Goal: Information Seeking & Learning: Compare options

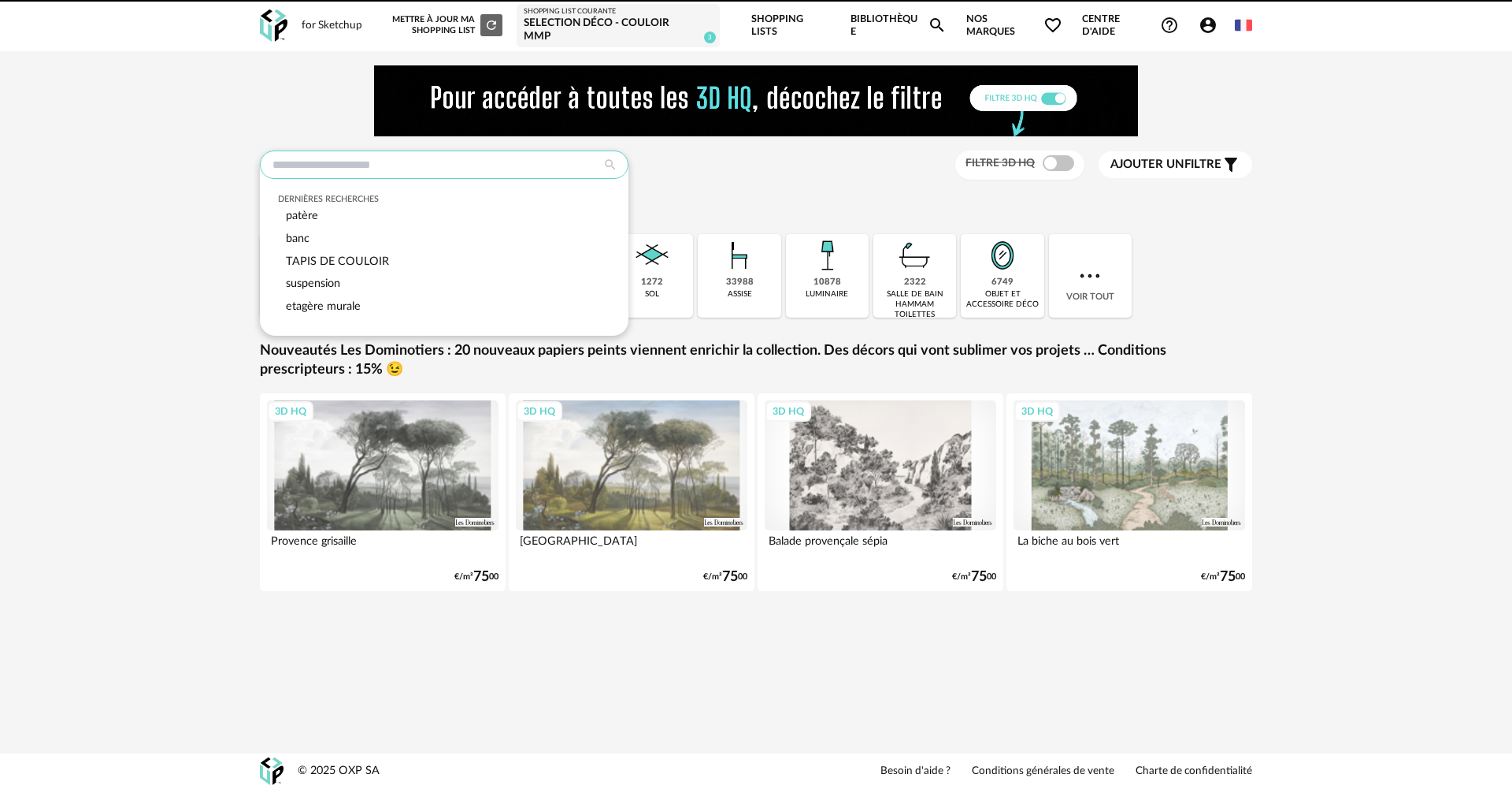
click at [343, 151] on input "text" at bounding box center [444, 165] width 368 height 28
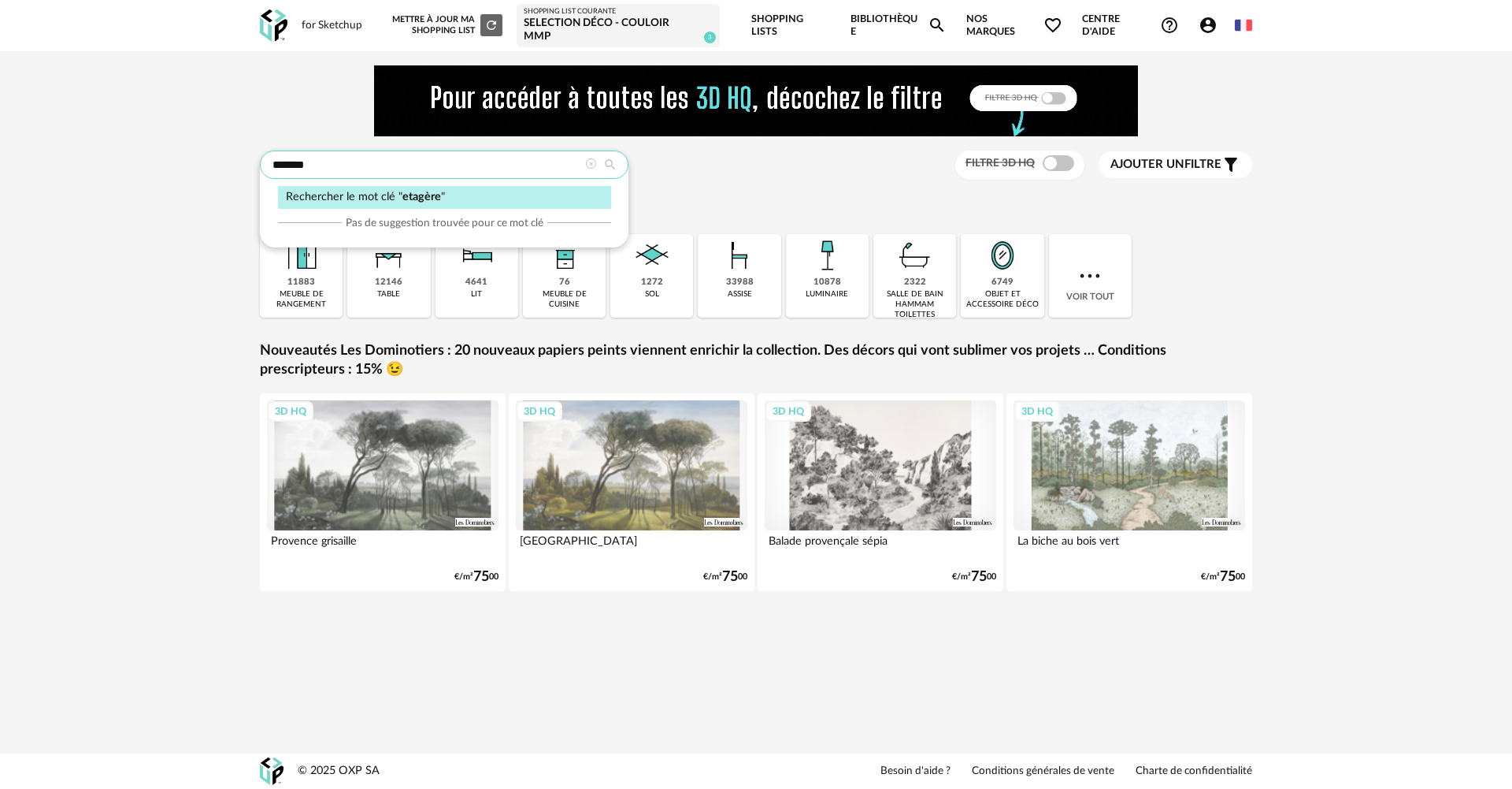
type input "*******"
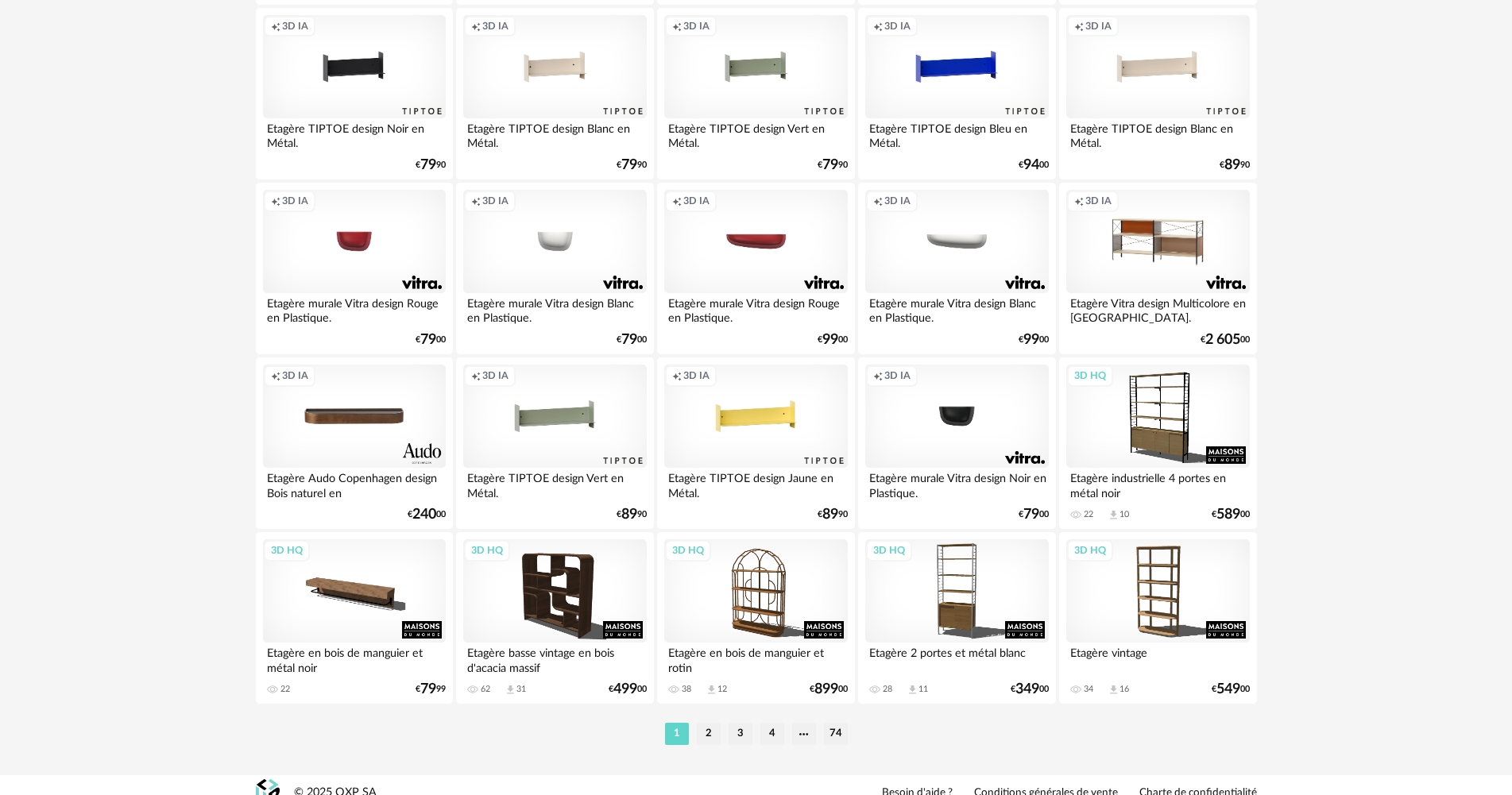
scroll to position [3113, 0]
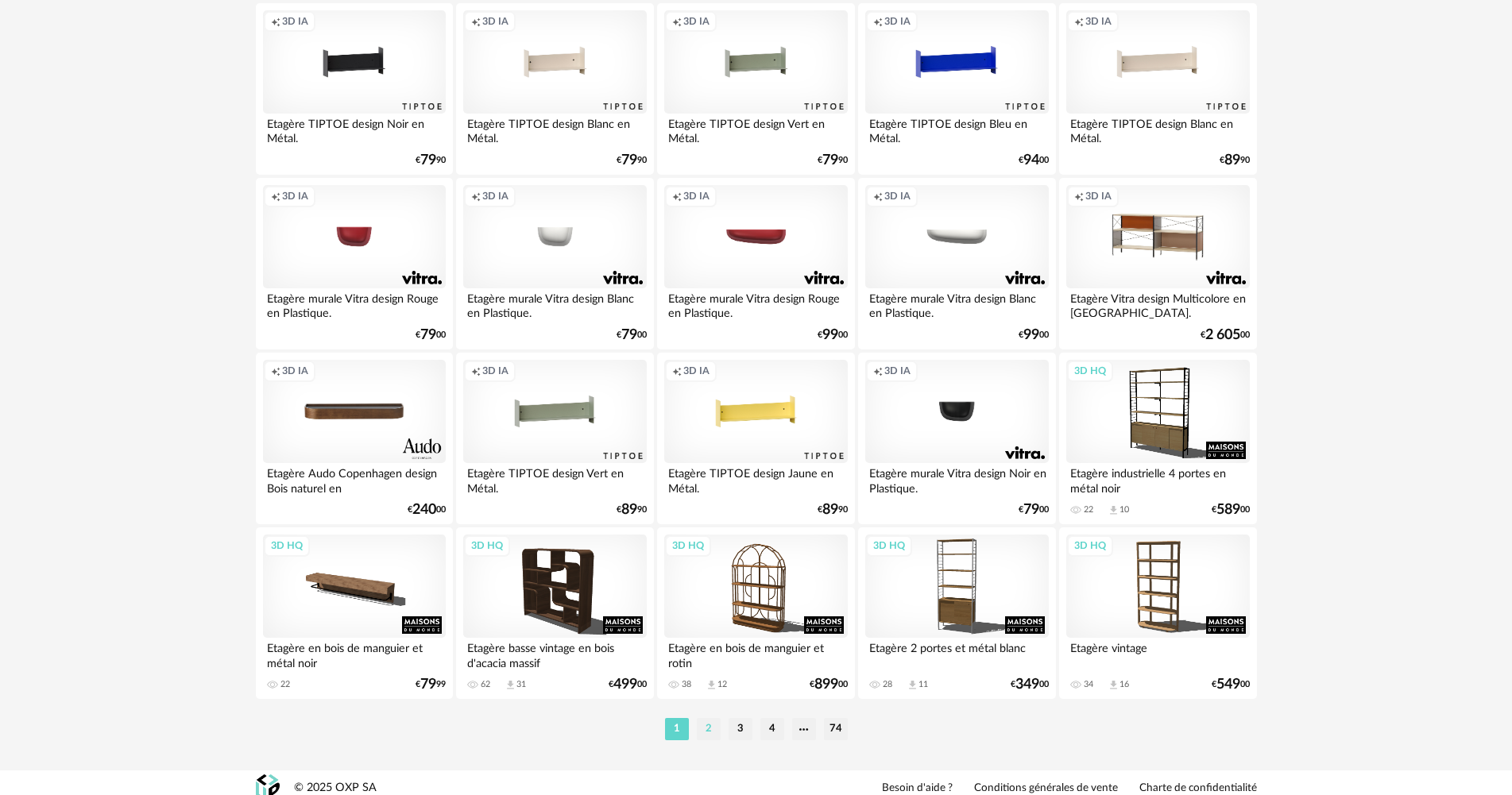
click at [704, 720] on li "2" at bounding box center [708, 729] width 24 height 22
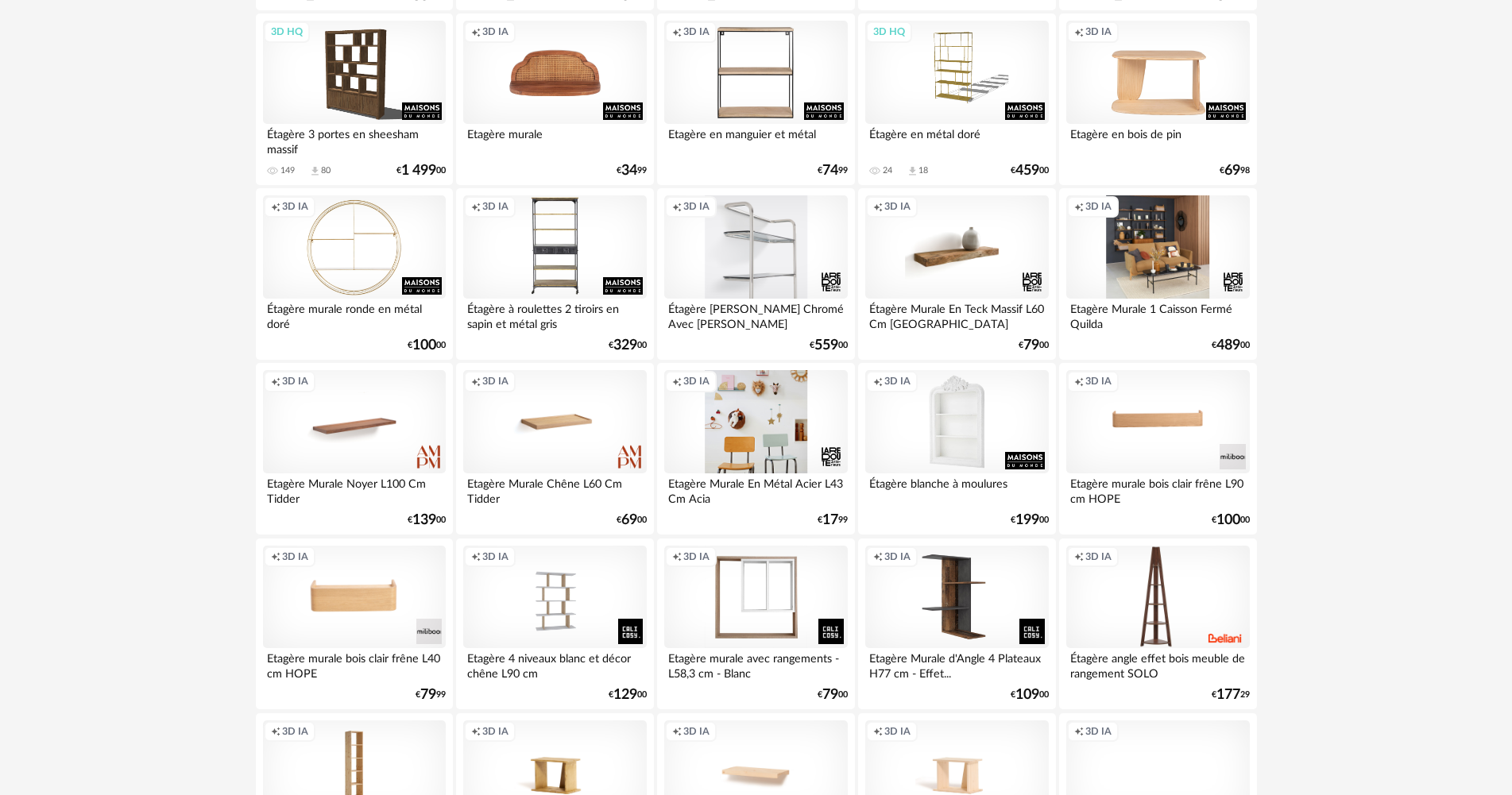
scroll to position [1588, 0]
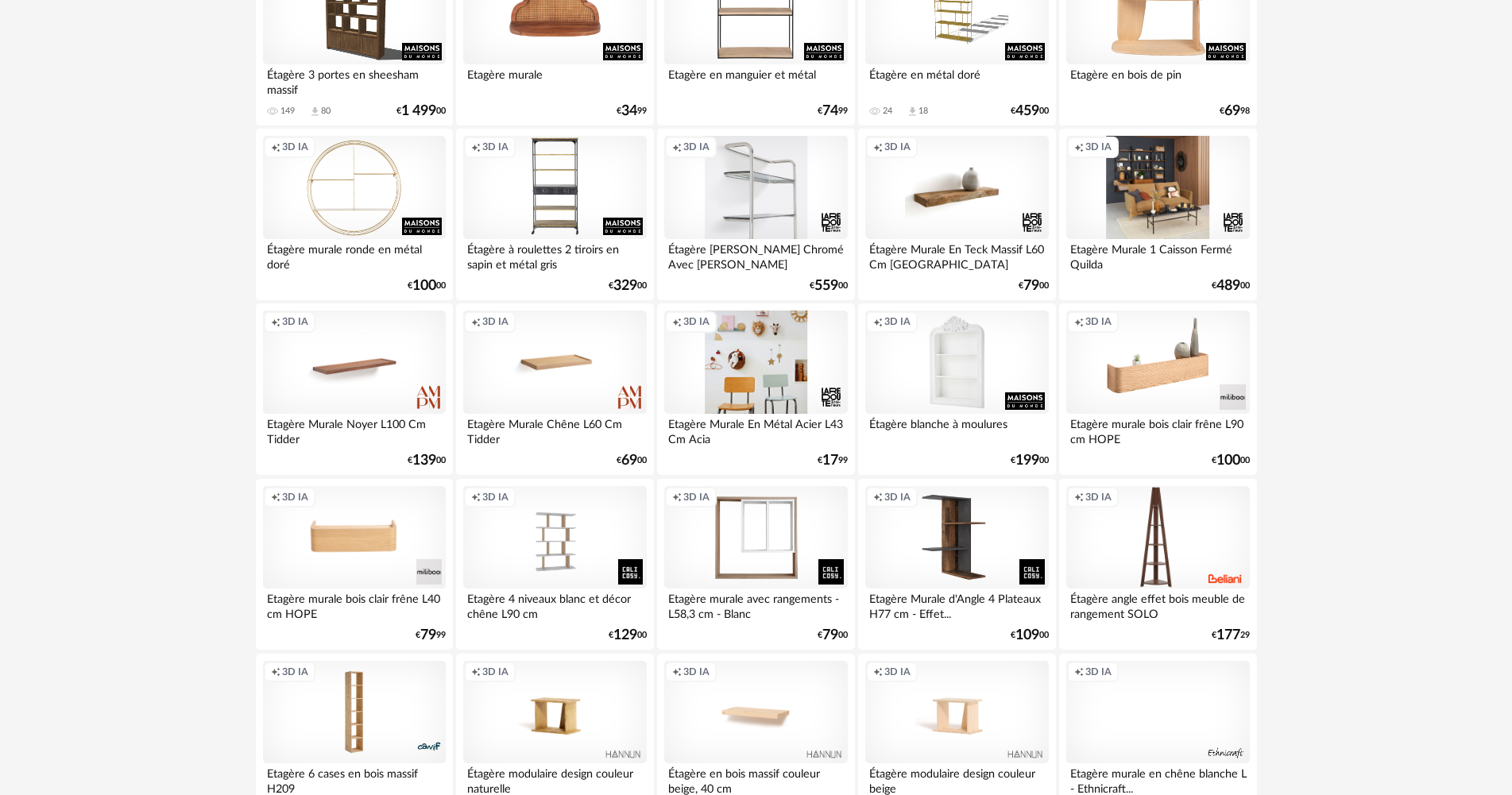
click at [1182, 364] on div "Creation icon 3D IA" at bounding box center [1158, 362] width 182 height 104
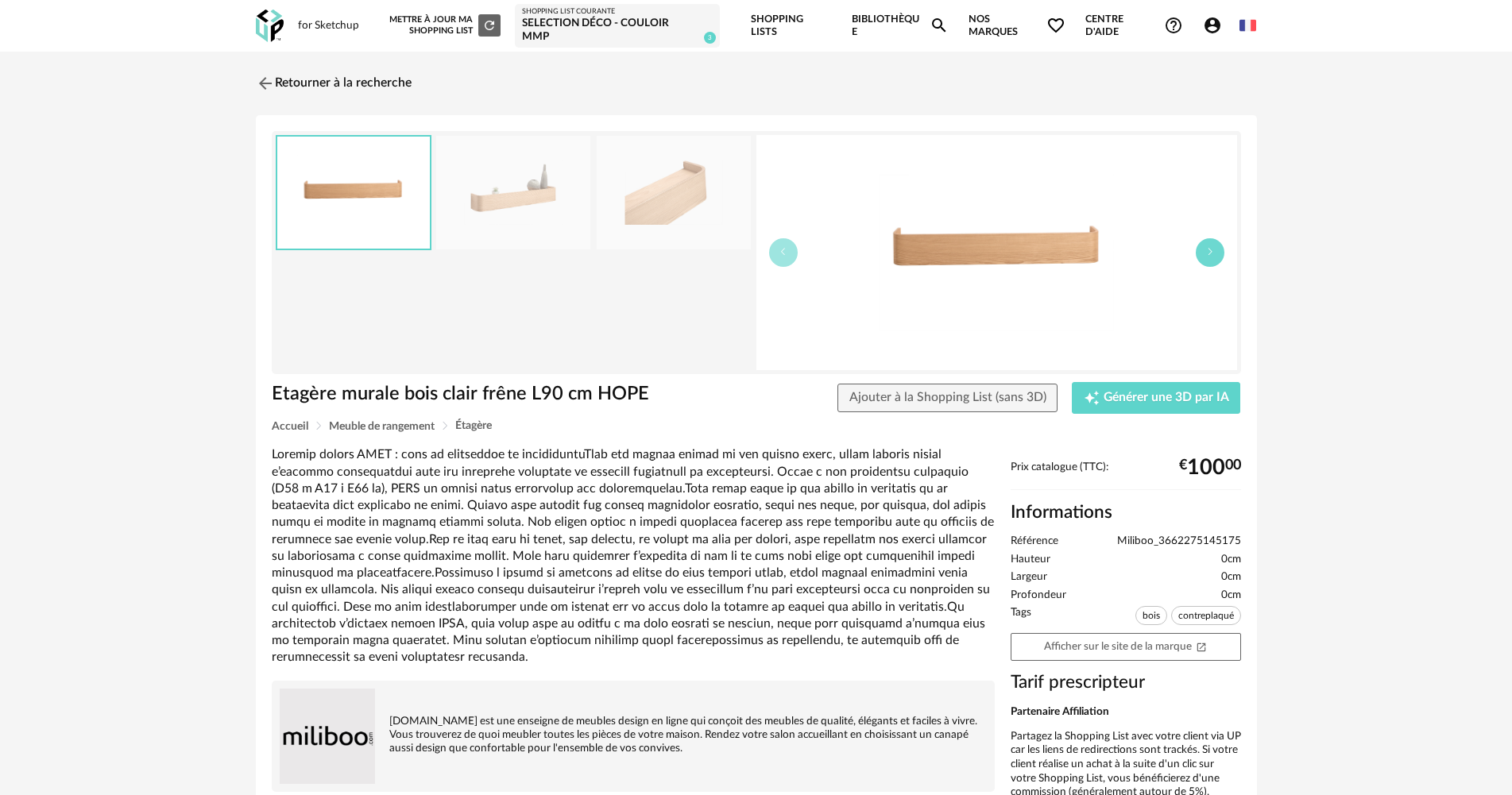
click at [1202, 245] on button "button" at bounding box center [1210, 253] width 29 height 28
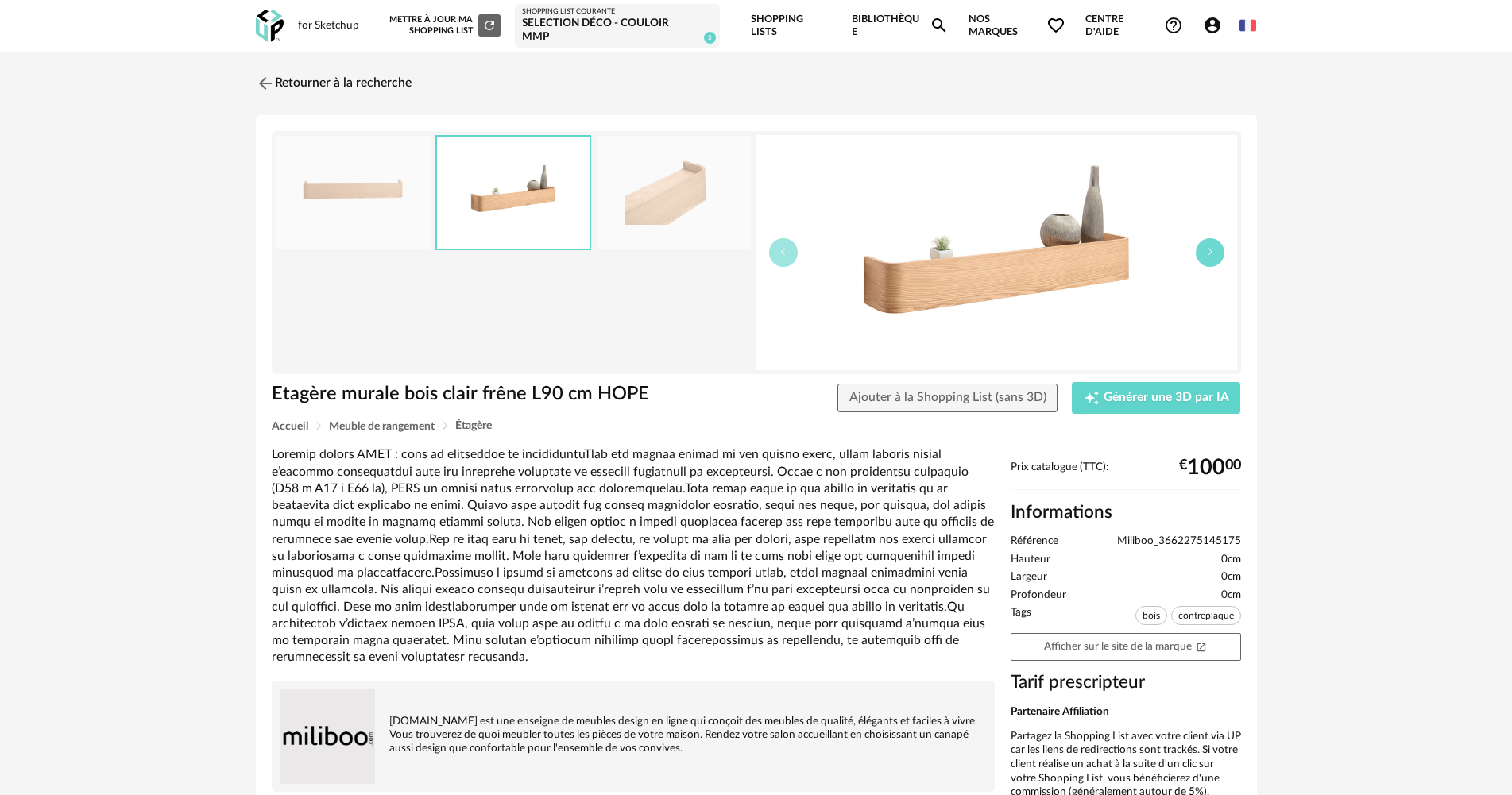
click at [1202, 244] on button "button" at bounding box center [1210, 253] width 29 height 28
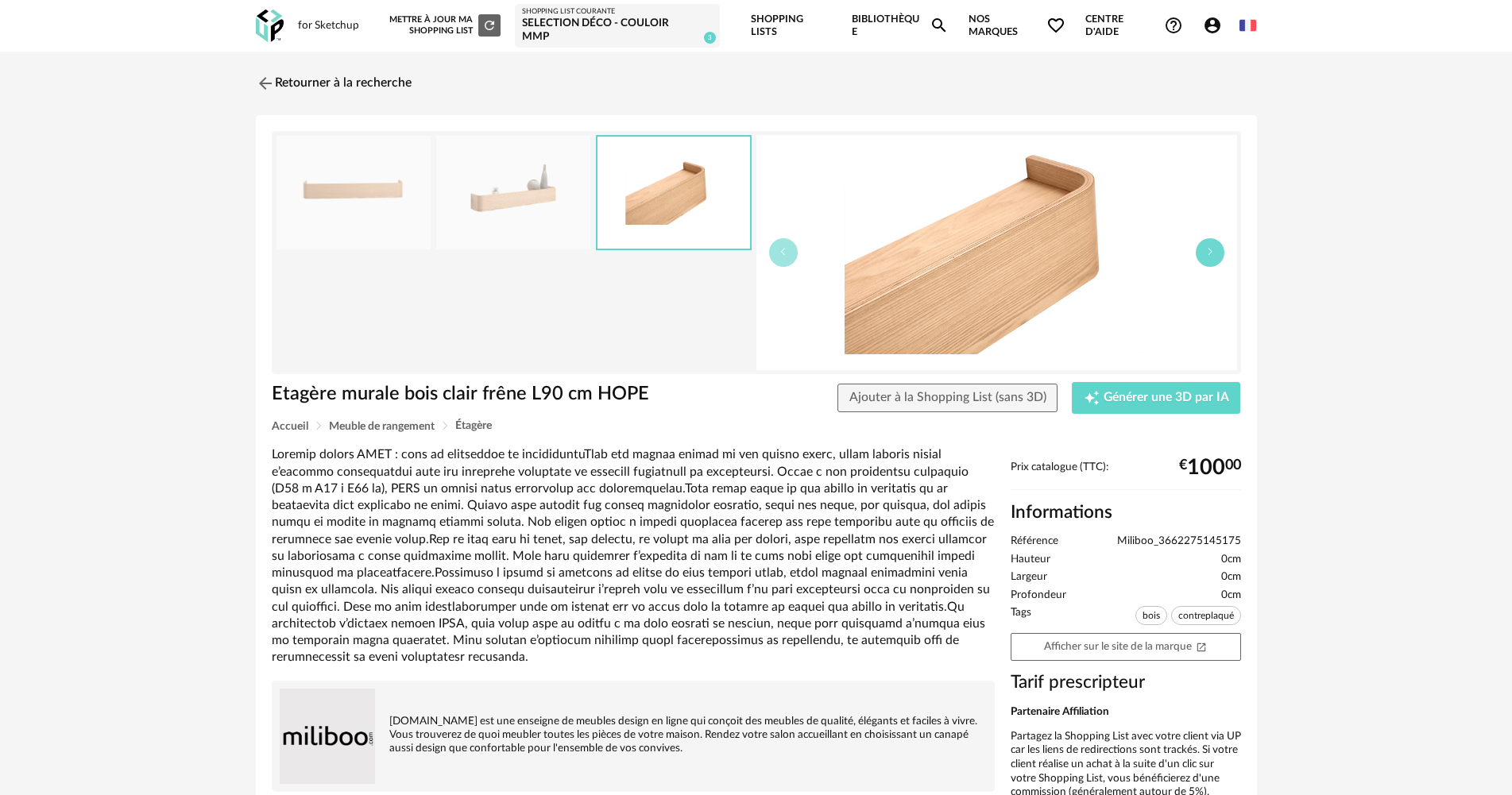
click at [1202, 244] on button "button" at bounding box center [1210, 253] width 29 height 28
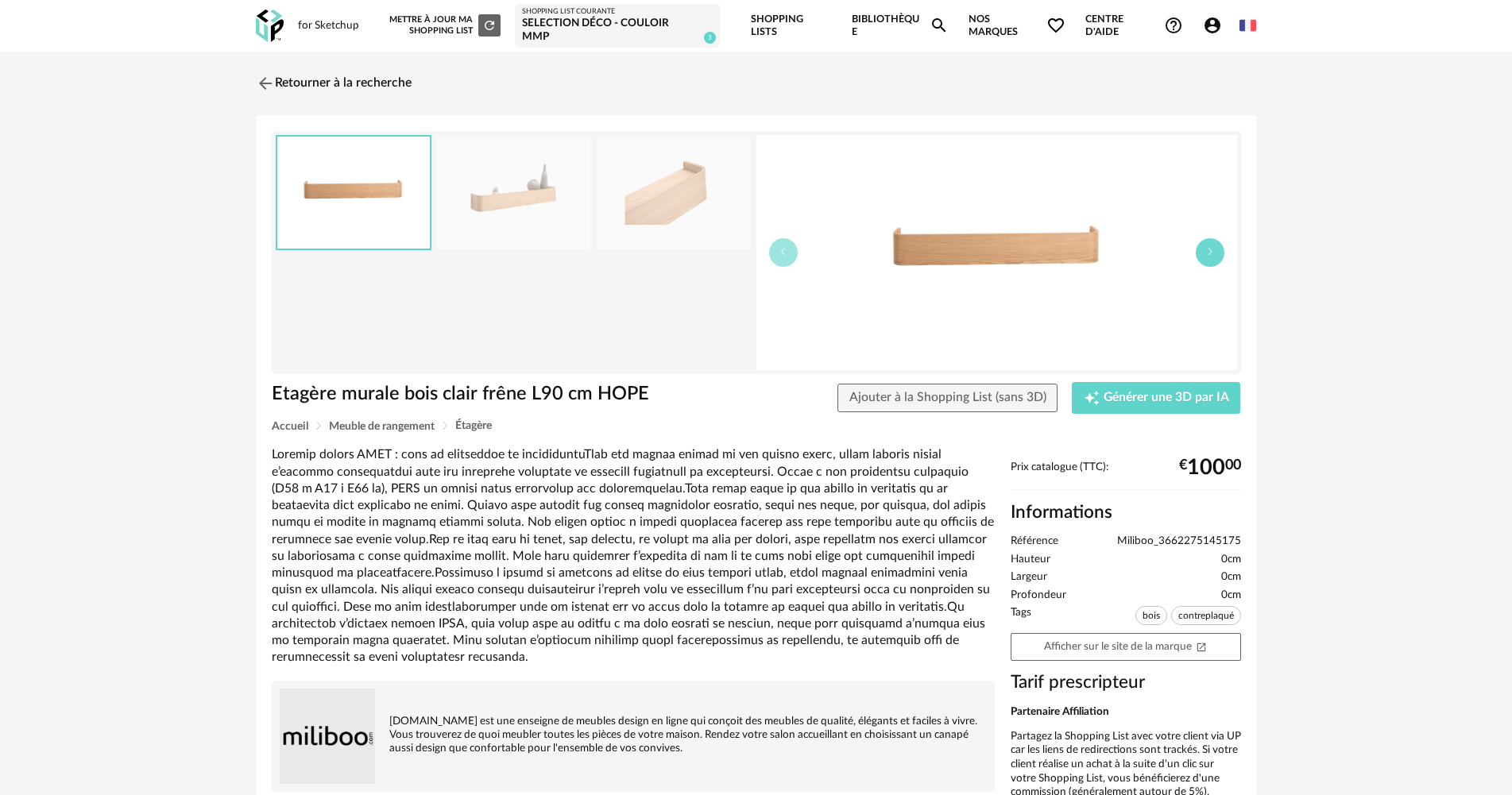
click at [1202, 244] on button "button" at bounding box center [1210, 253] width 29 height 28
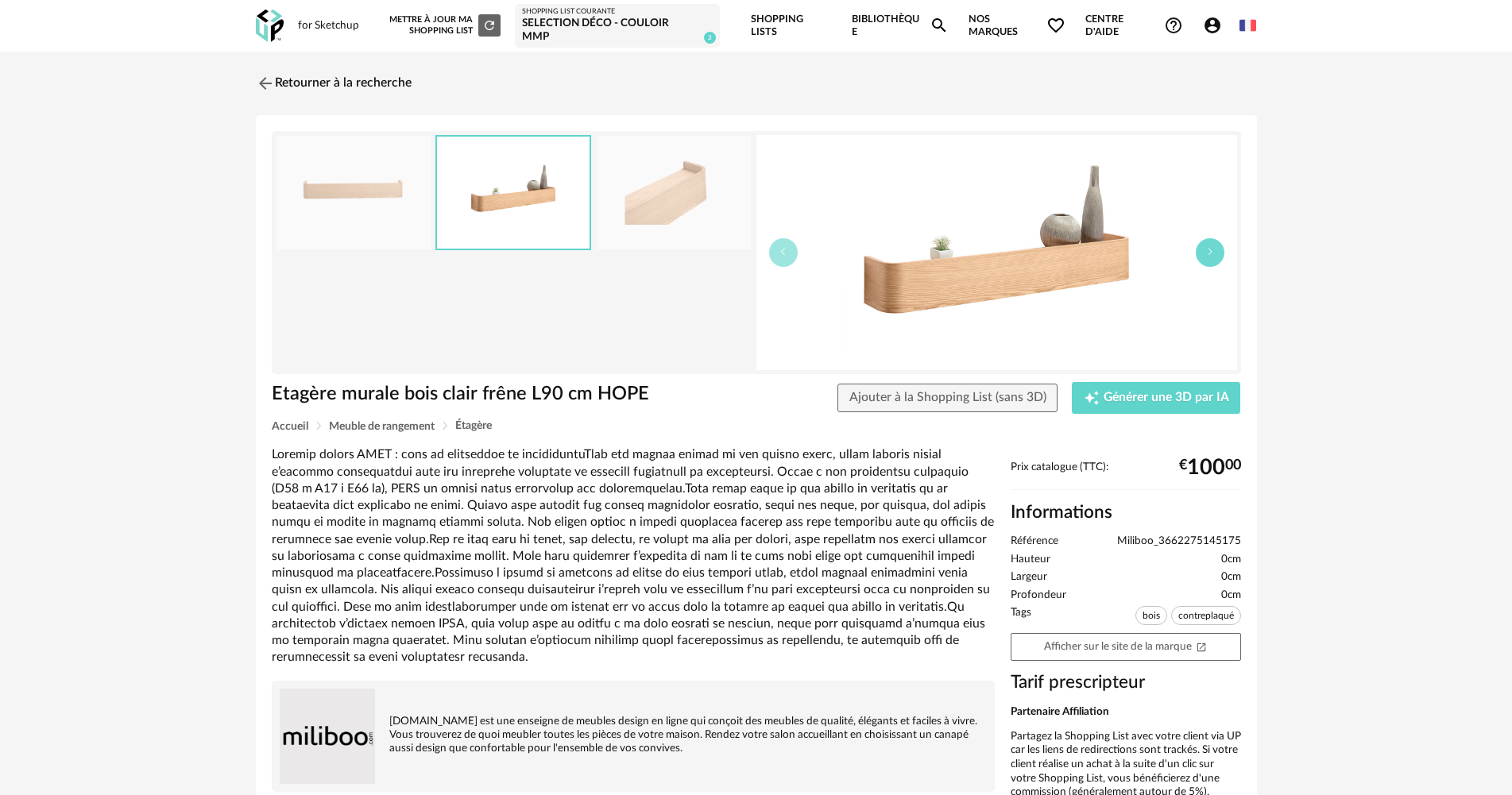
click at [1211, 247] on icon "button" at bounding box center [1210, 252] width 10 height 9
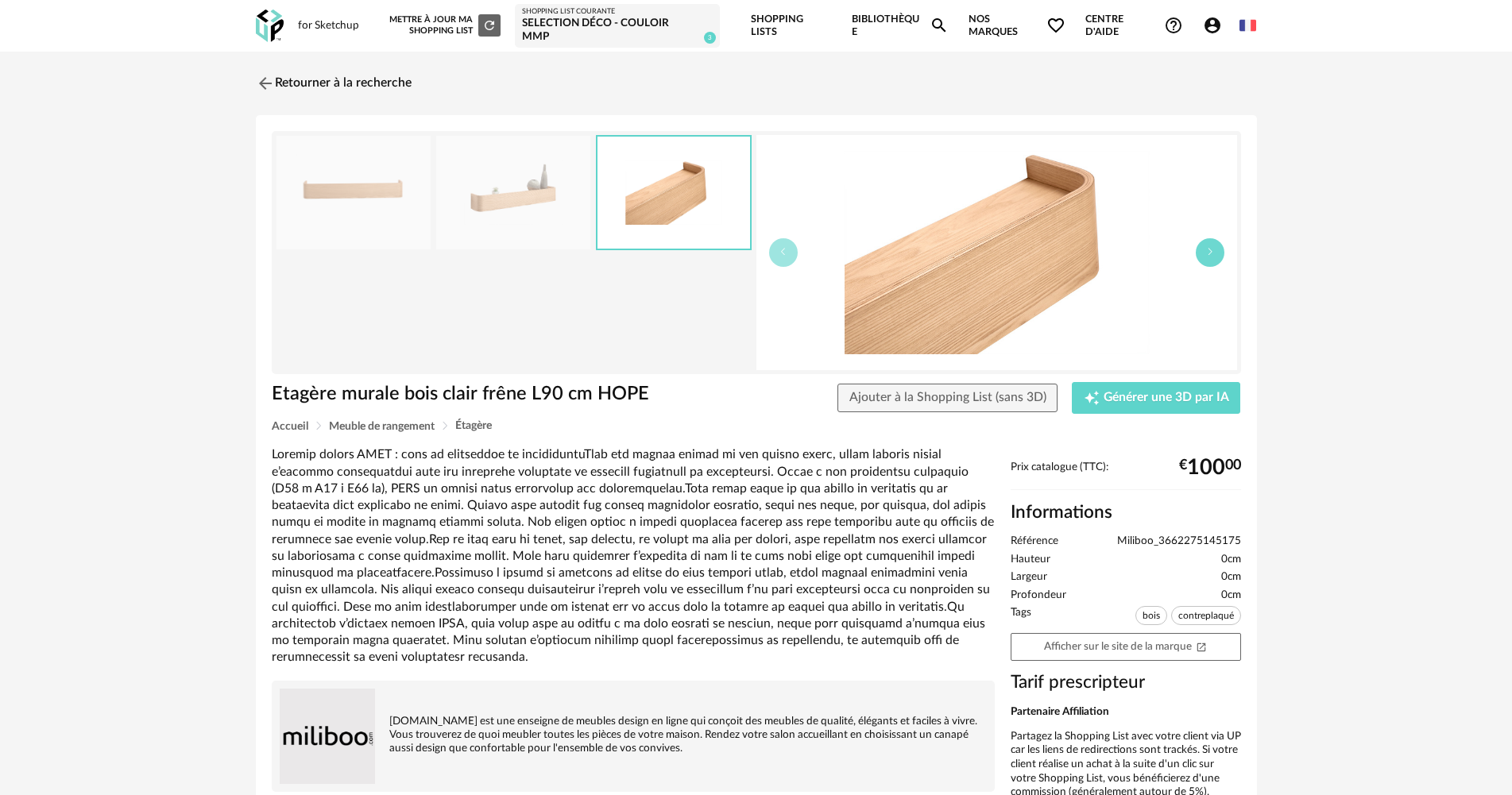
click at [1211, 247] on icon "button" at bounding box center [1210, 252] width 10 height 9
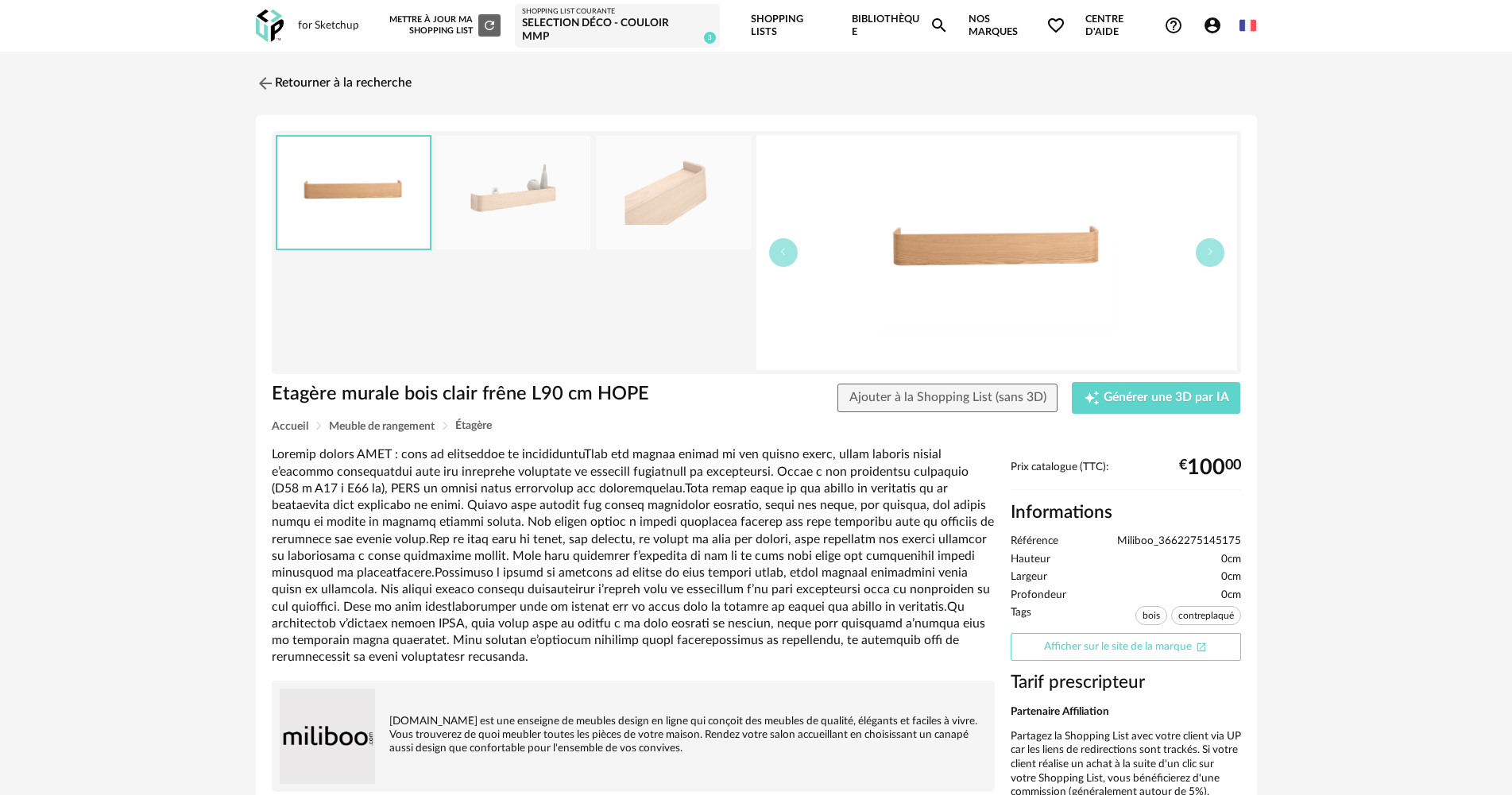
click at [1103, 637] on link "Afficher sur le site de la marque Open In New icon" at bounding box center [1126, 646] width 230 height 28
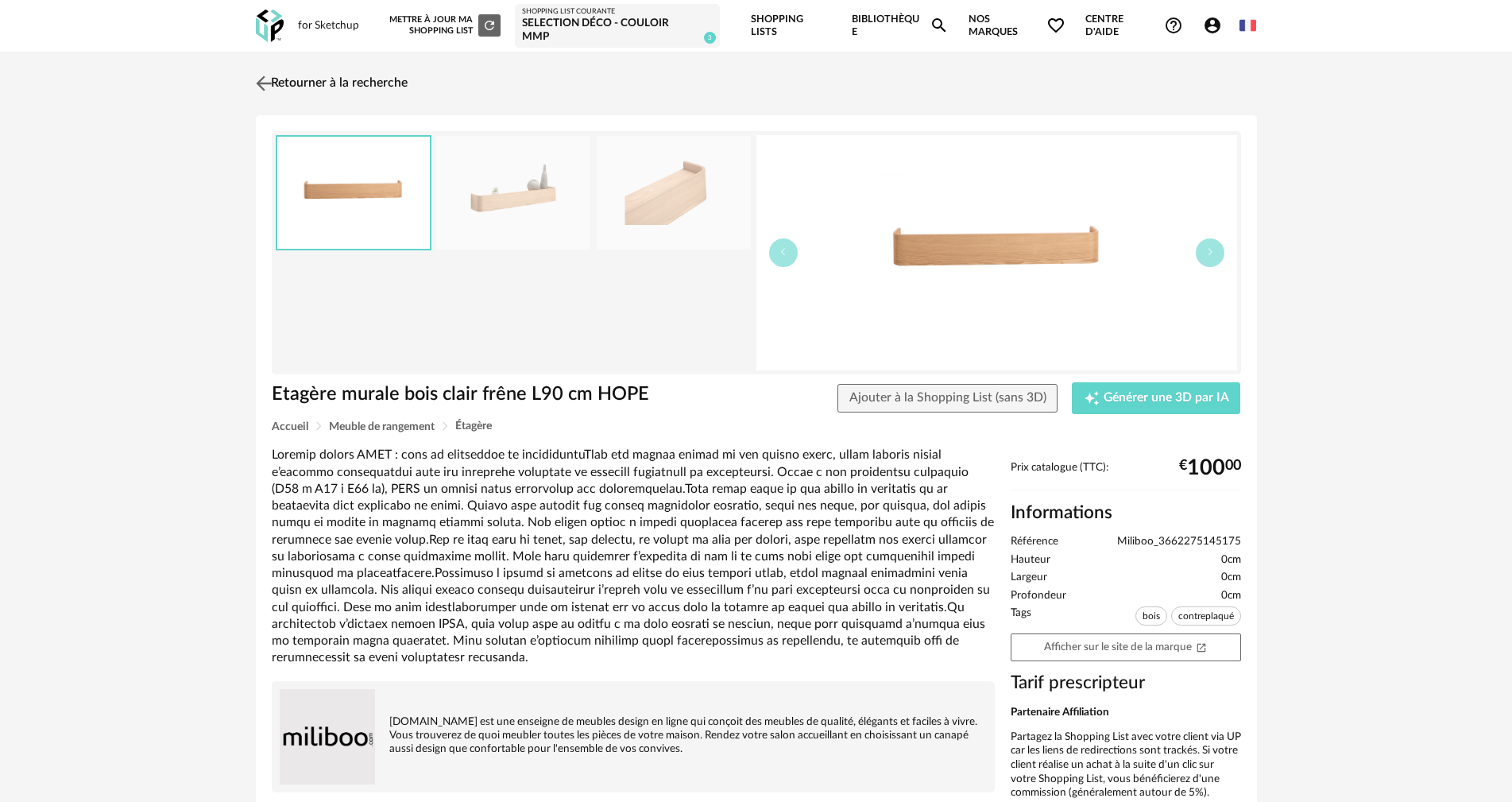
click at [330, 68] on link "Retourner à la recherche" at bounding box center [330, 83] width 156 height 35
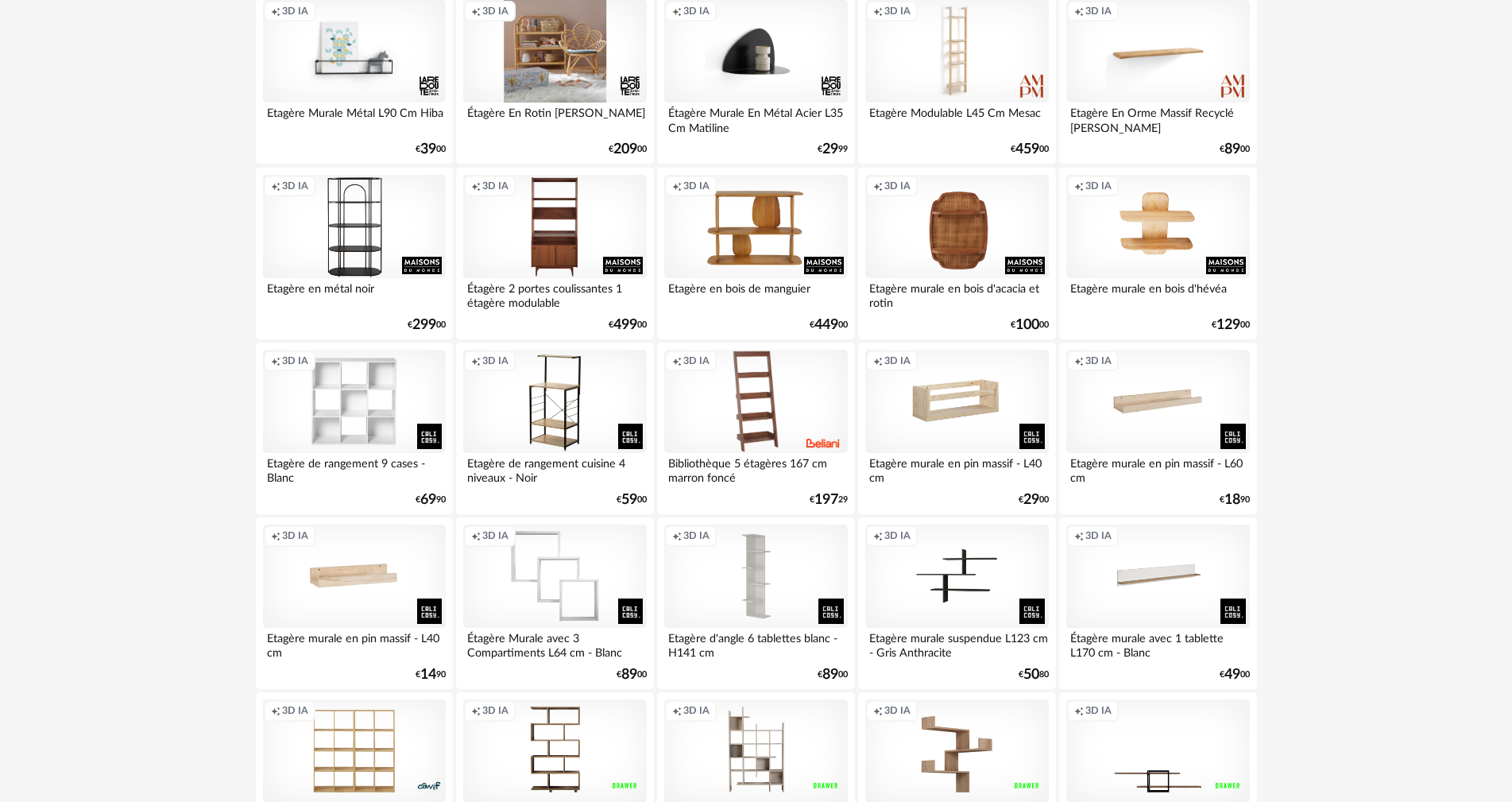
scroll to position [2781, 0]
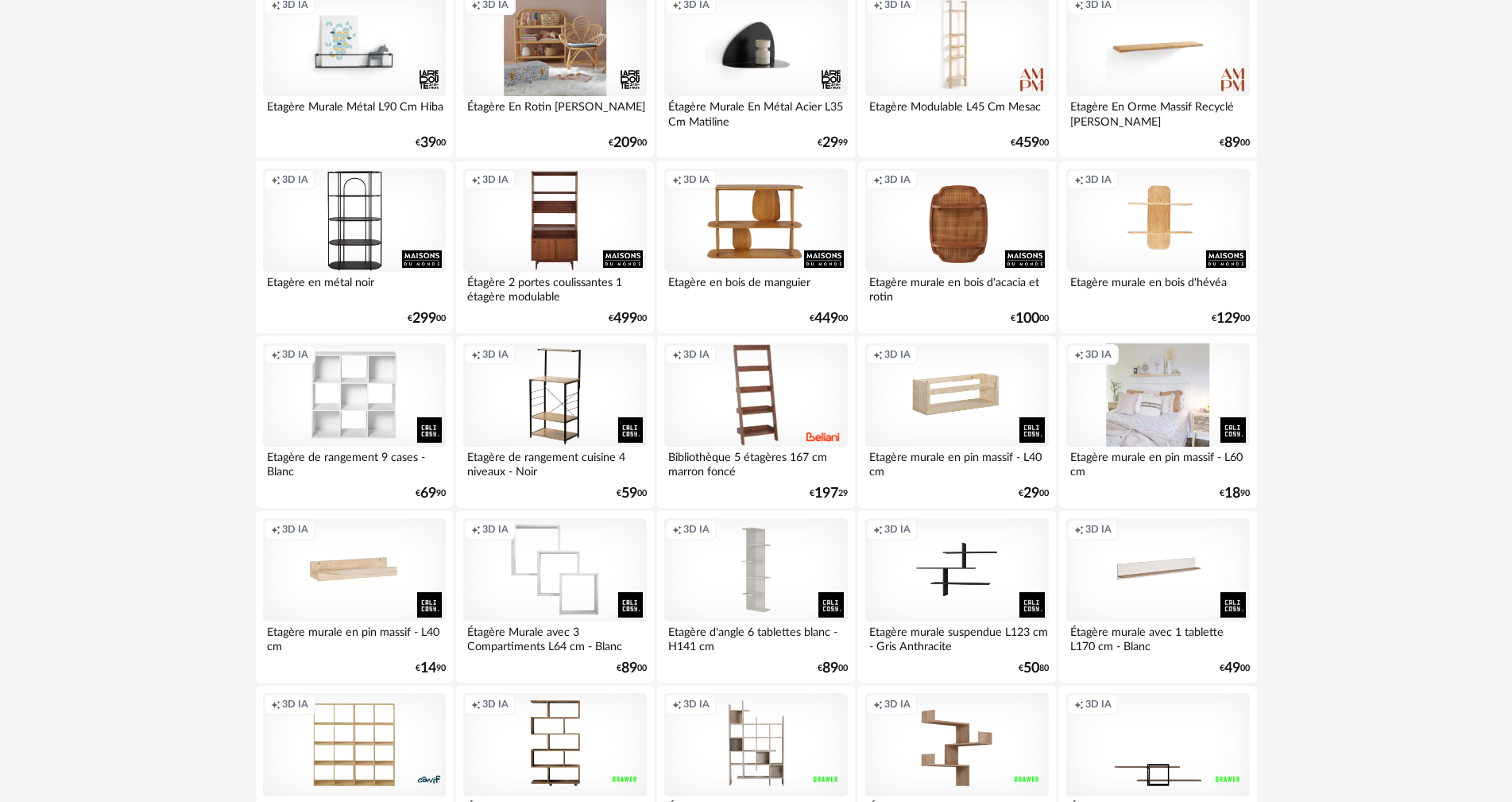
click at [1135, 380] on div "Creation icon 3D IA" at bounding box center [1158, 394] width 182 height 104
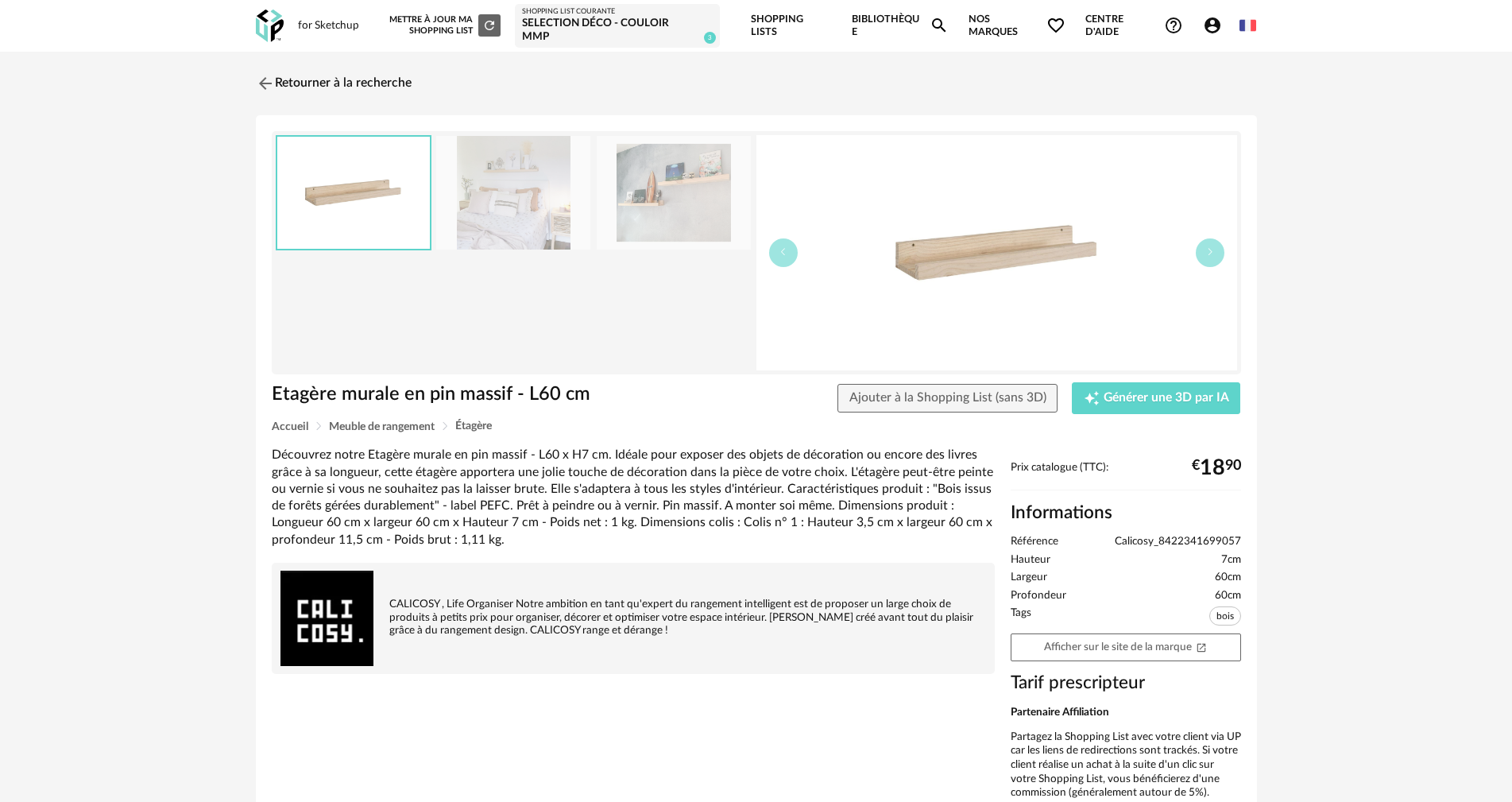
click at [661, 193] on img at bounding box center [674, 193] width 154 height 114
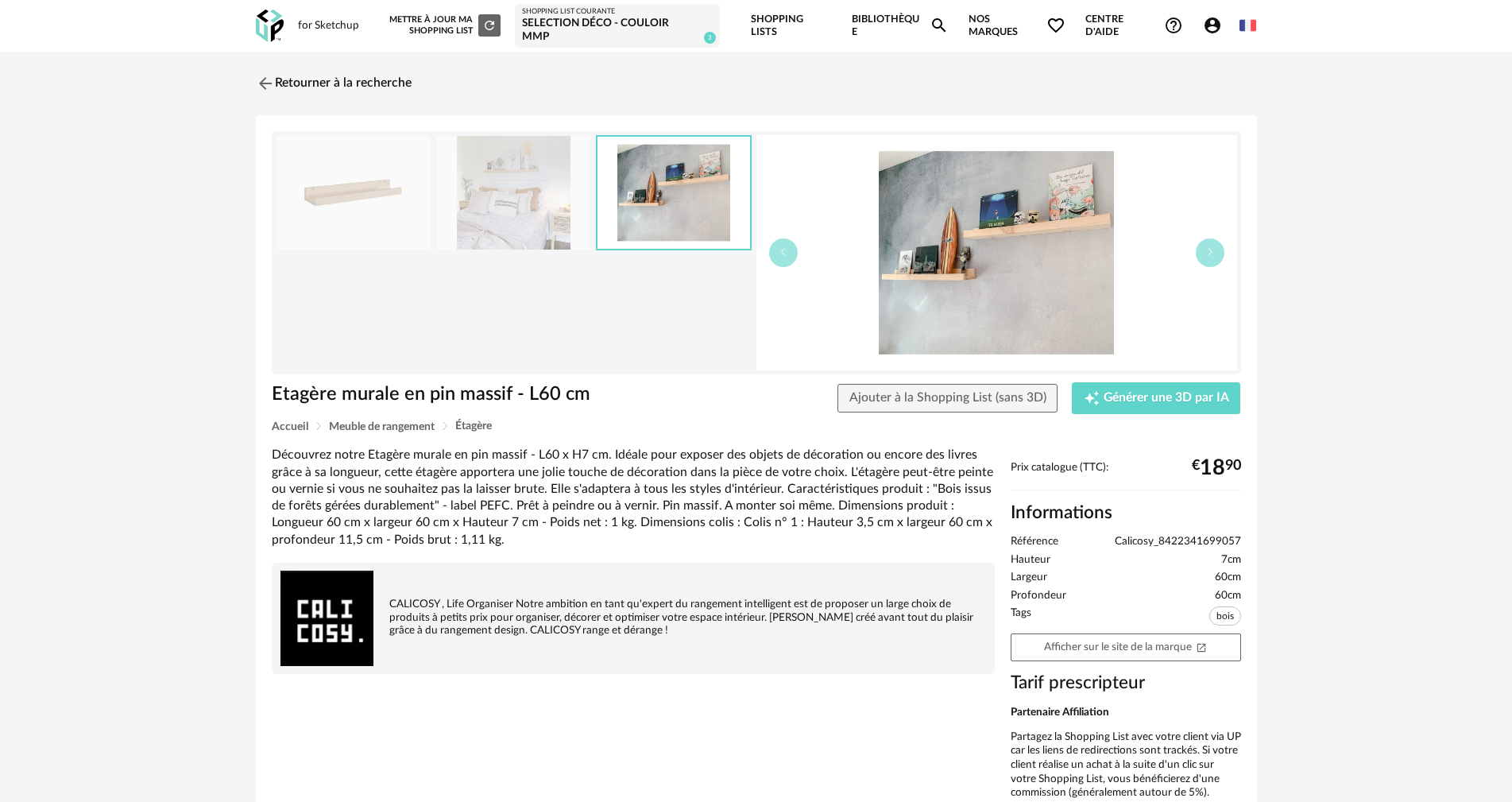
click at [483, 184] on img at bounding box center [513, 193] width 154 height 114
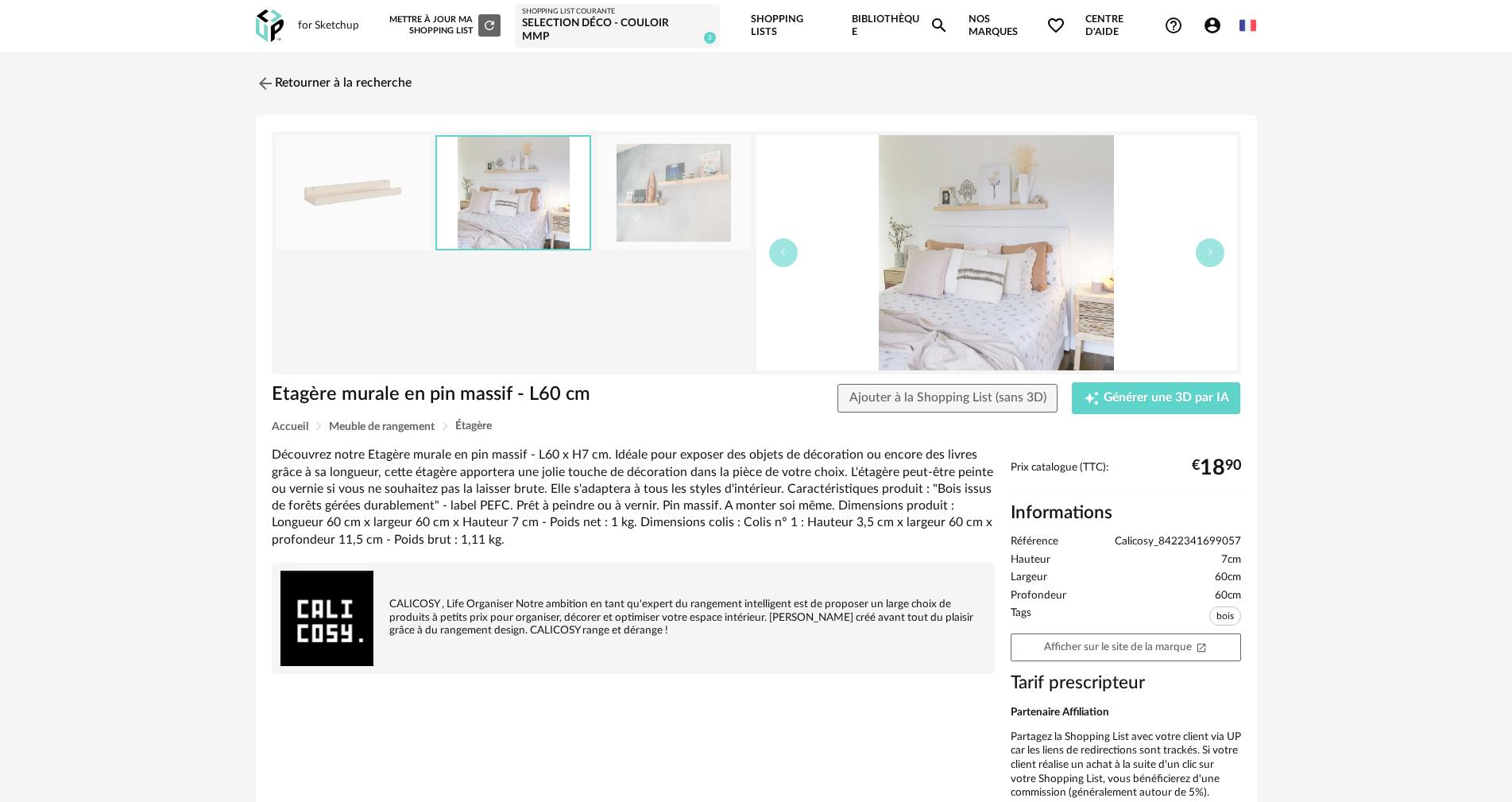
click at [368, 183] on img at bounding box center [354, 193] width 154 height 114
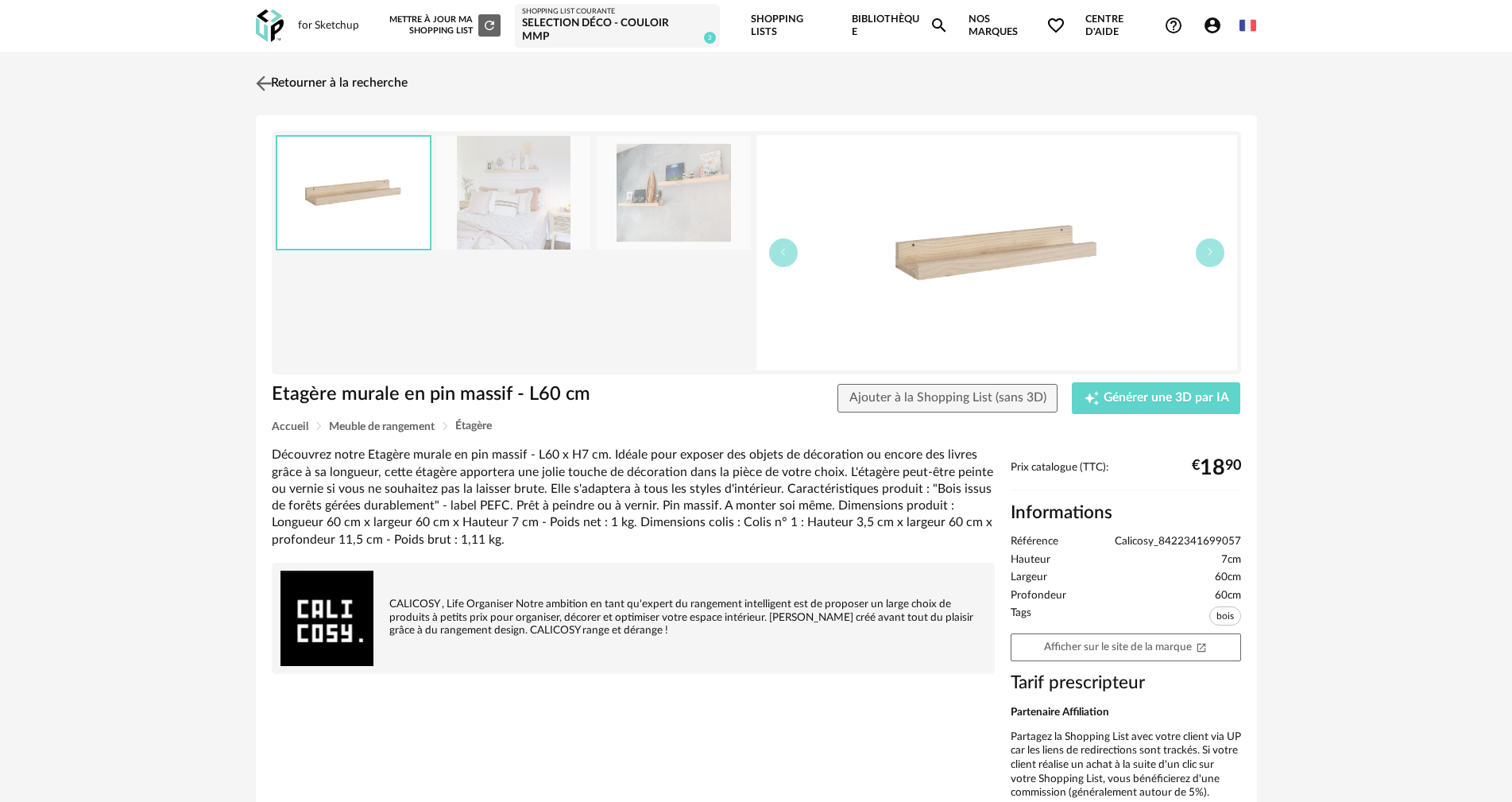
click at [278, 68] on link "Retourner à la recherche" at bounding box center [330, 83] width 156 height 35
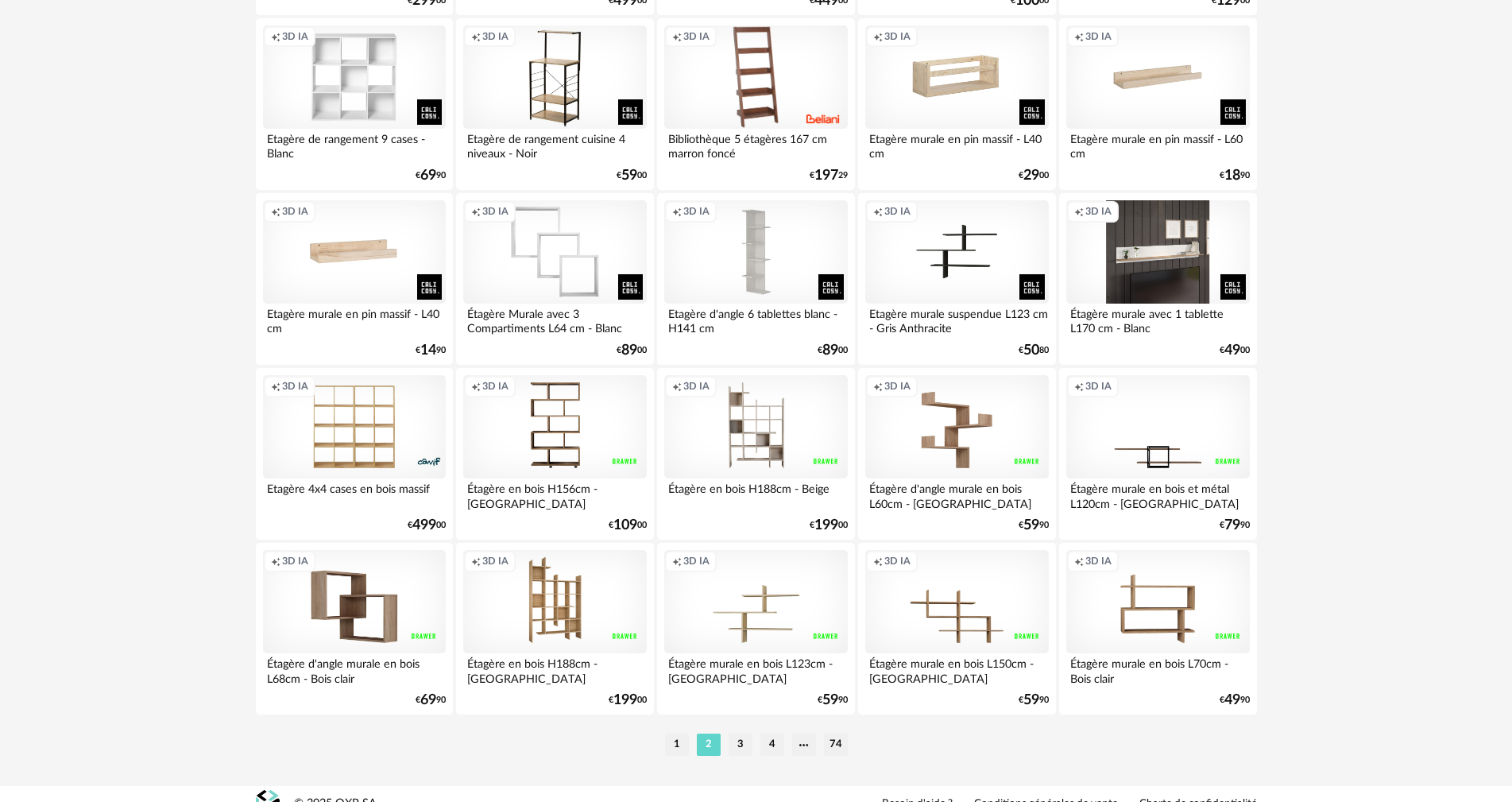
scroll to position [3107, 0]
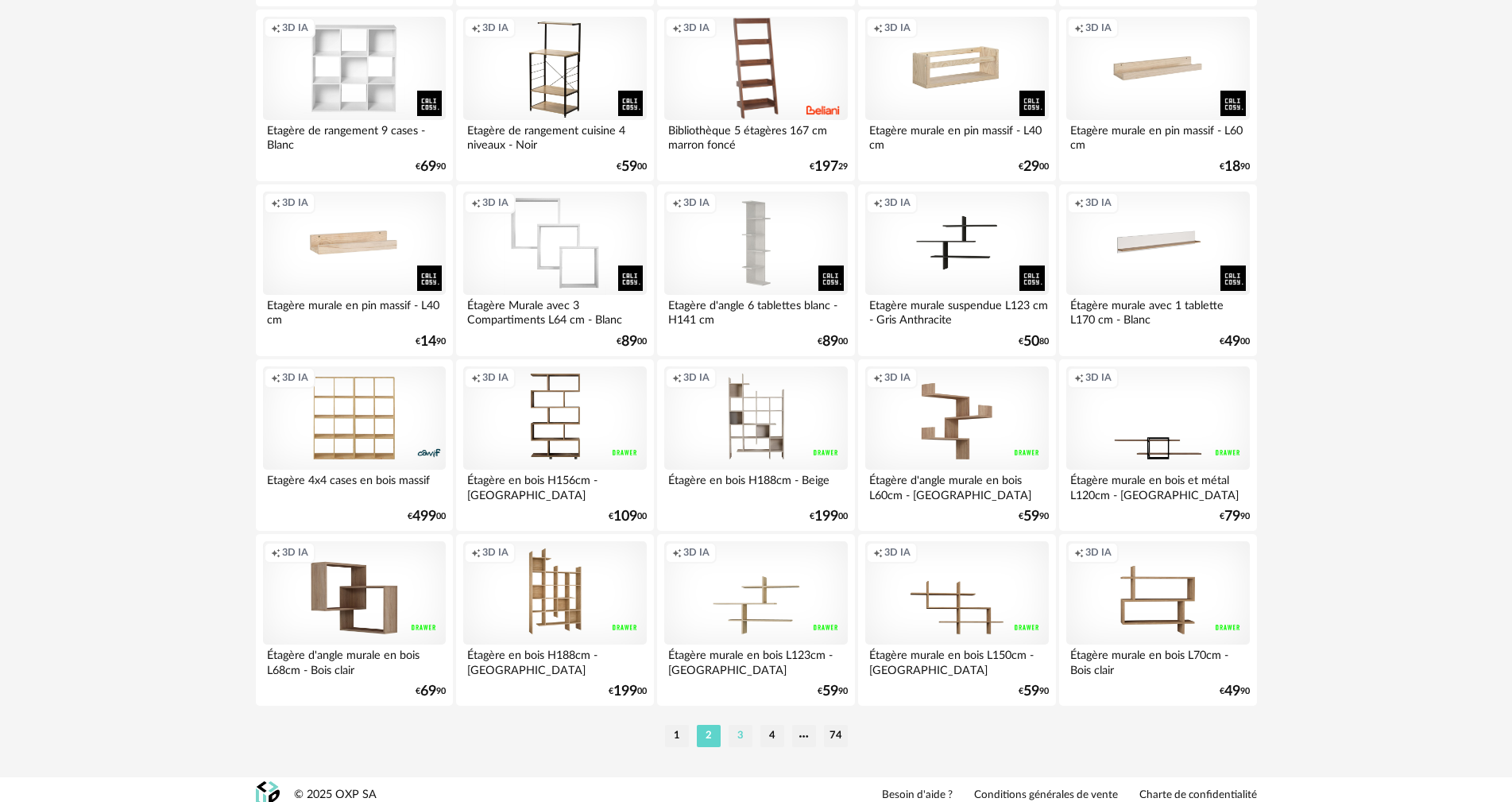
click at [737, 725] on li "3" at bounding box center [740, 735] width 24 height 22
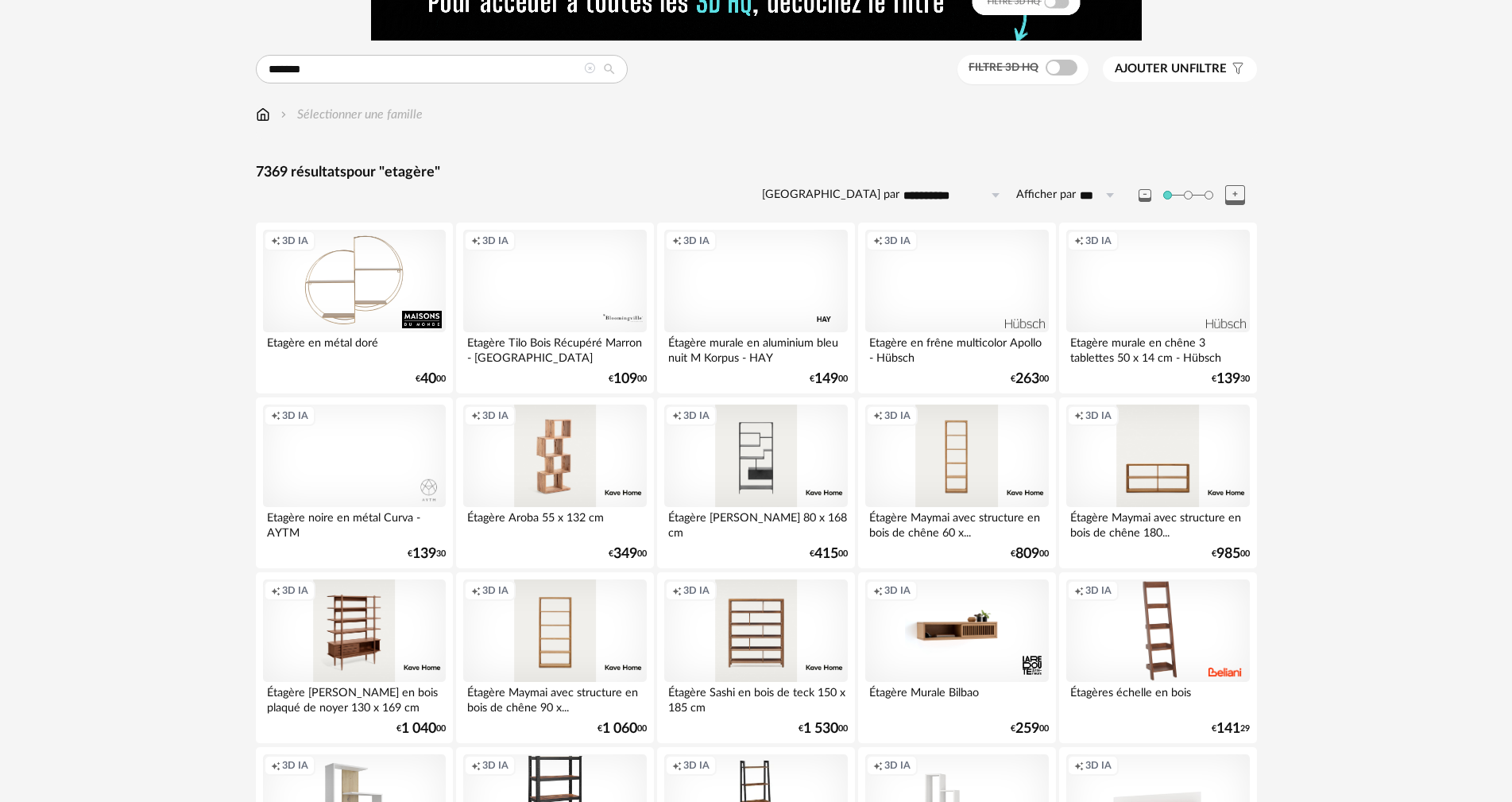
scroll to position [159, 0]
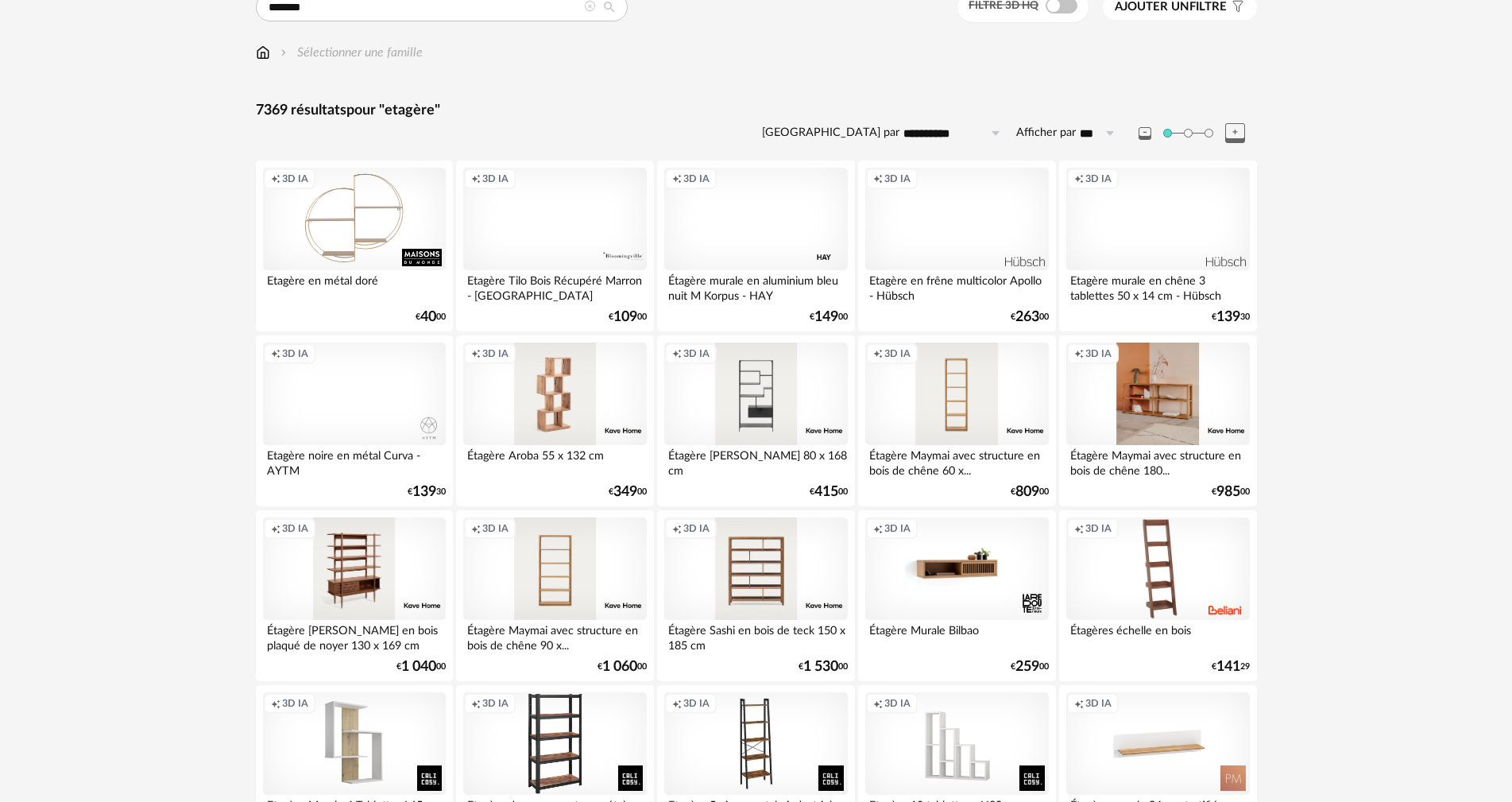
click at [1211, 372] on div "Creation icon 3D IA" at bounding box center [1158, 393] width 182 height 104
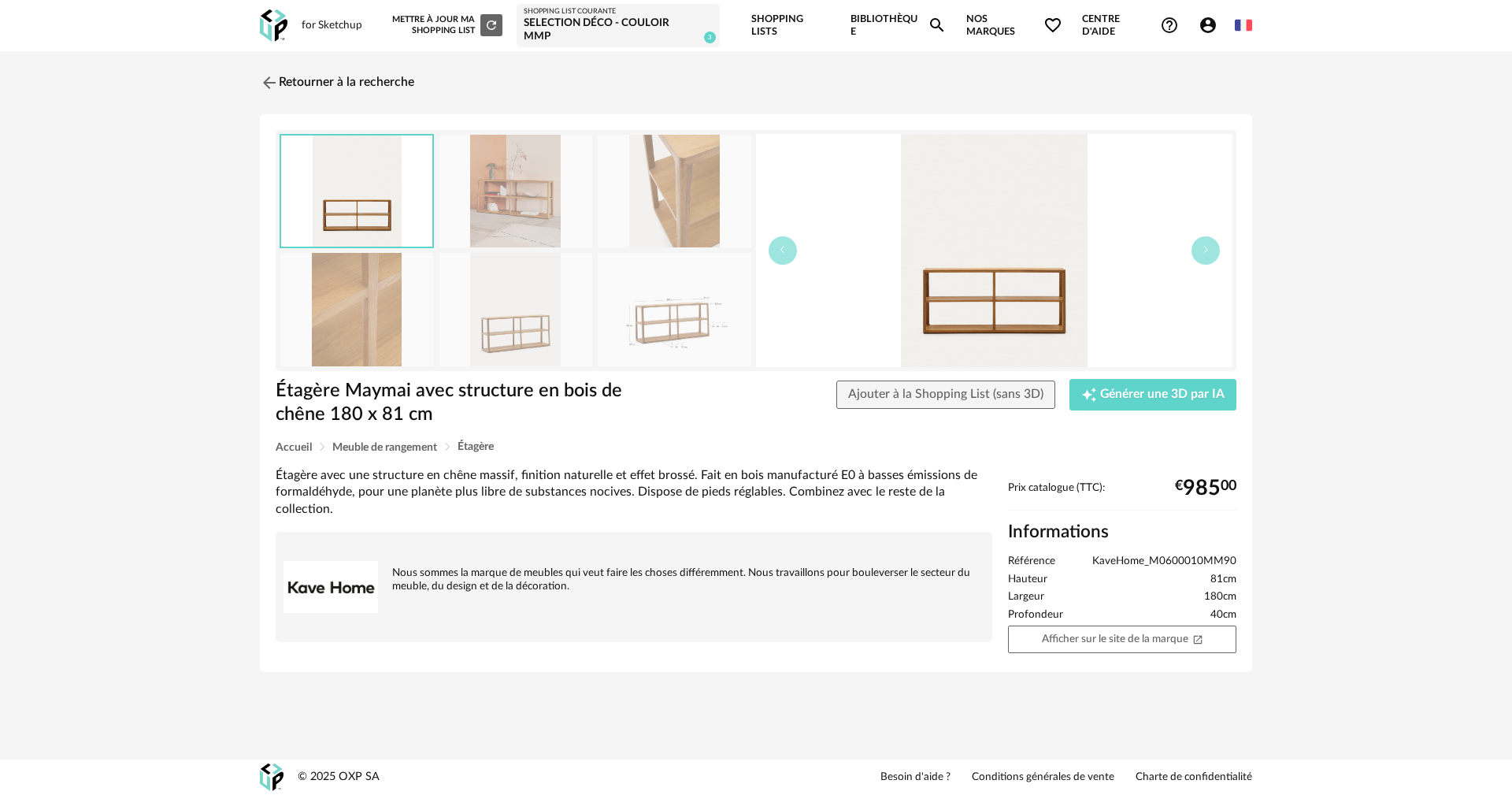
click at [382, 202] on img at bounding box center [357, 191] width 152 height 111
click at [611, 201] on img at bounding box center [675, 191] width 153 height 113
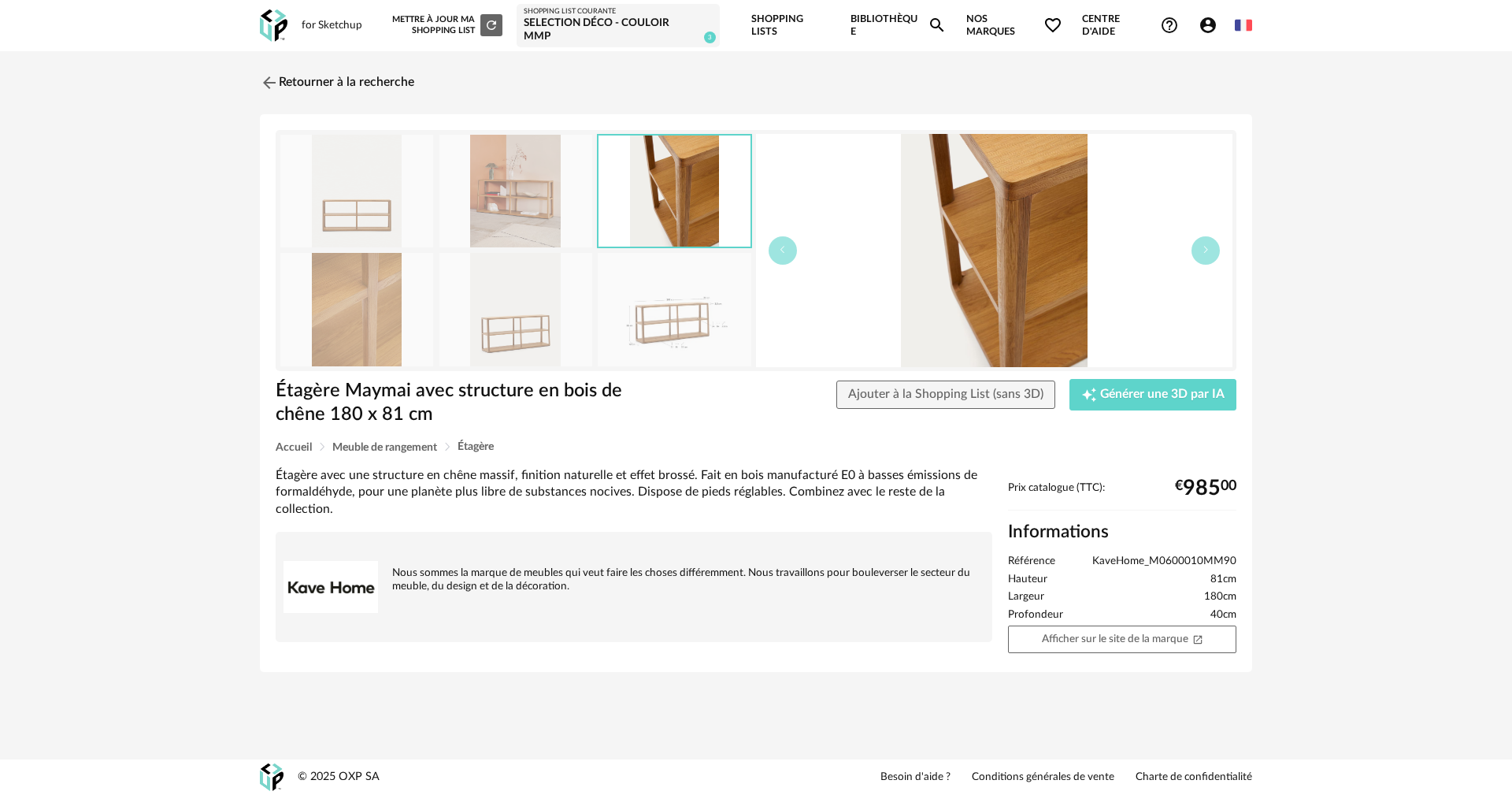
click at [710, 325] on img at bounding box center [675, 309] width 153 height 113
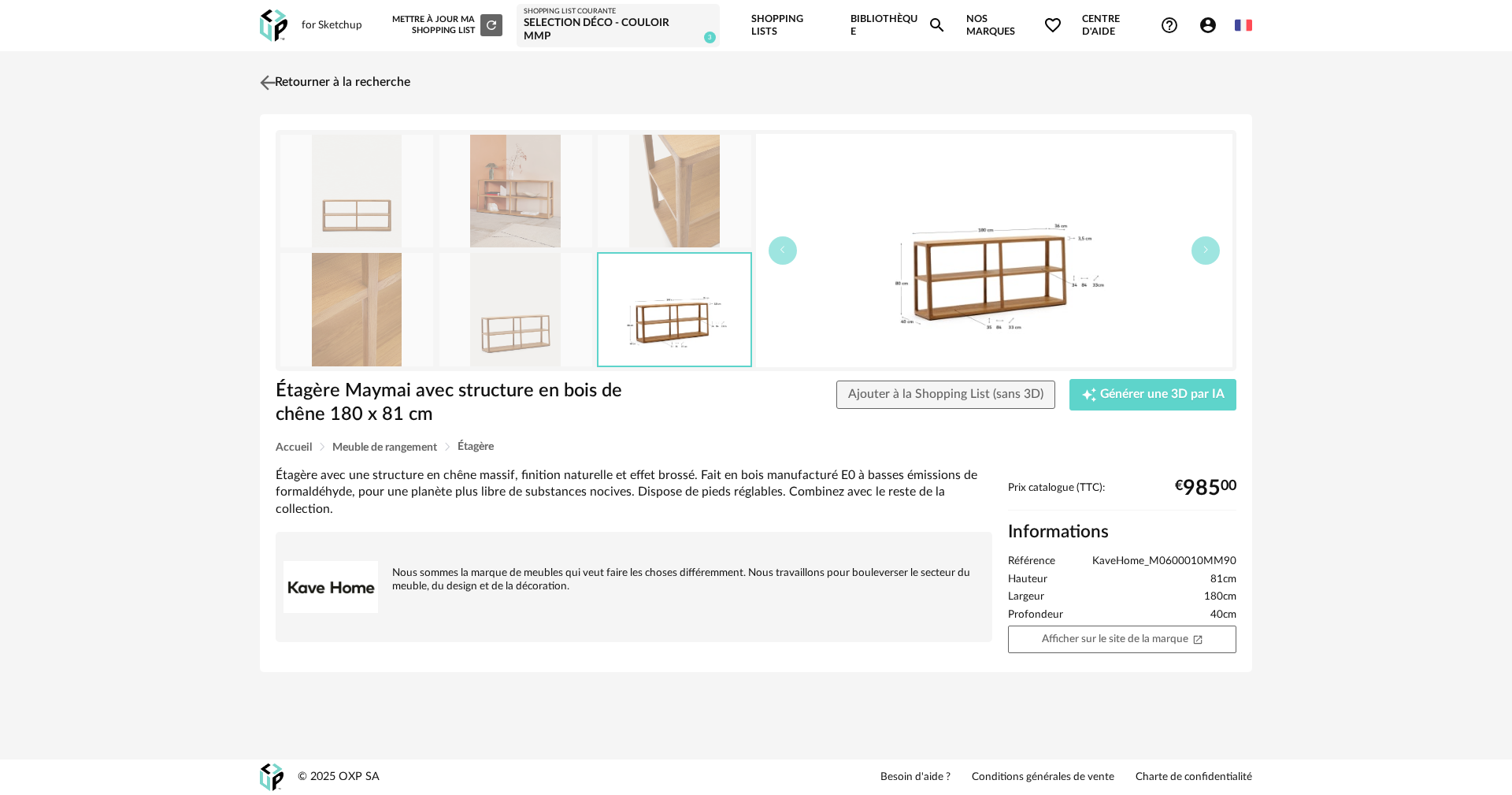
click at [376, 73] on link "Retourner à la recherche" at bounding box center [333, 82] width 154 height 35
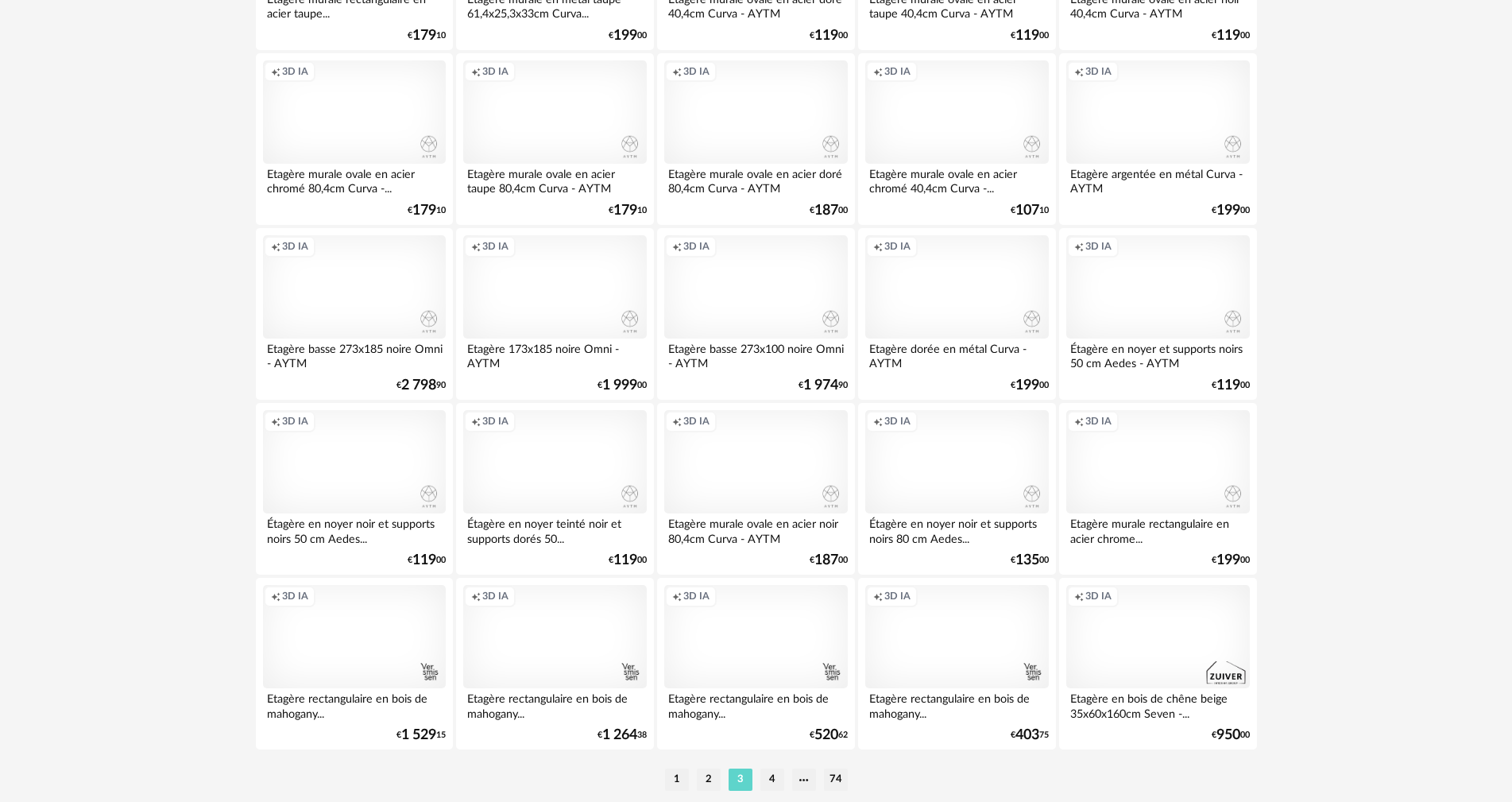
scroll to position [3107, 0]
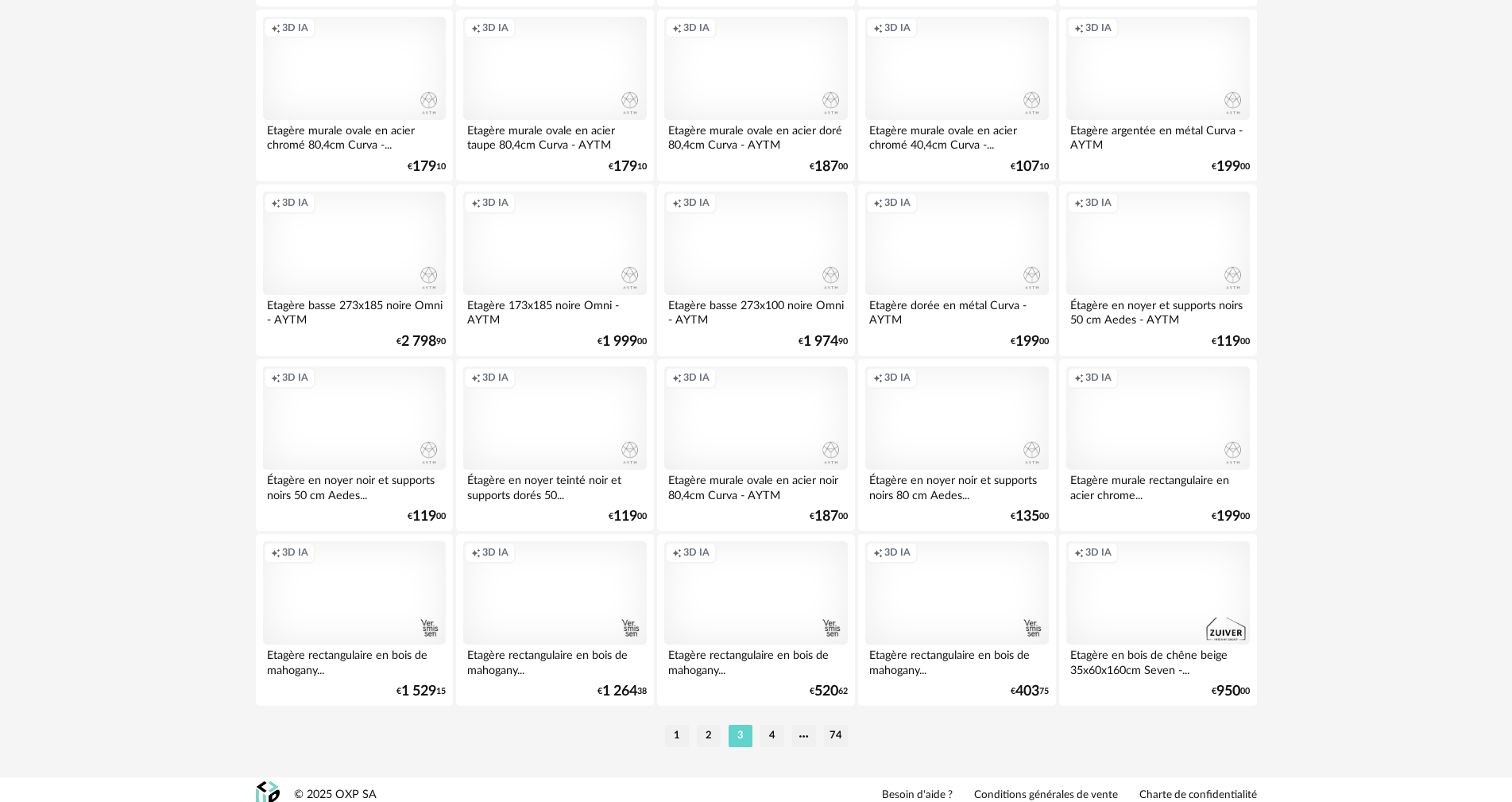
click at [774, 725] on li "4" at bounding box center [772, 735] width 24 height 22
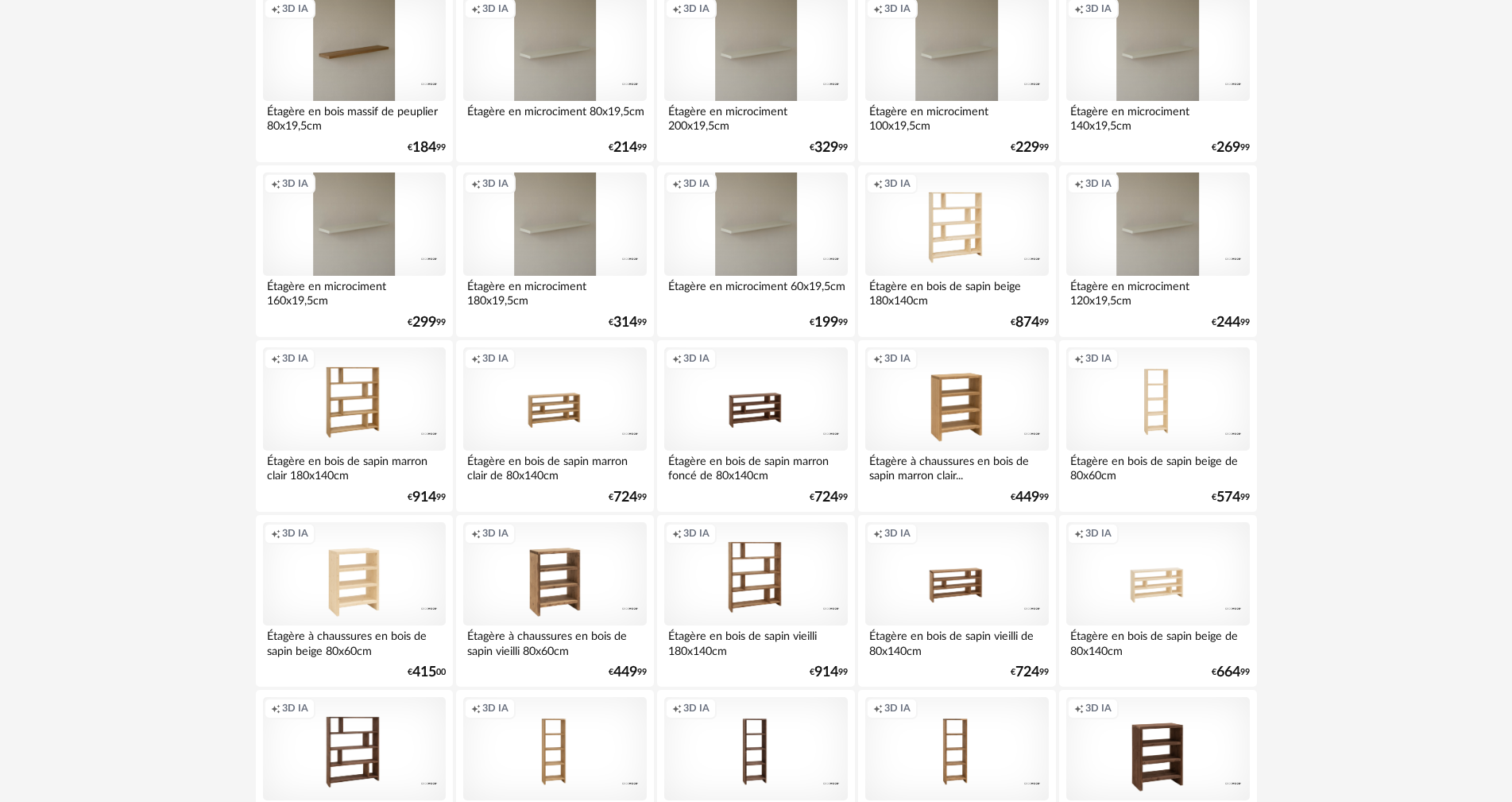
scroll to position [3019, 0]
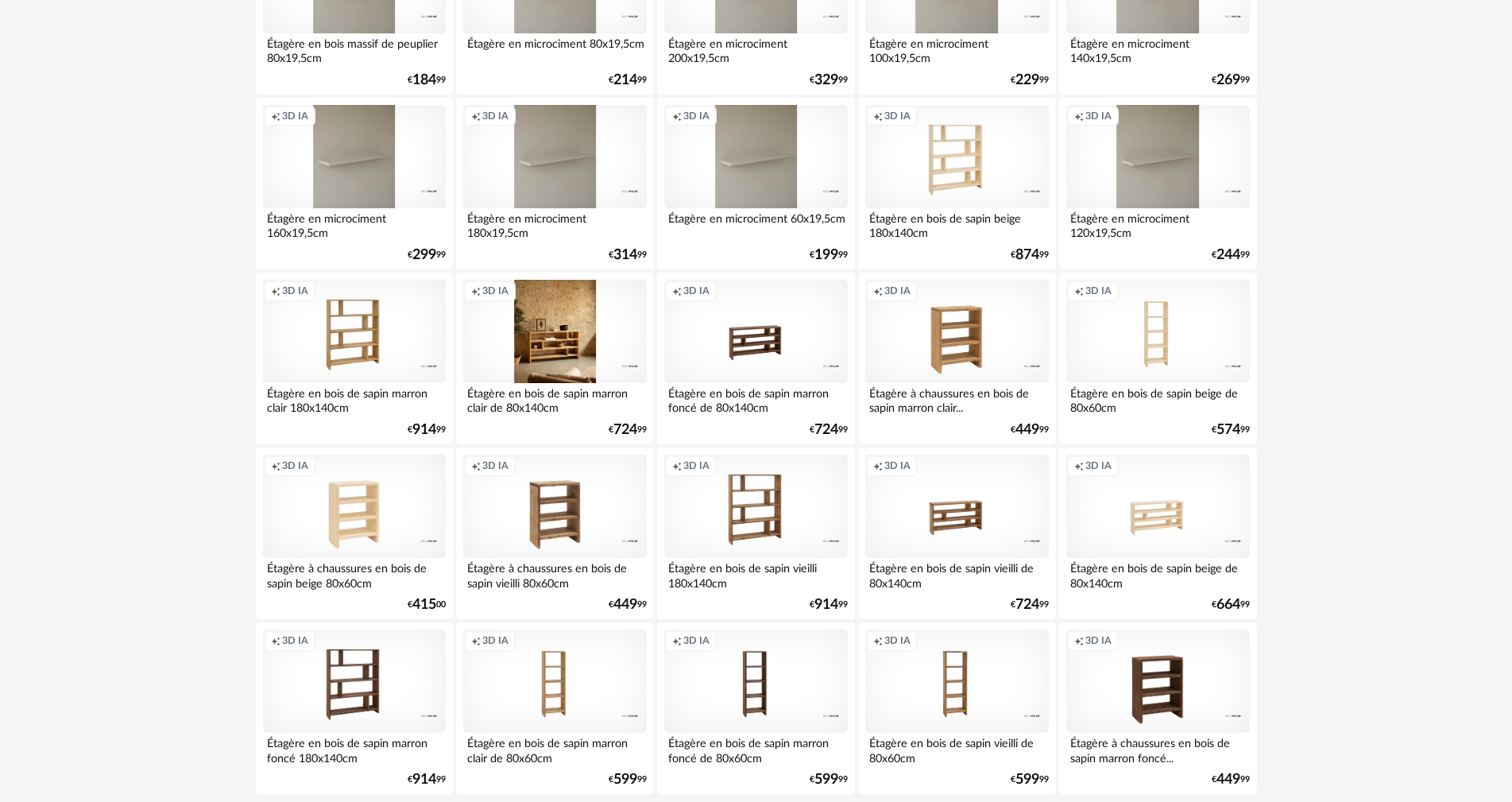
click at [552, 344] on div "Creation icon 3D IA" at bounding box center [554, 331] width 182 height 104
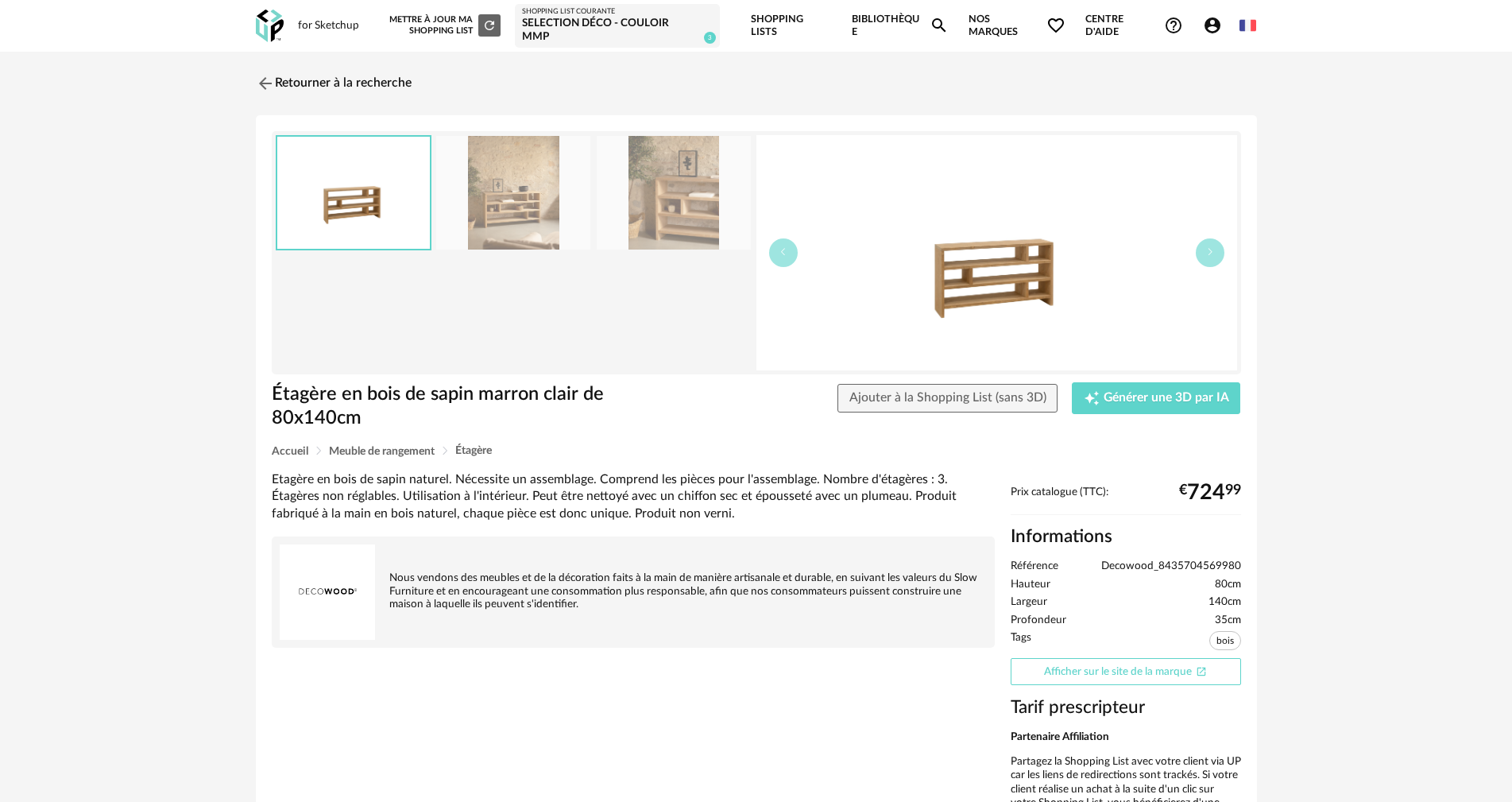
click at [1128, 658] on link "Afficher sur le site de la marque Open In New icon" at bounding box center [1126, 671] width 230 height 28
click at [266, 84] on img at bounding box center [263, 83] width 23 height 23
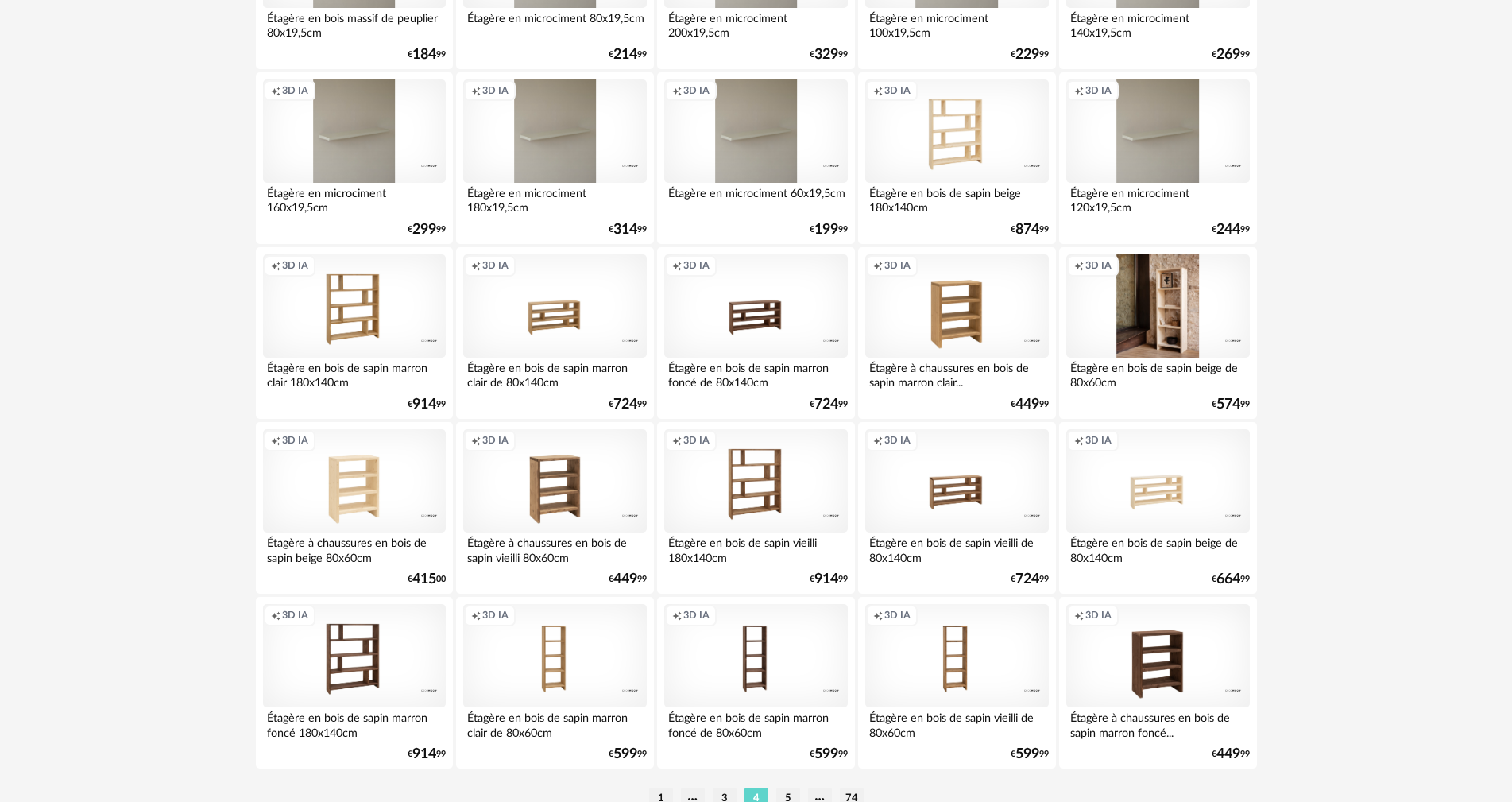
scroll to position [3107, 0]
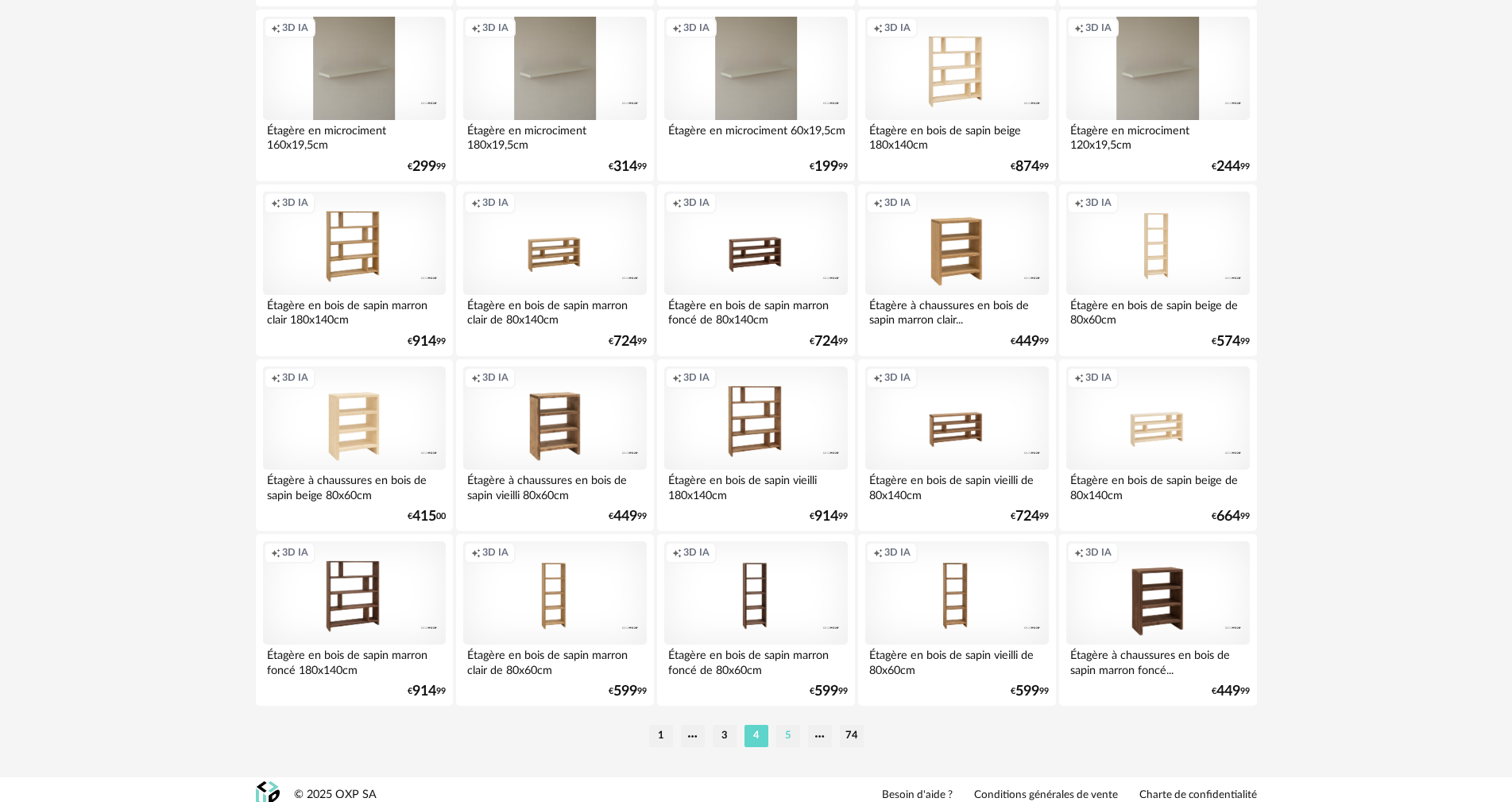
click at [795, 725] on li "5" at bounding box center [788, 735] width 24 height 22
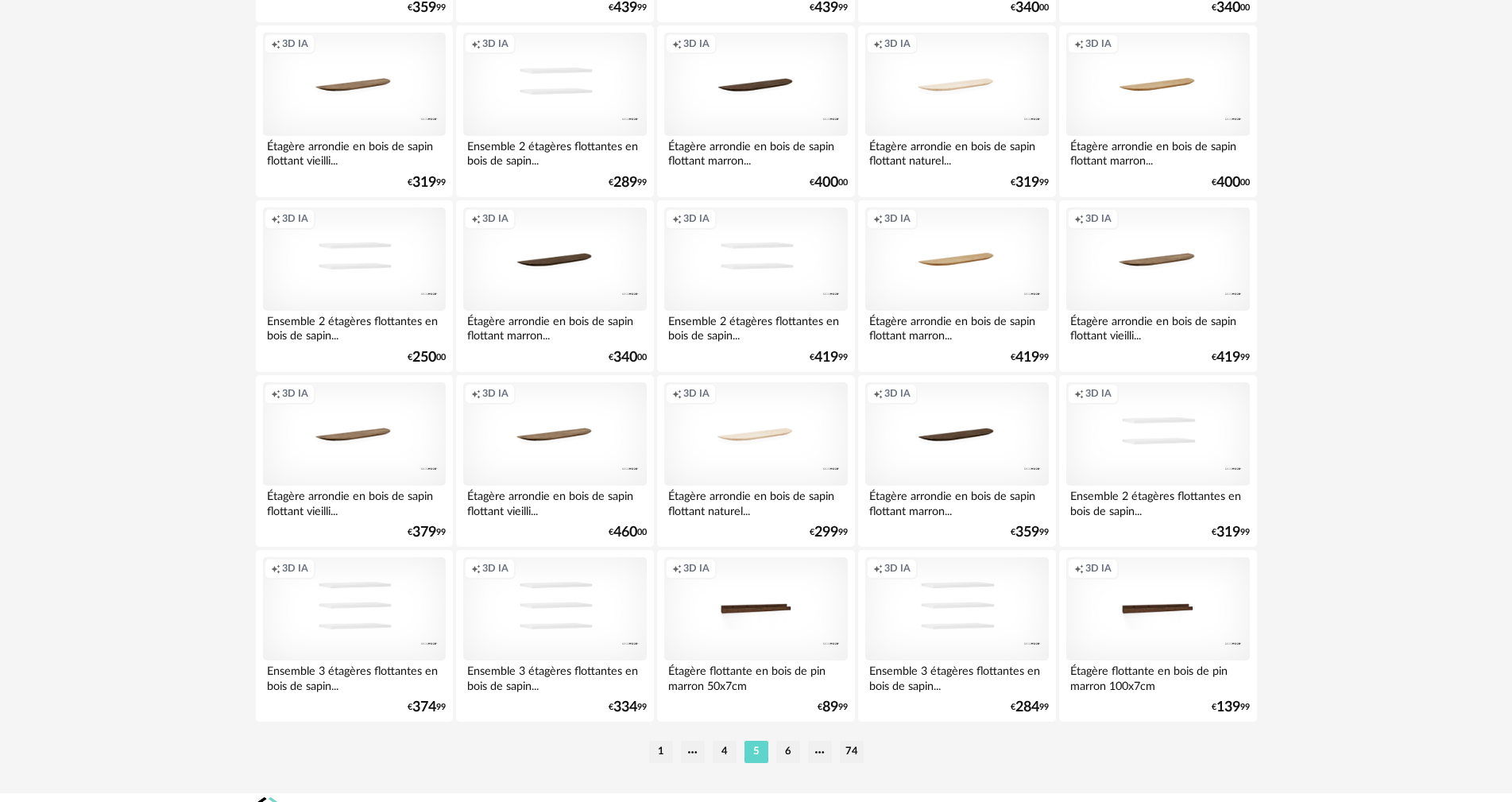
scroll to position [3107, 0]
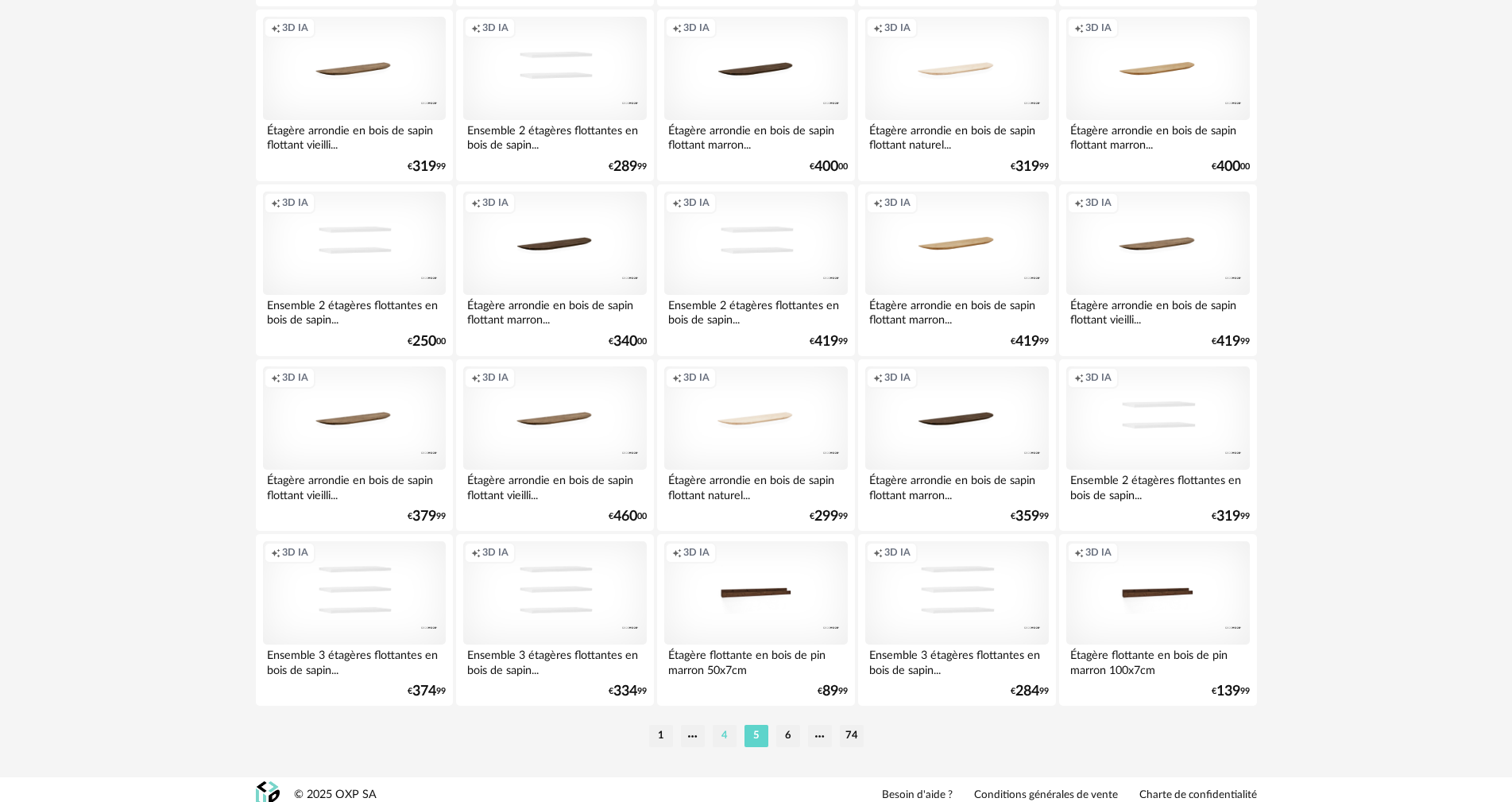
click at [717, 726] on li "4" at bounding box center [724, 735] width 24 height 22
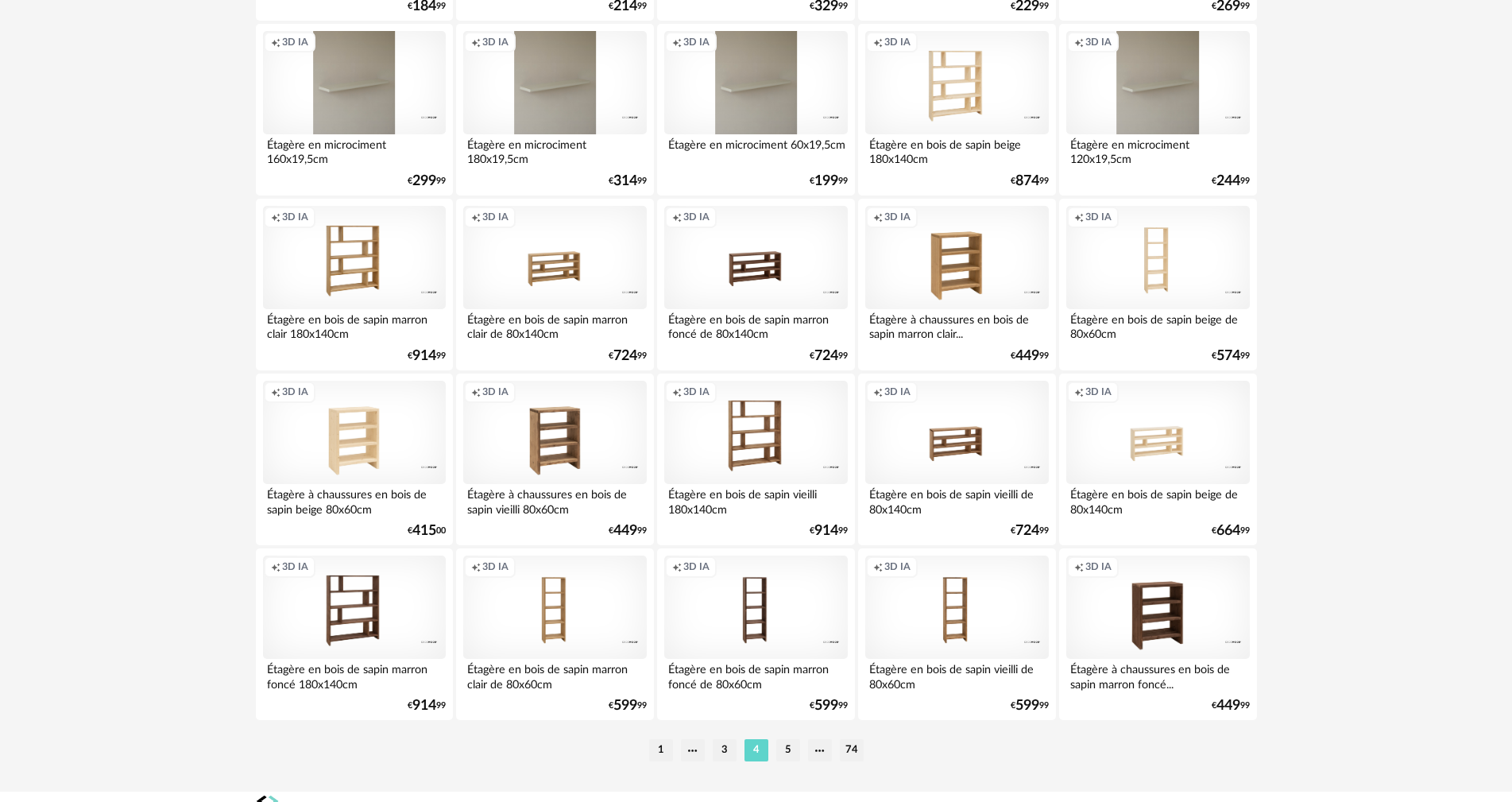
scroll to position [3107, 0]
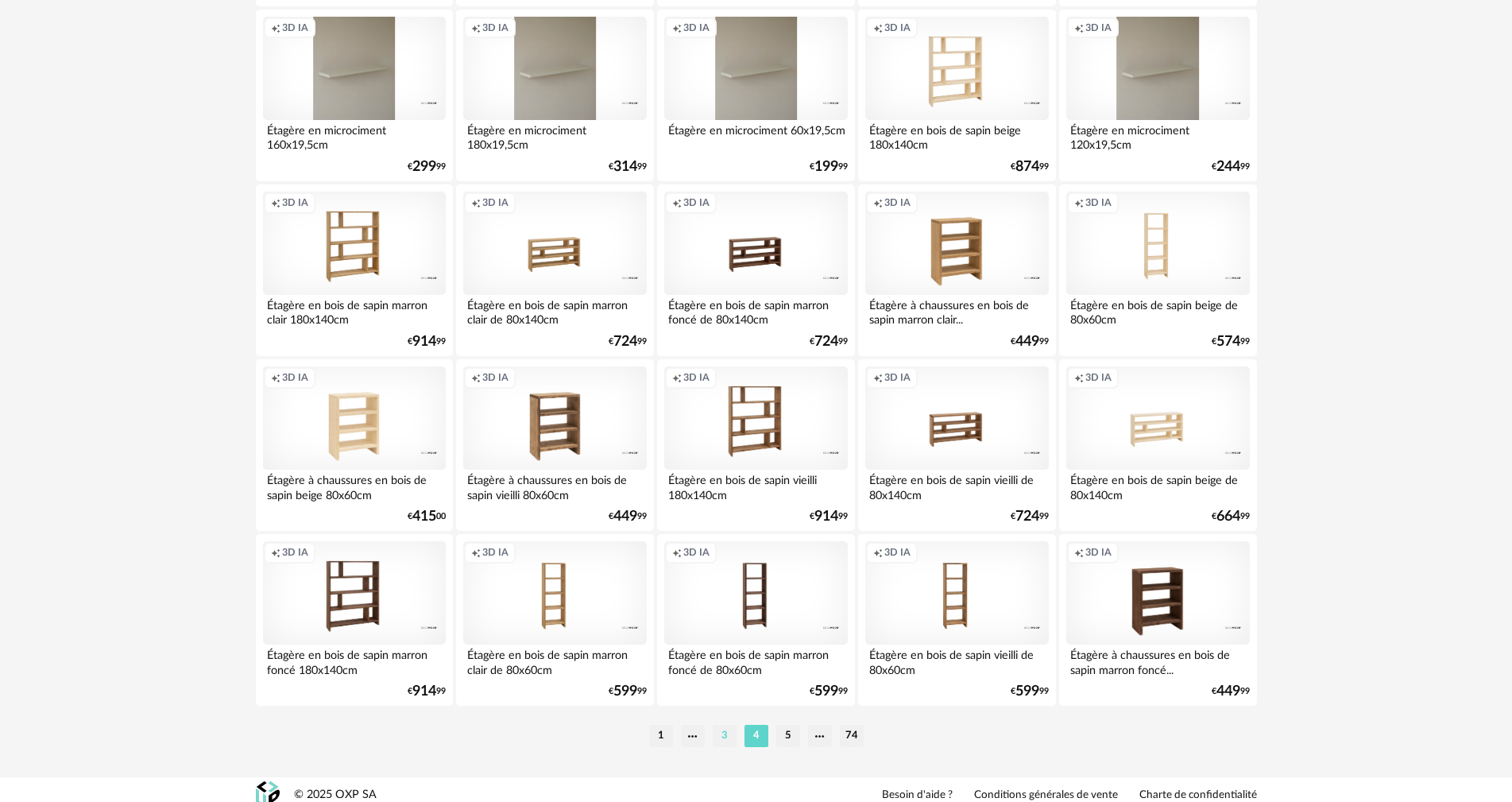
click at [729, 725] on li "3" at bounding box center [724, 735] width 24 height 22
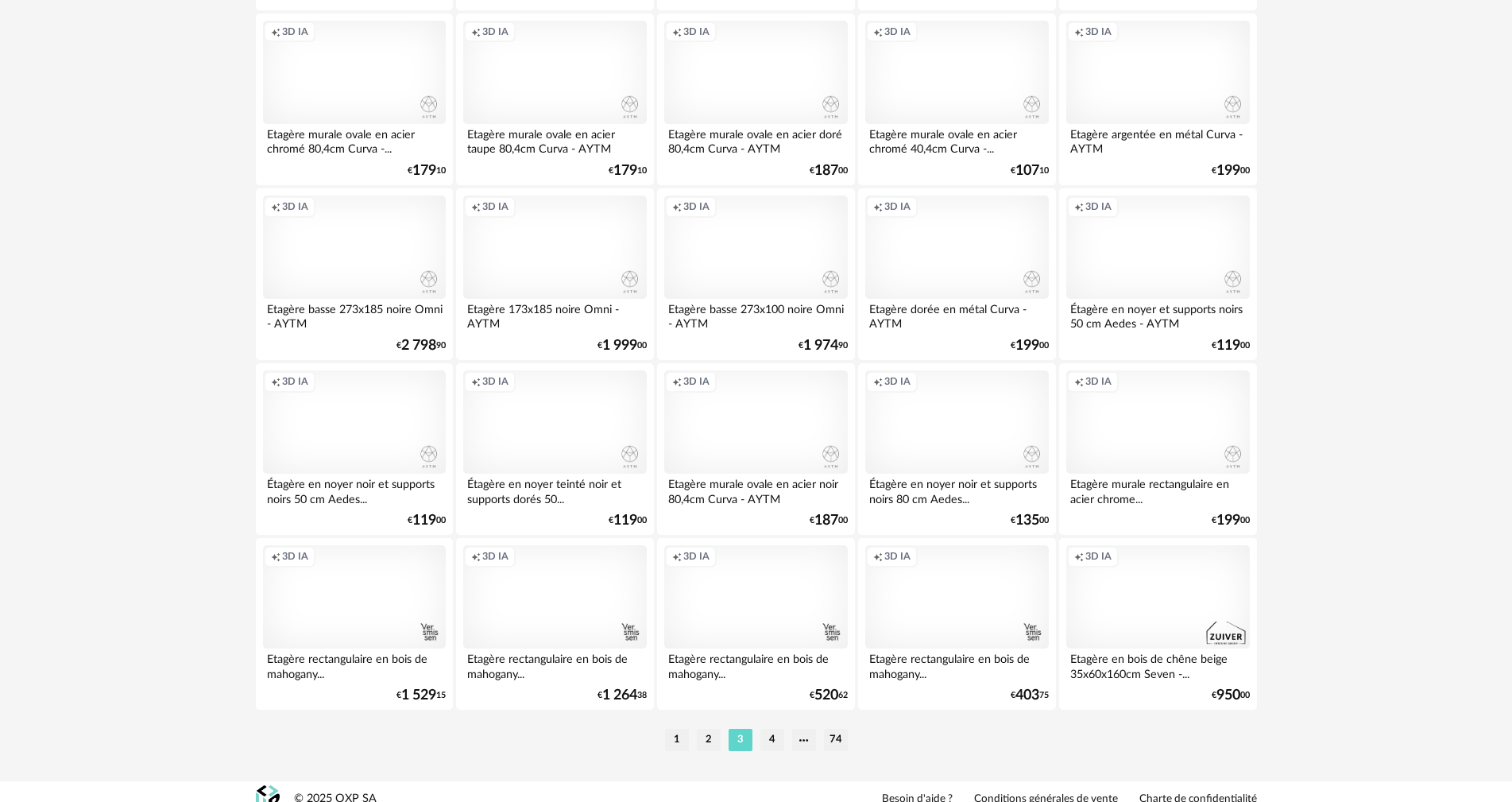
scroll to position [3107, 0]
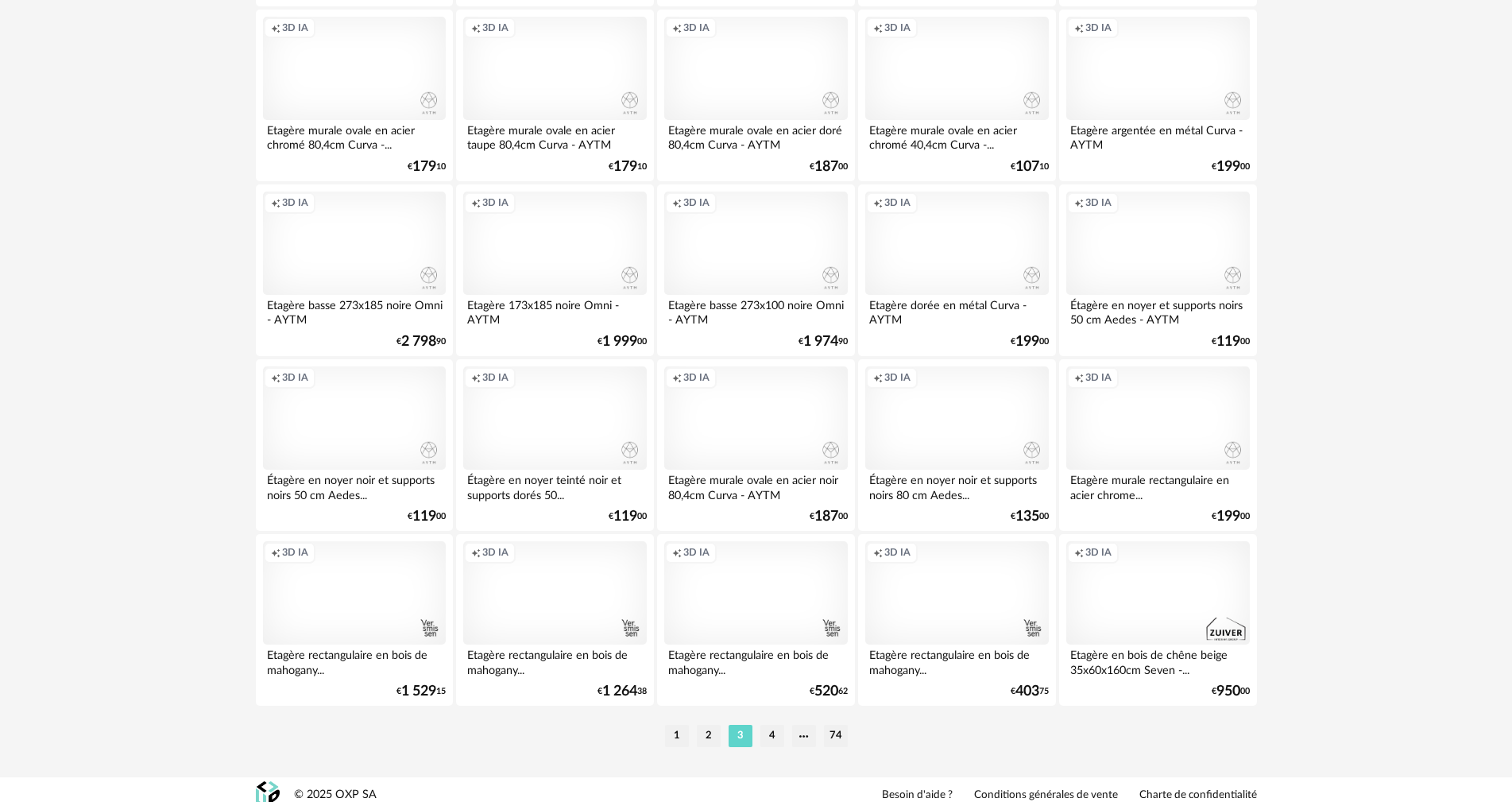
click at [713, 725] on li "2" at bounding box center [708, 735] width 24 height 22
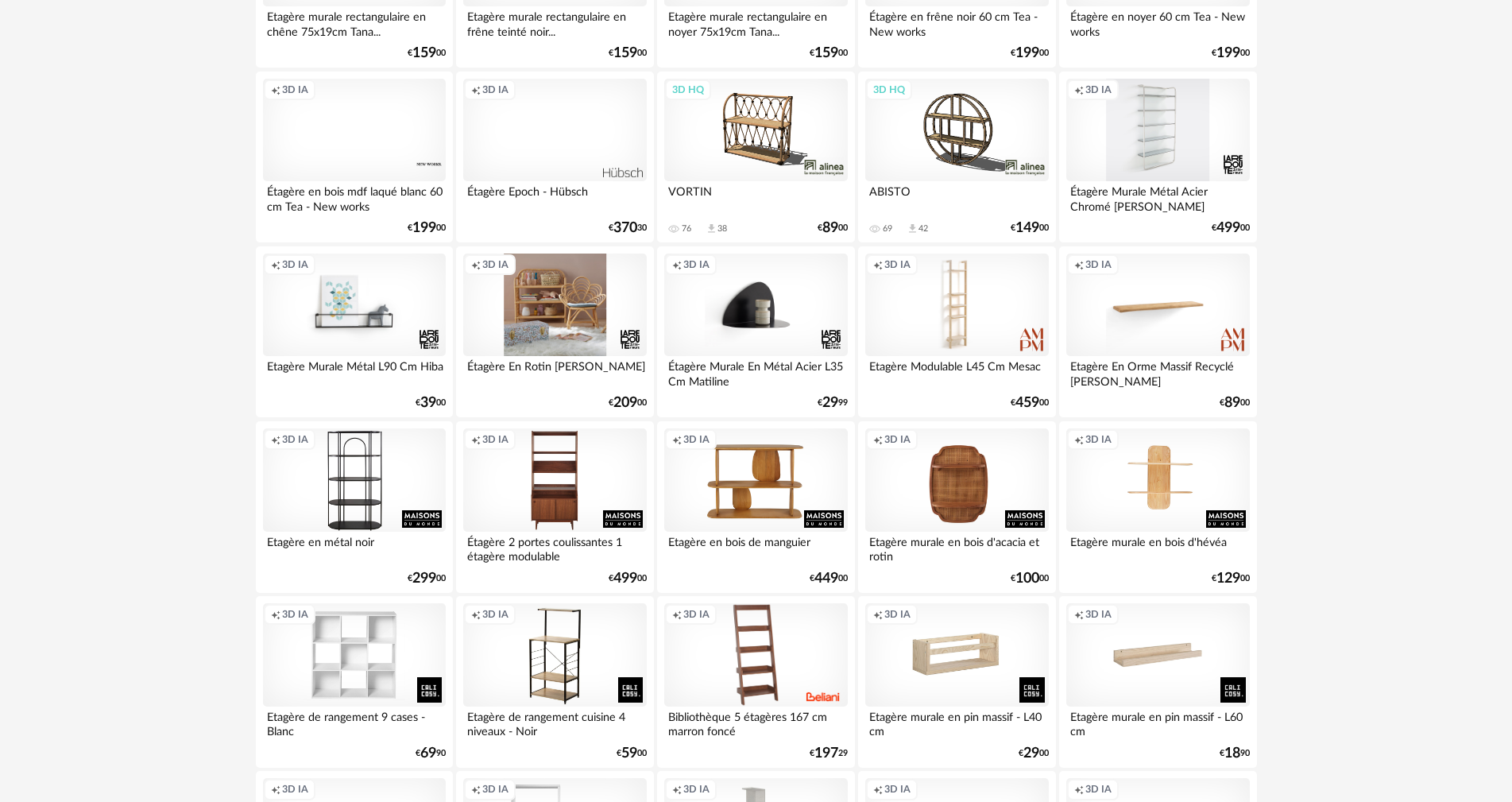
scroll to position [2622, 0]
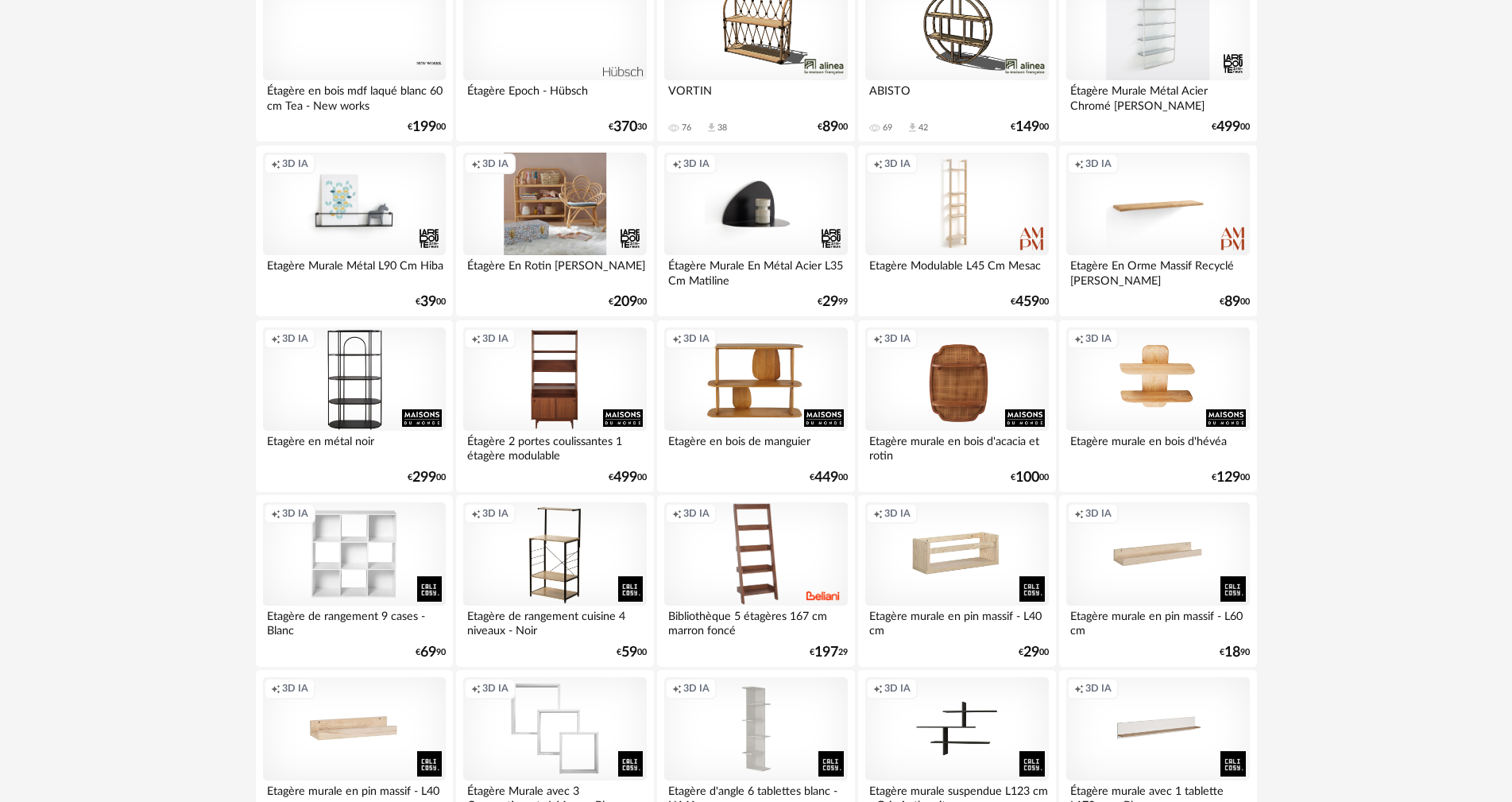
click at [1143, 361] on div "Creation icon 3D IA" at bounding box center [1158, 379] width 182 height 104
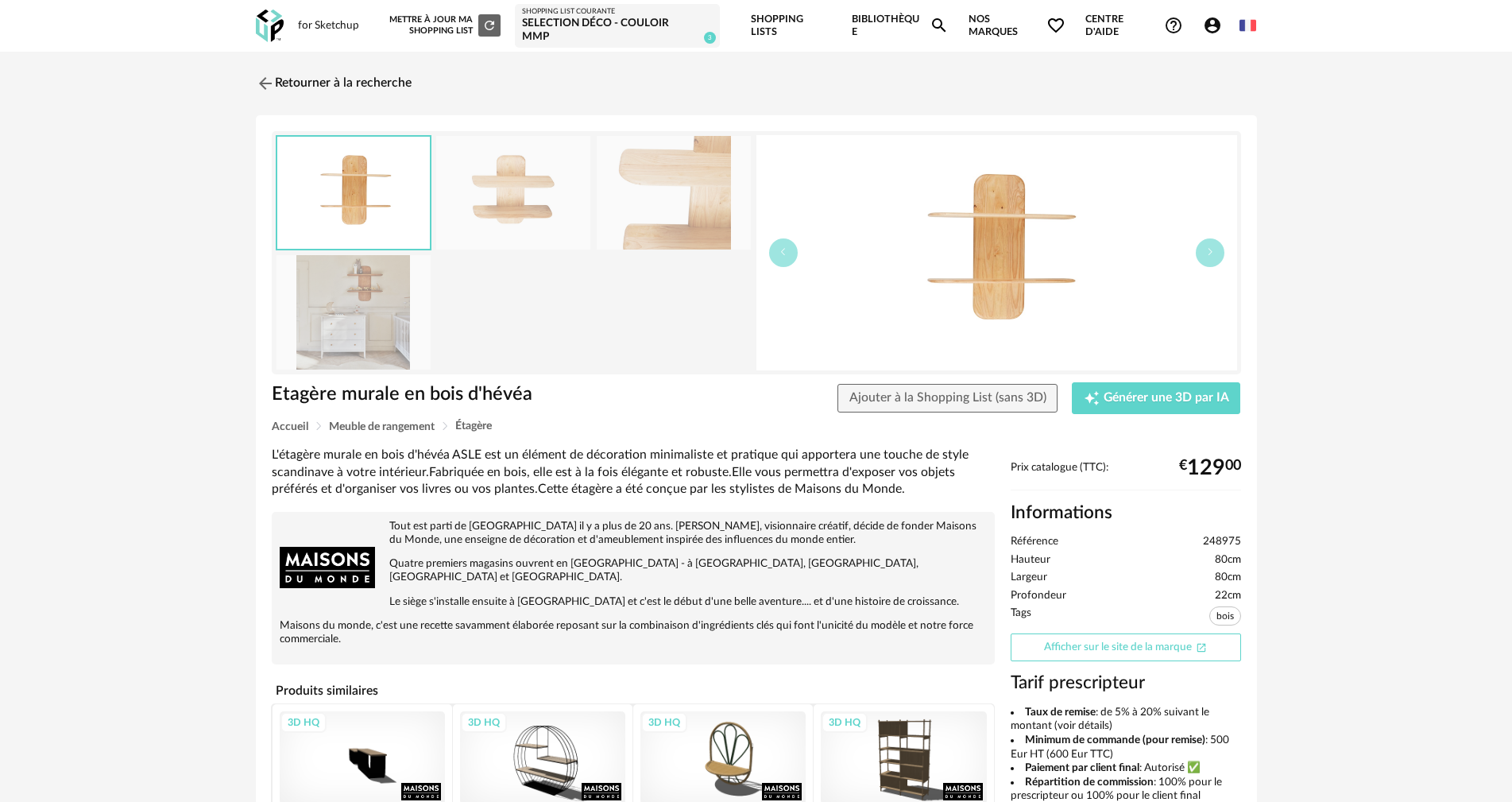
click at [1138, 633] on link "Afficher sur le site de la marque Open In New icon" at bounding box center [1126, 646] width 230 height 28
click at [276, 67] on link "Retourner à la recherche" at bounding box center [330, 83] width 156 height 35
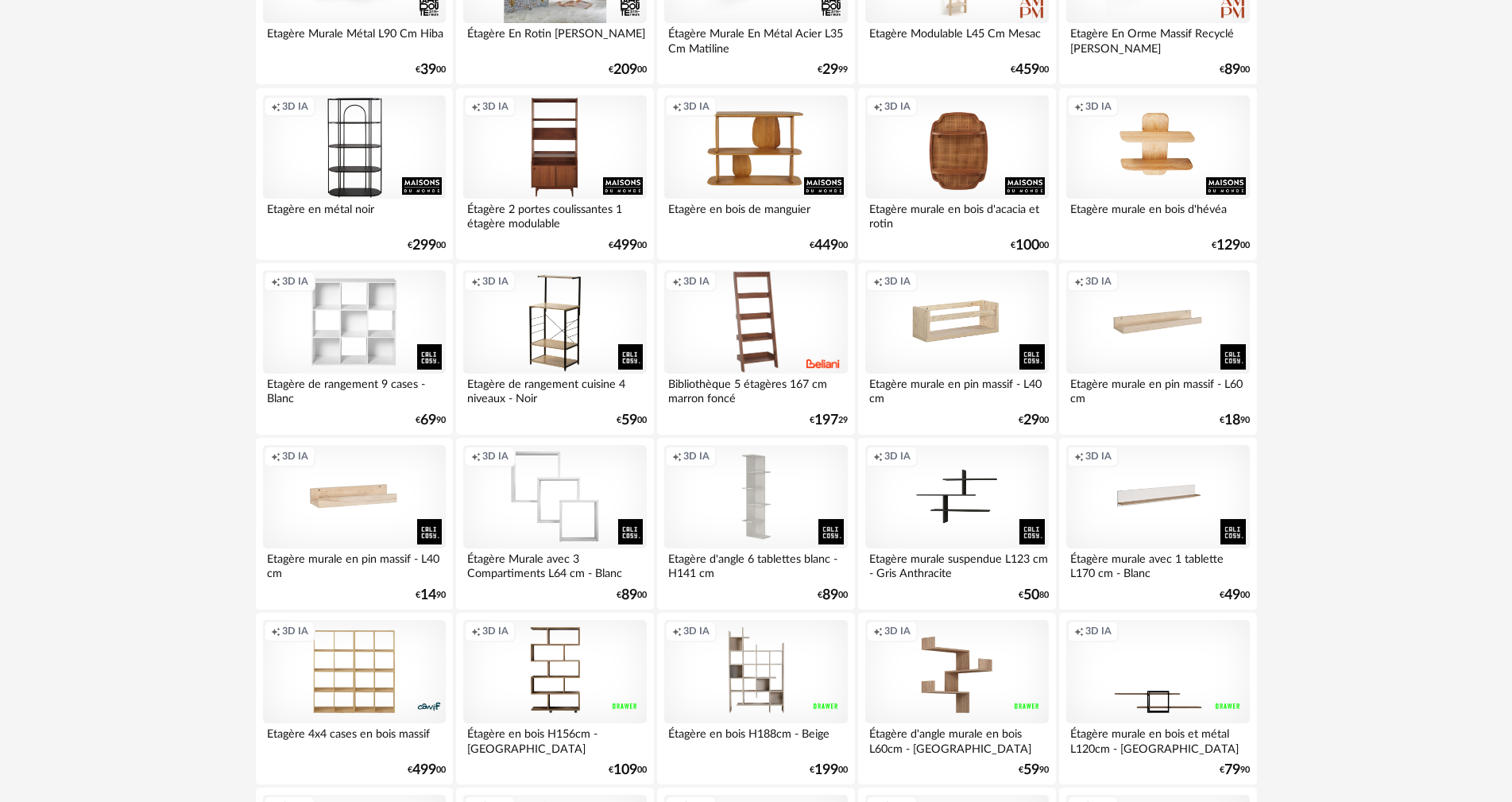
scroll to position [2860, 0]
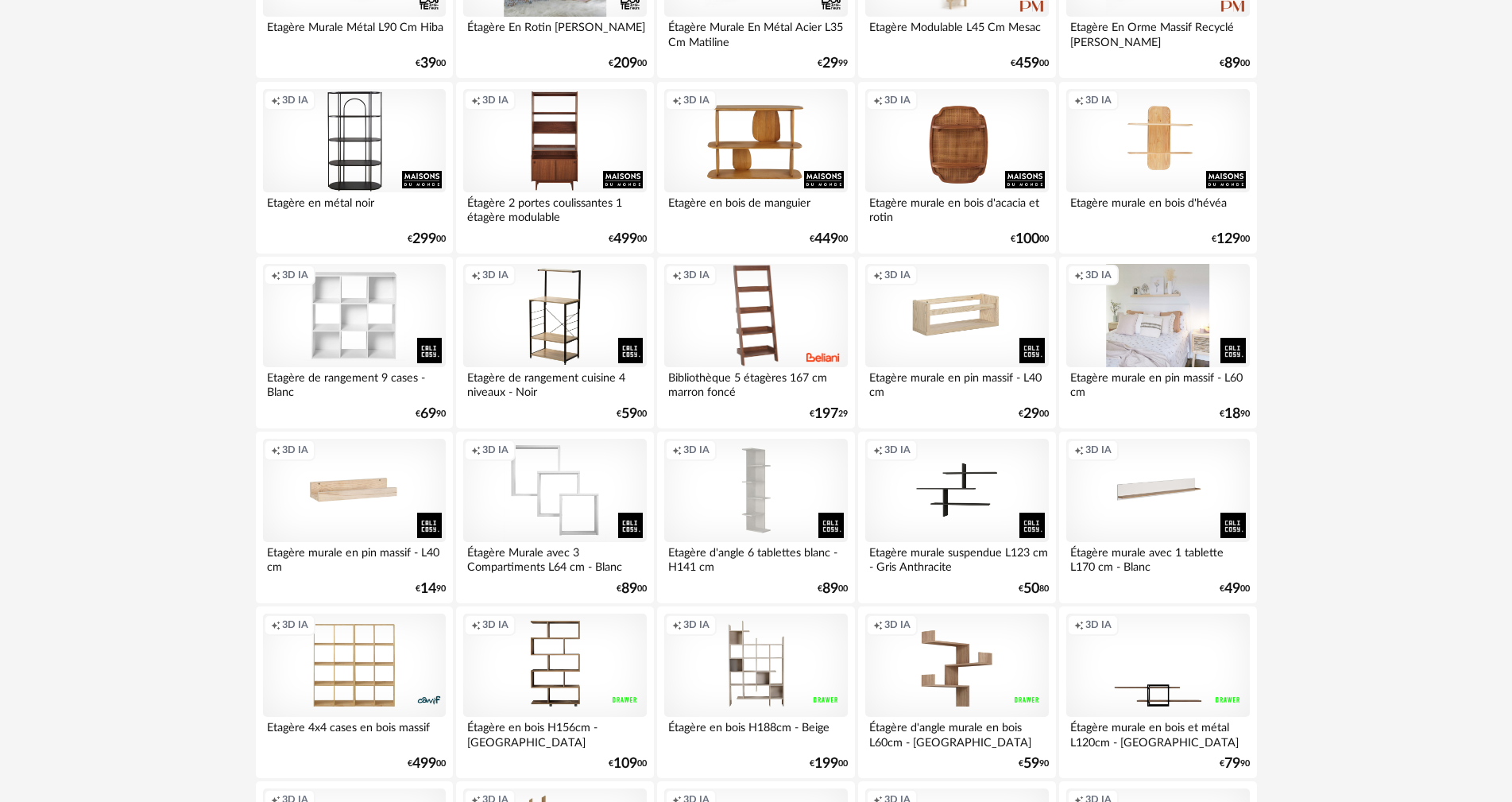
click at [1178, 308] on div "Creation icon 3D IA" at bounding box center [1158, 315] width 182 height 104
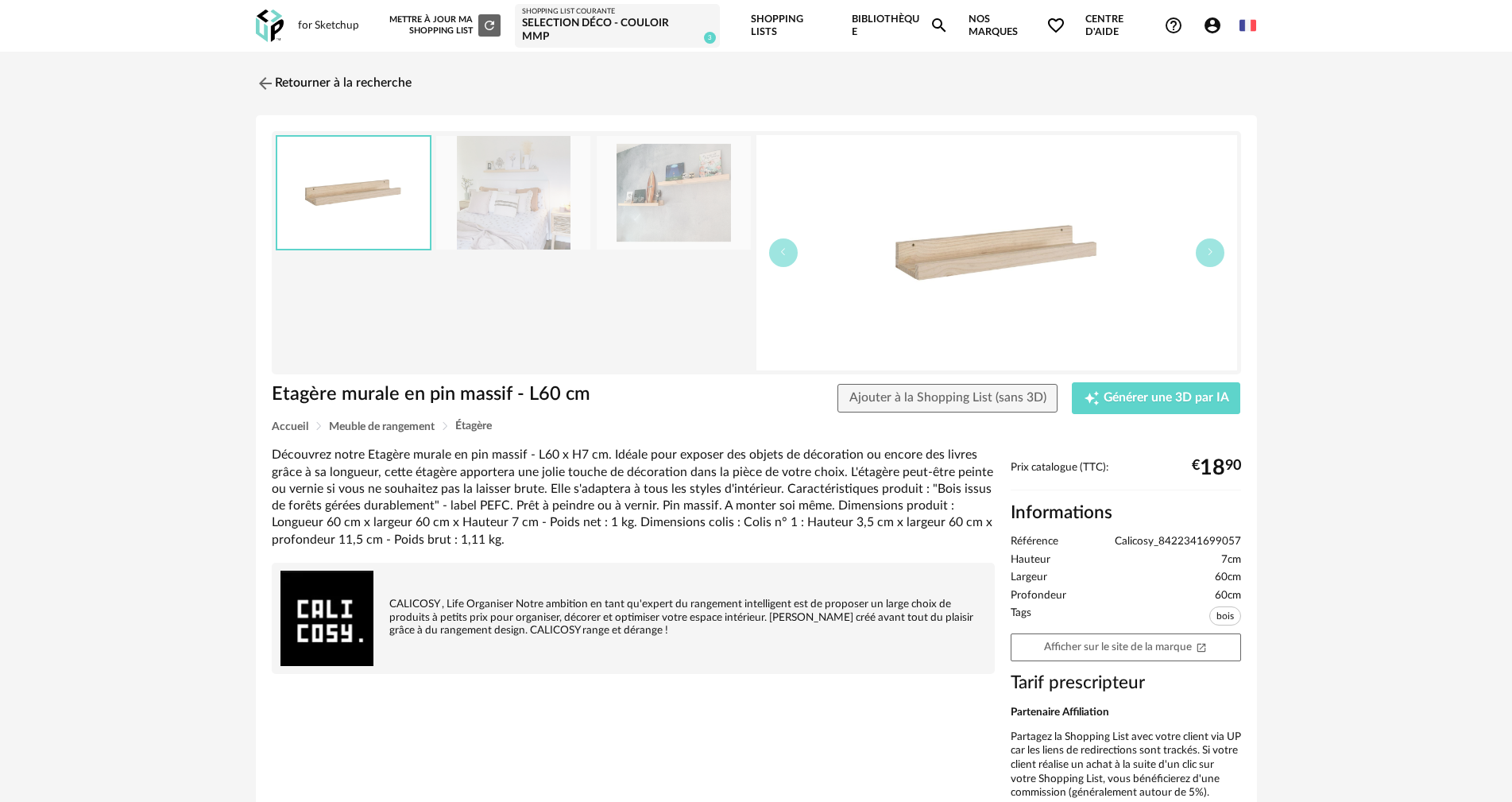
click at [322, 206] on img at bounding box center [354, 193] width 153 height 112
click at [1160, 633] on link "Afficher sur le site de la marque Open In New icon" at bounding box center [1126, 646] width 230 height 28
click at [289, 75] on link "Retourner à la recherche" at bounding box center [330, 83] width 156 height 35
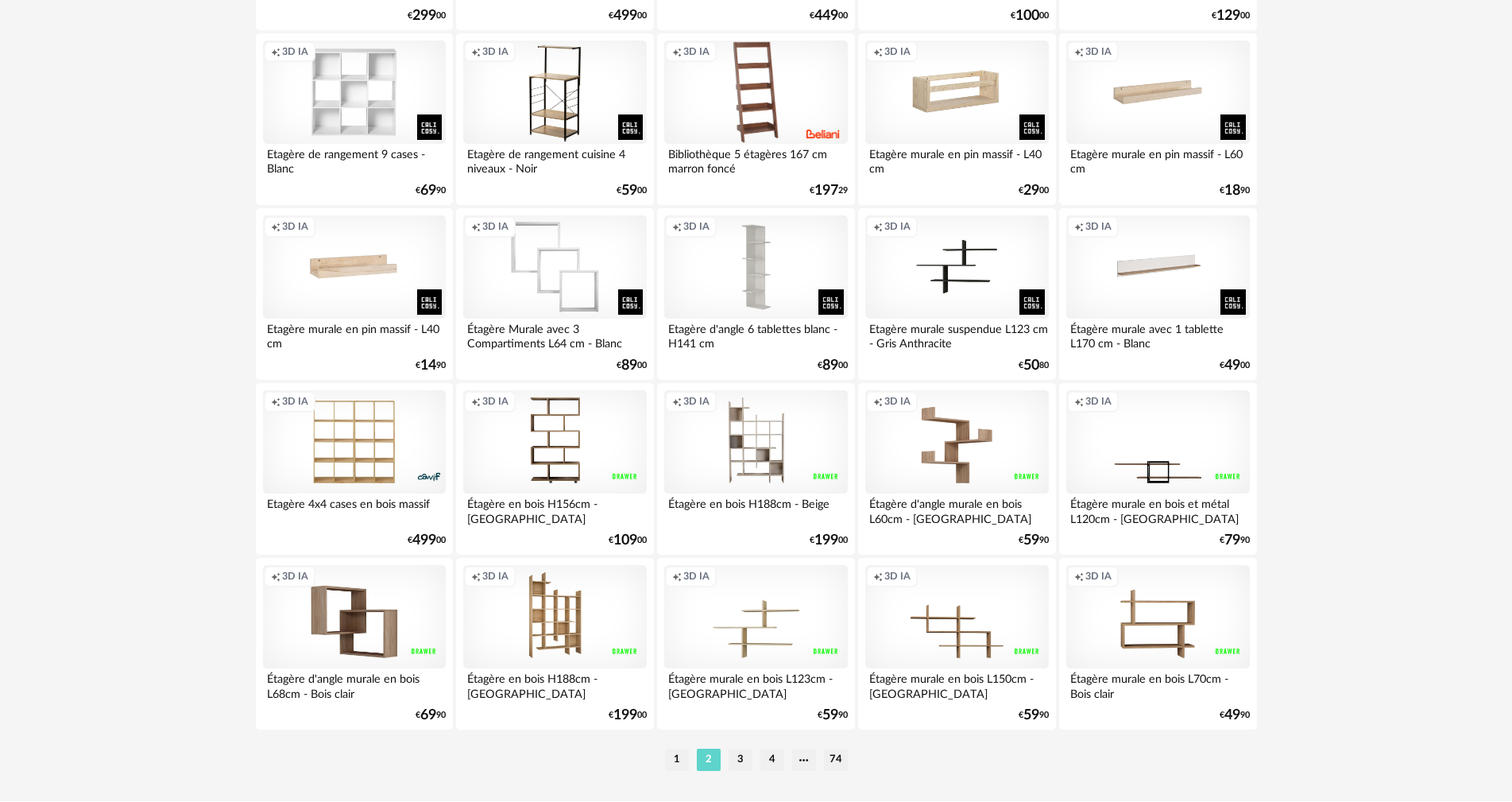
scroll to position [3107, 0]
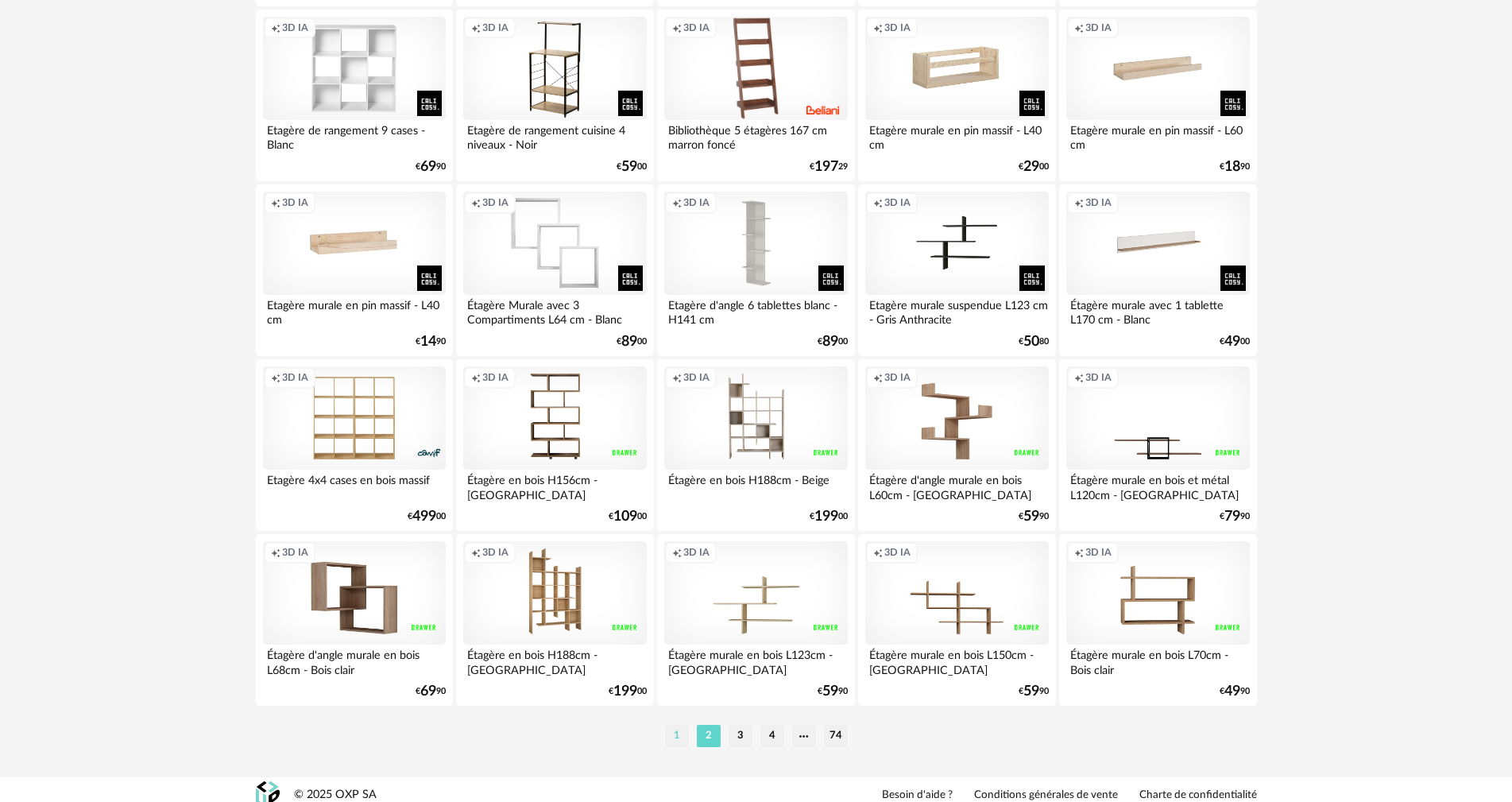
click at [672, 725] on li "1" at bounding box center [677, 735] width 24 height 22
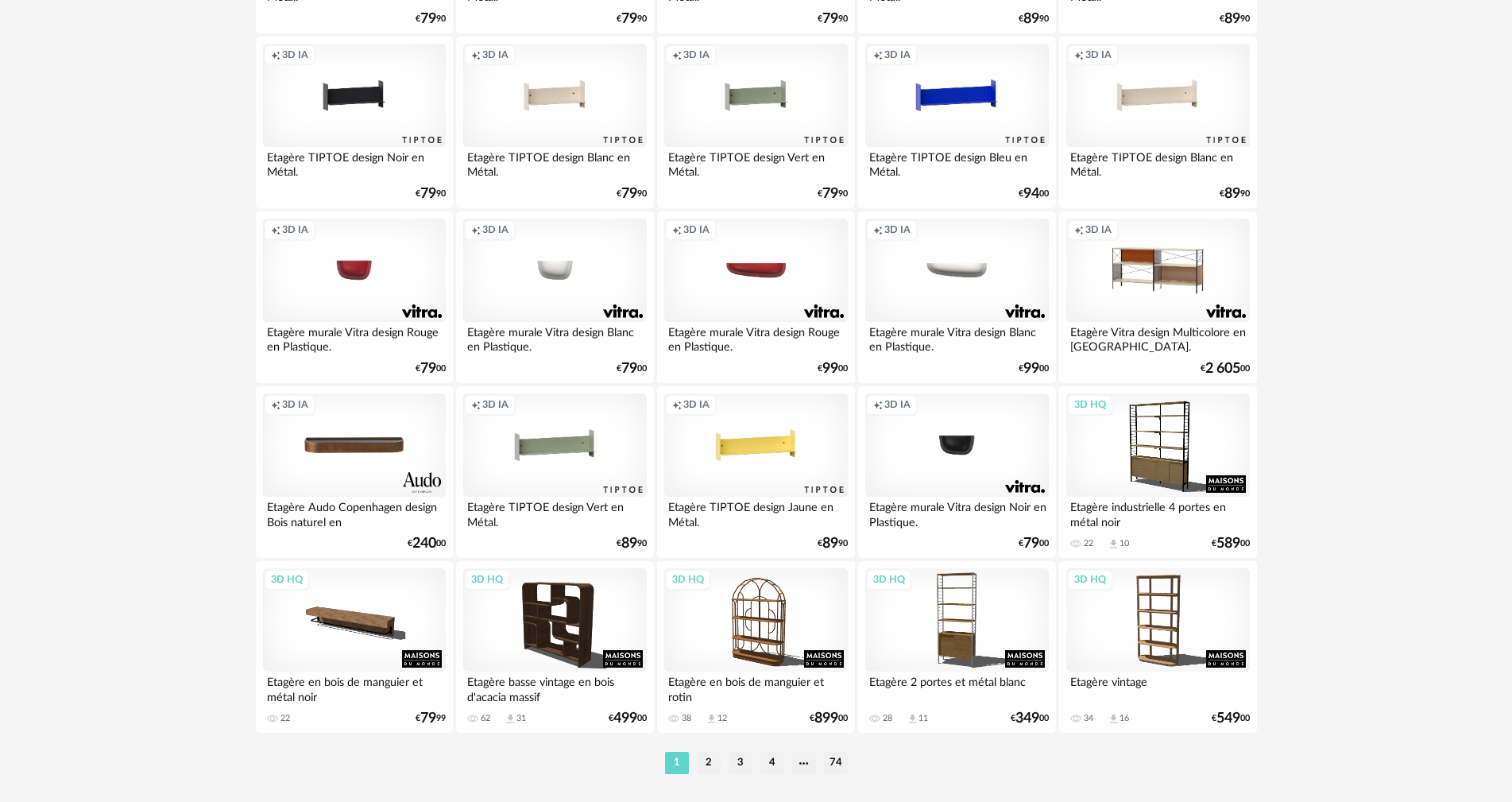
scroll to position [3107, 0]
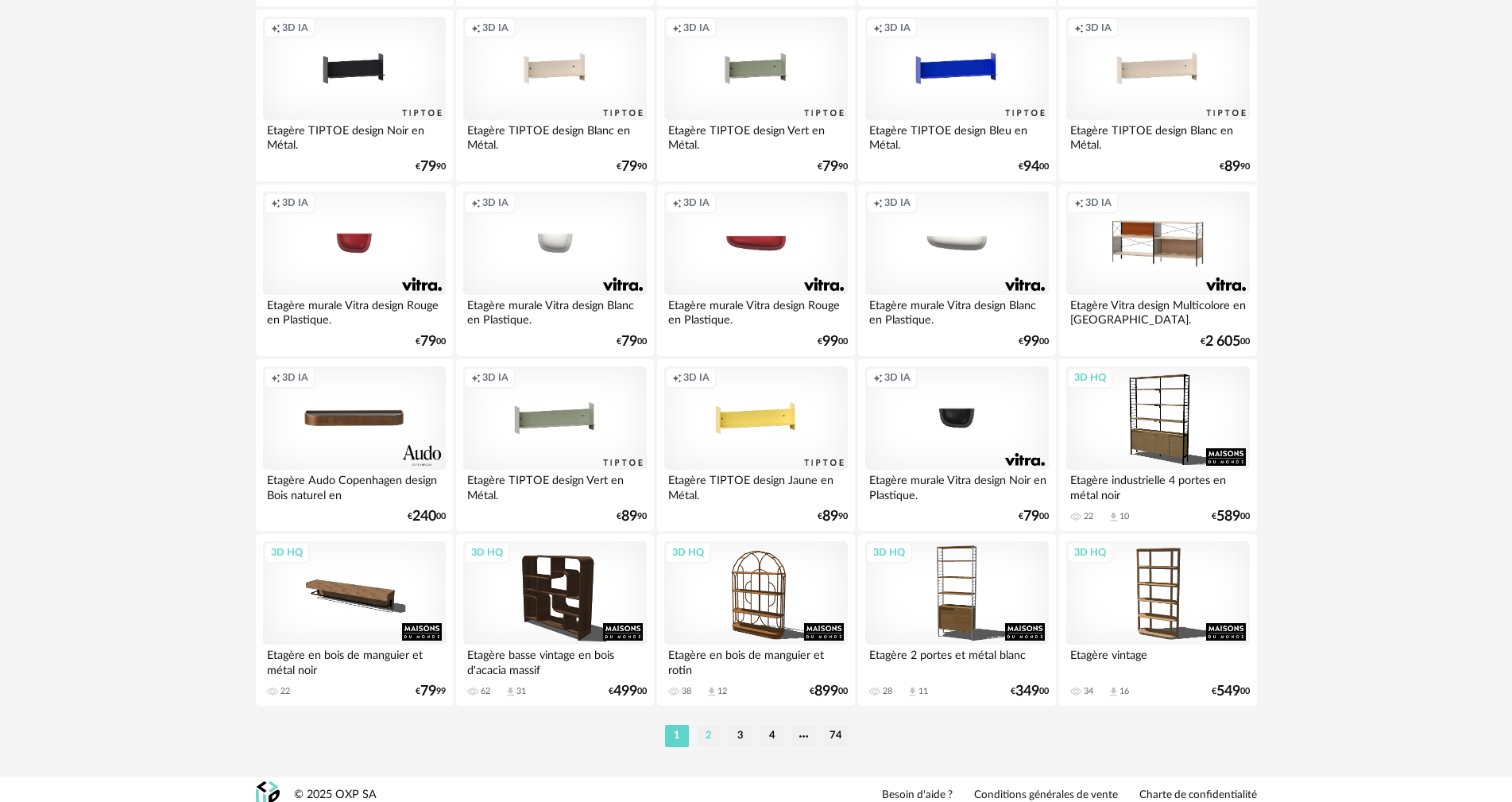
click at [716, 725] on li "2" at bounding box center [708, 735] width 24 height 22
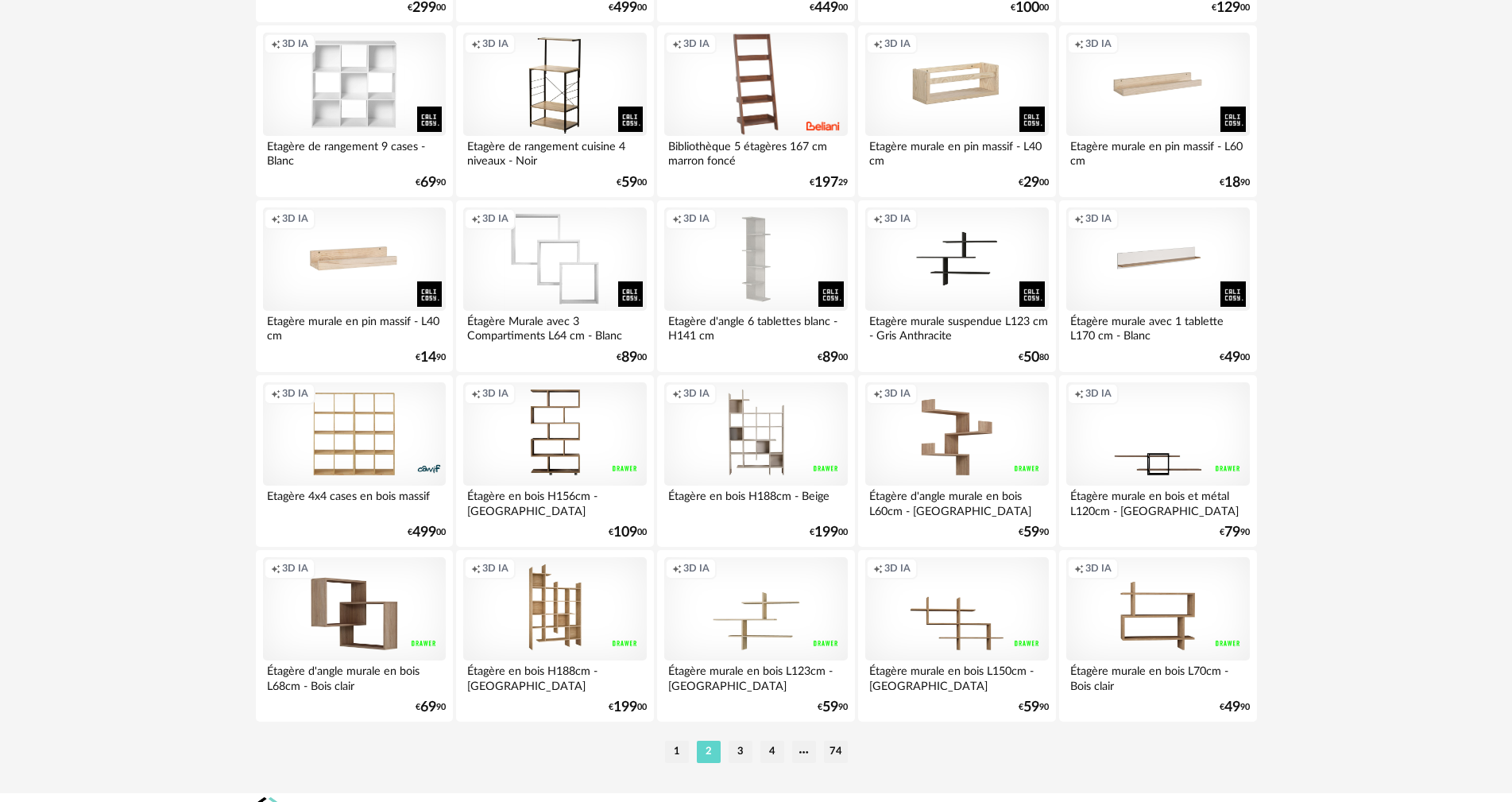
scroll to position [3107, 0]
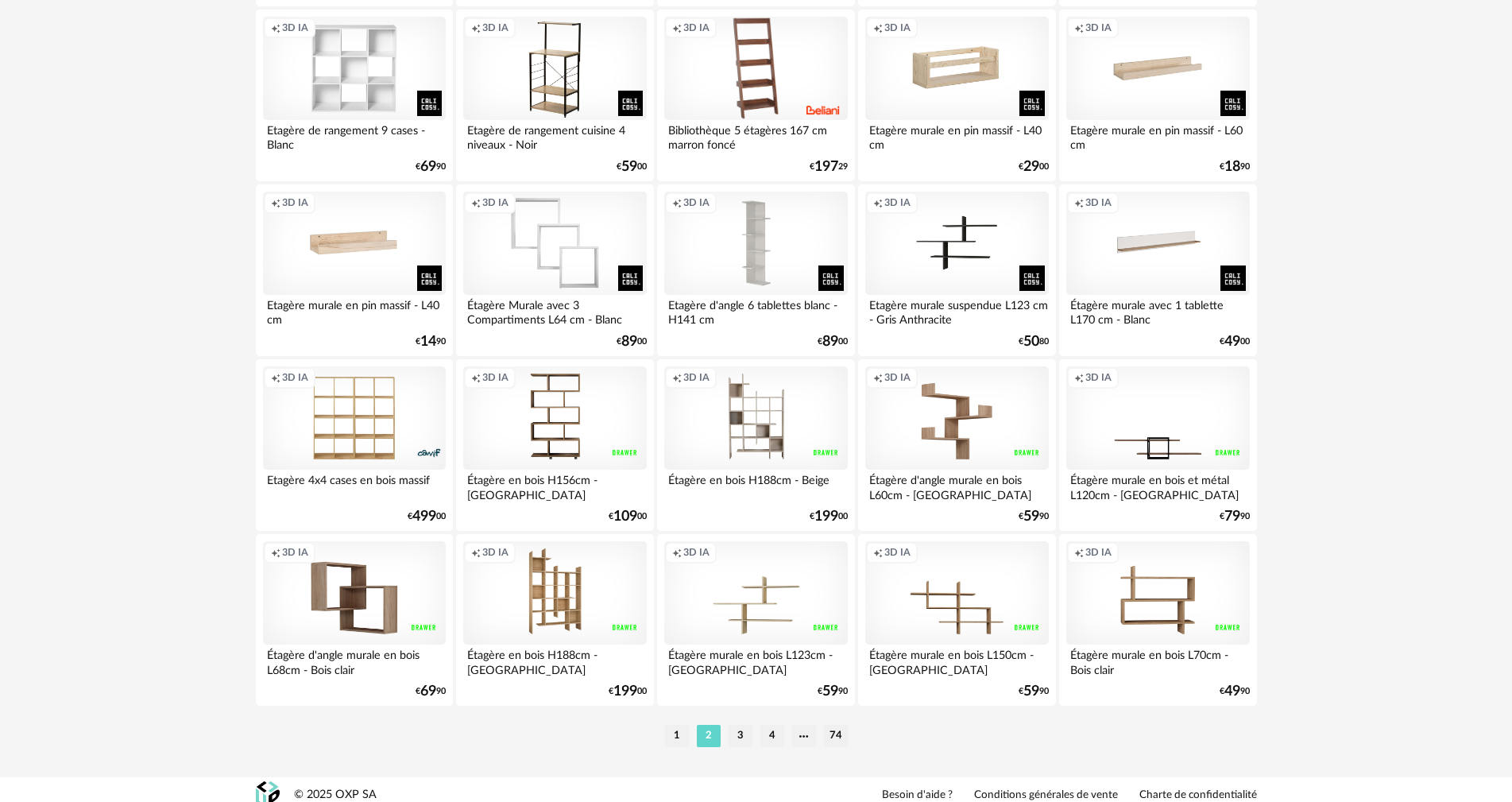
click at [746, 725] on li "3" at bounding box center [740, 735] width 24 height 22
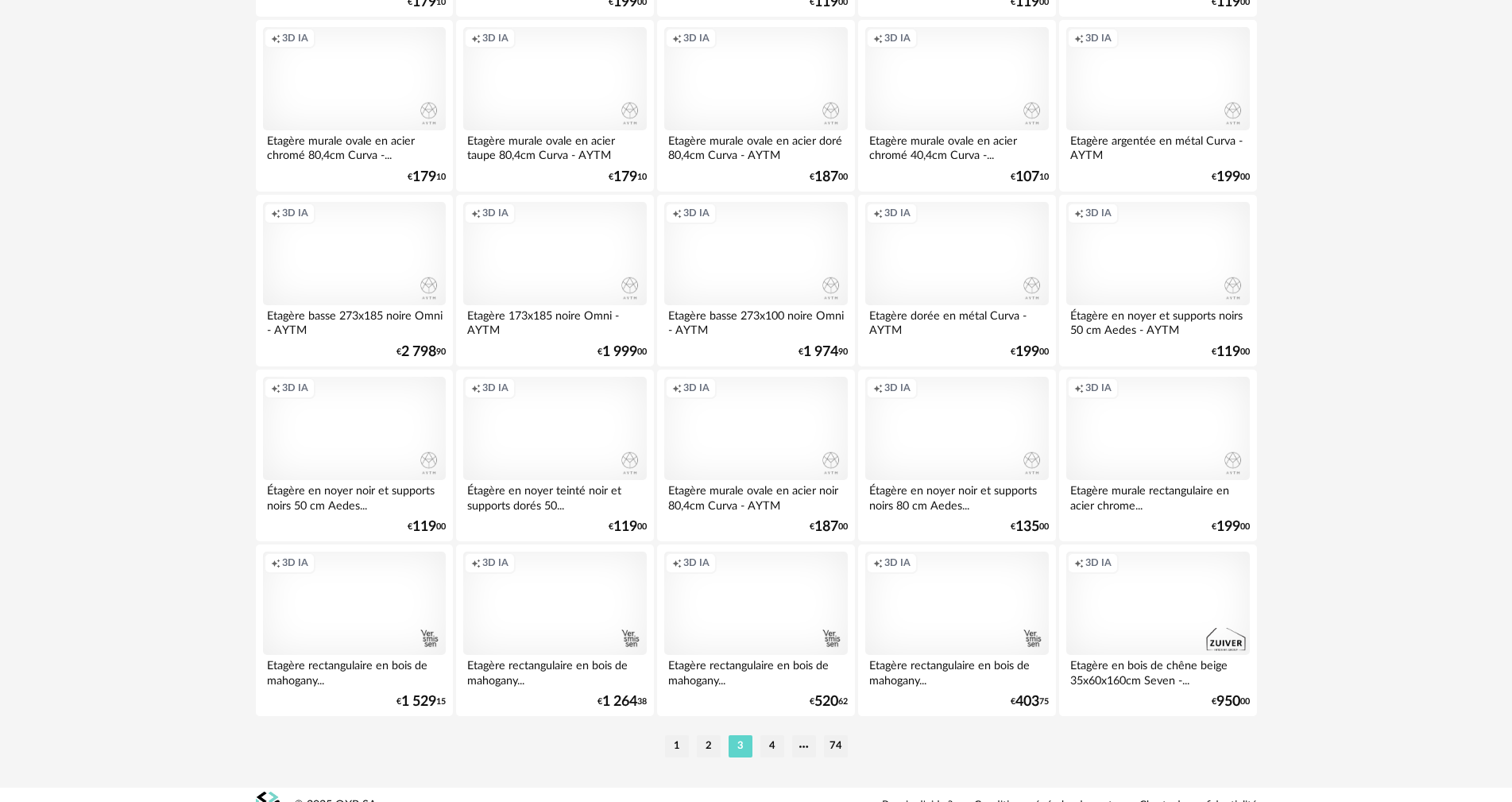
scroll to position [3107, 0]
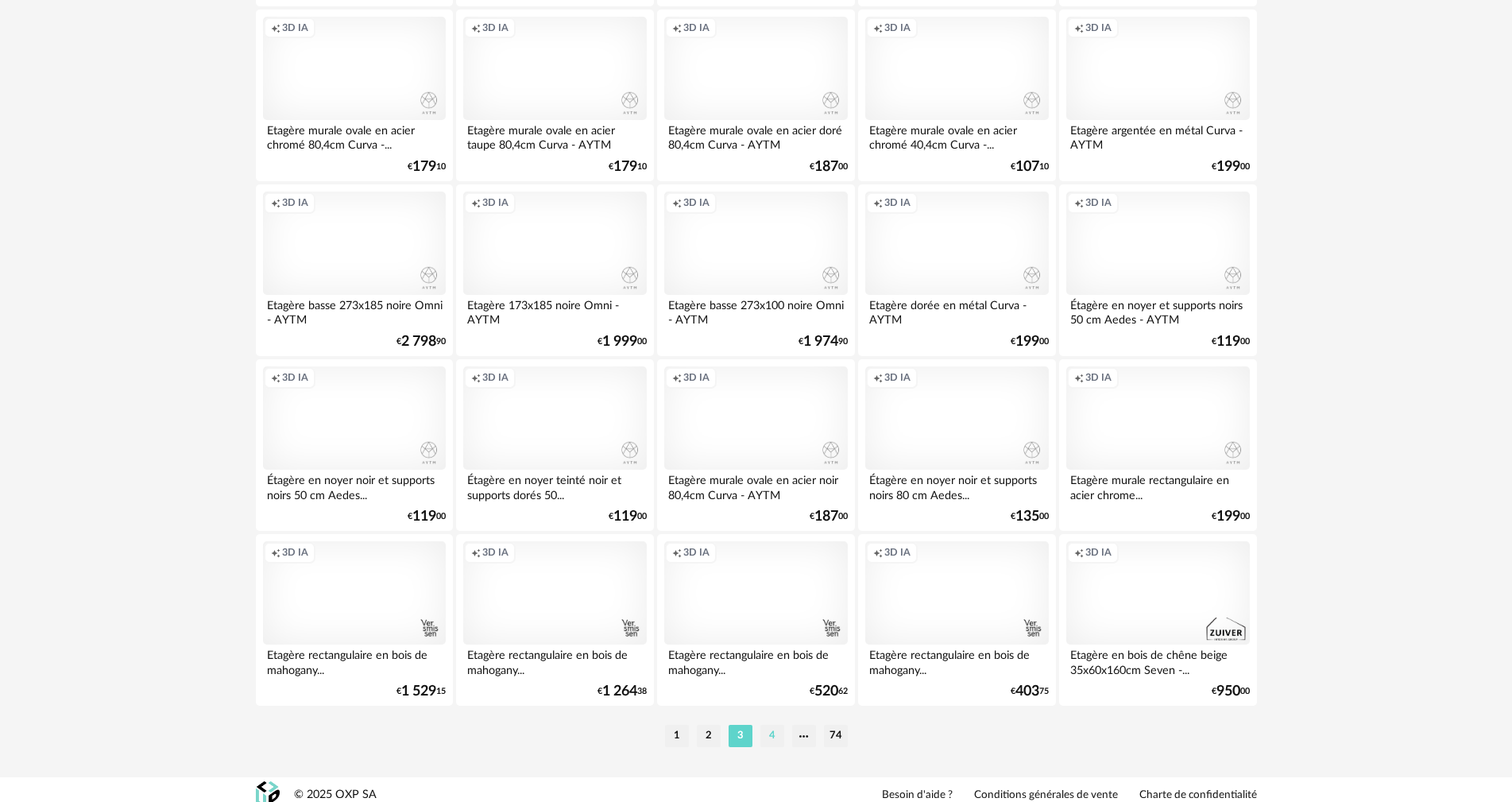
click at [772, 725] on li "4" at bounding box center [772, 735] width 24 height 22
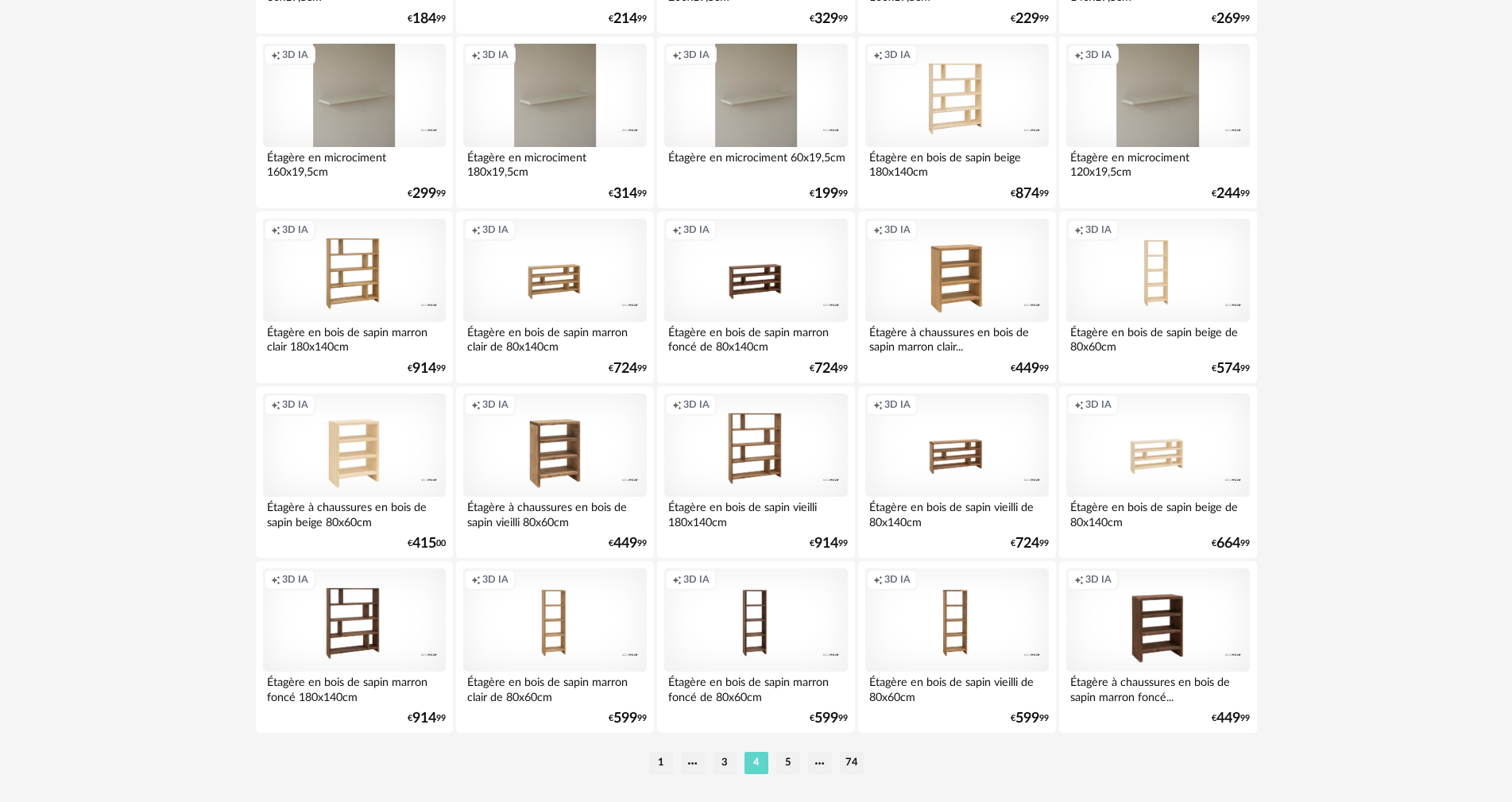
scroll to position [3107, 0]
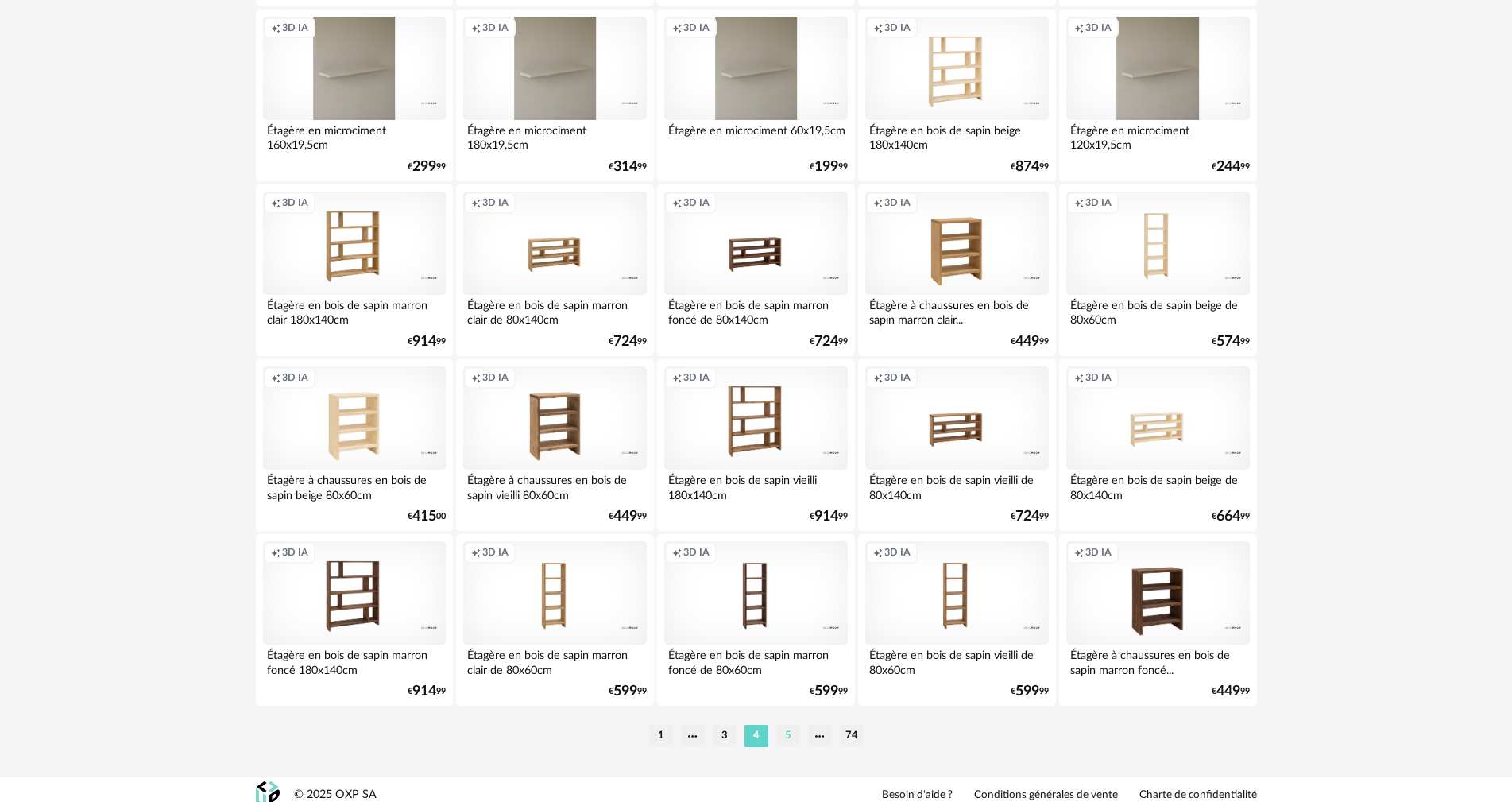
click at [794, 725] on li "5" at bounding box center [788, 735] width 24 height 22
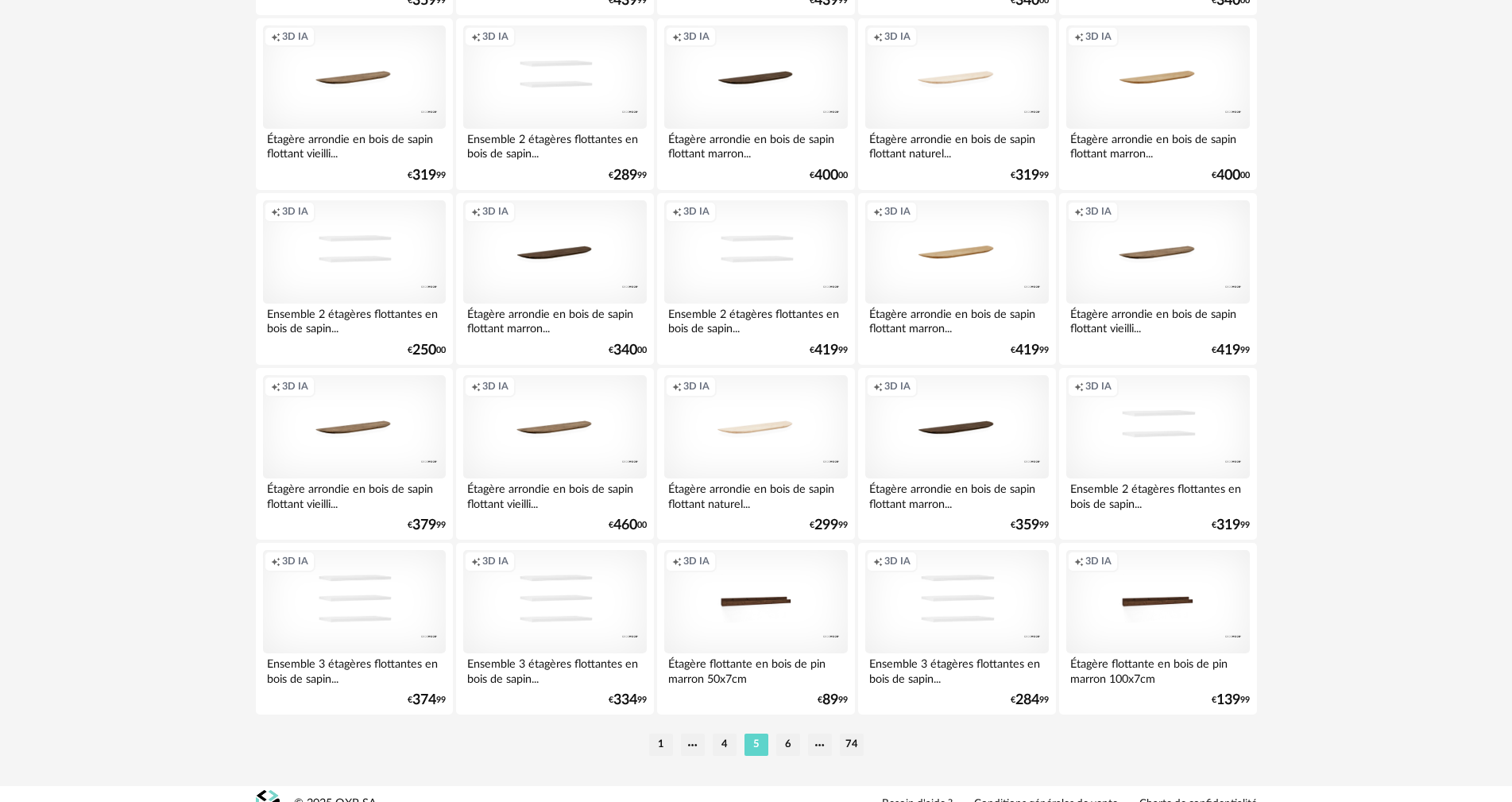
scroll to position [3107, 0]
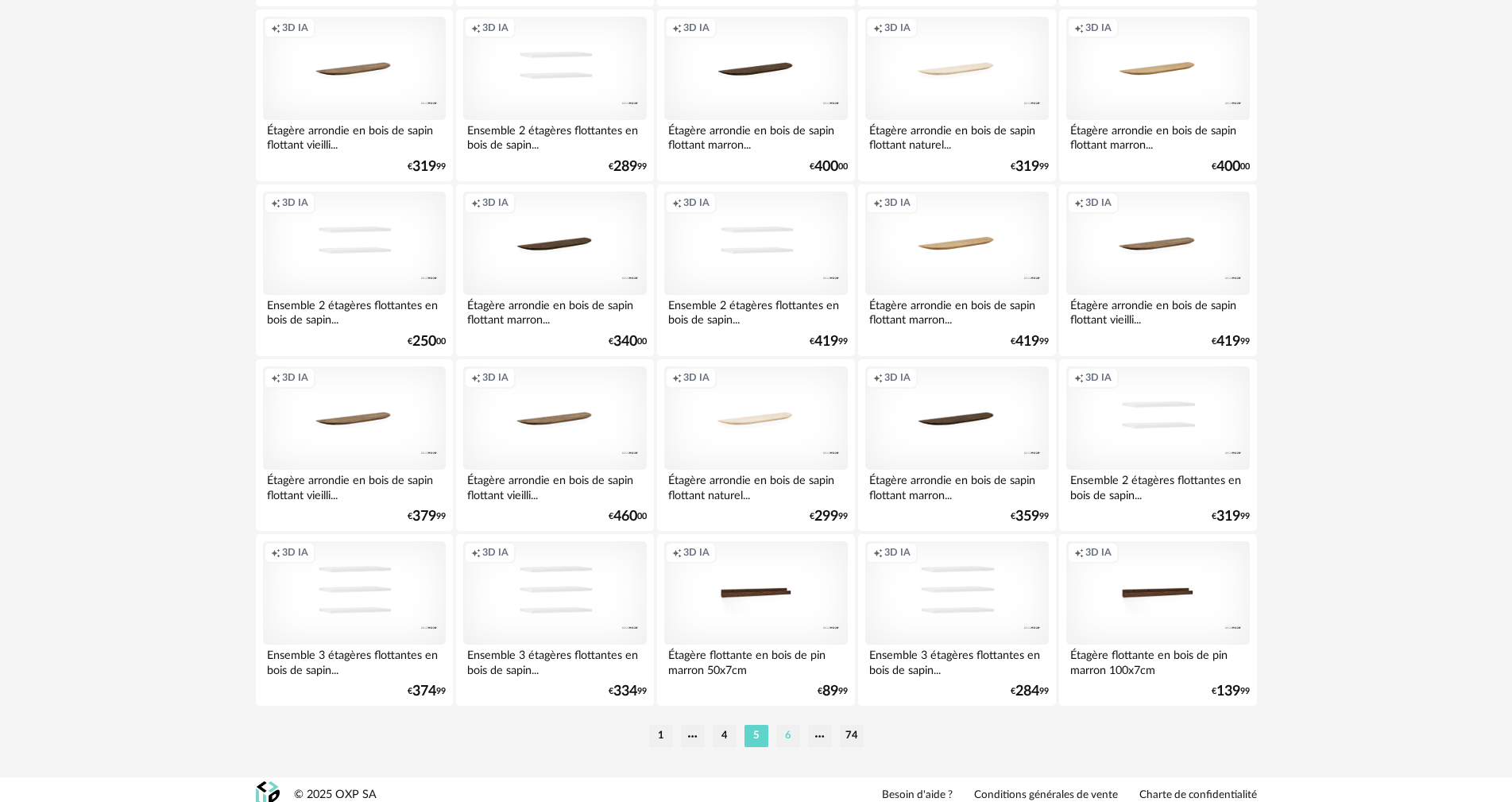
click at [788, 728] on li "6" at bounding box center [788, 735] width 24 height 22
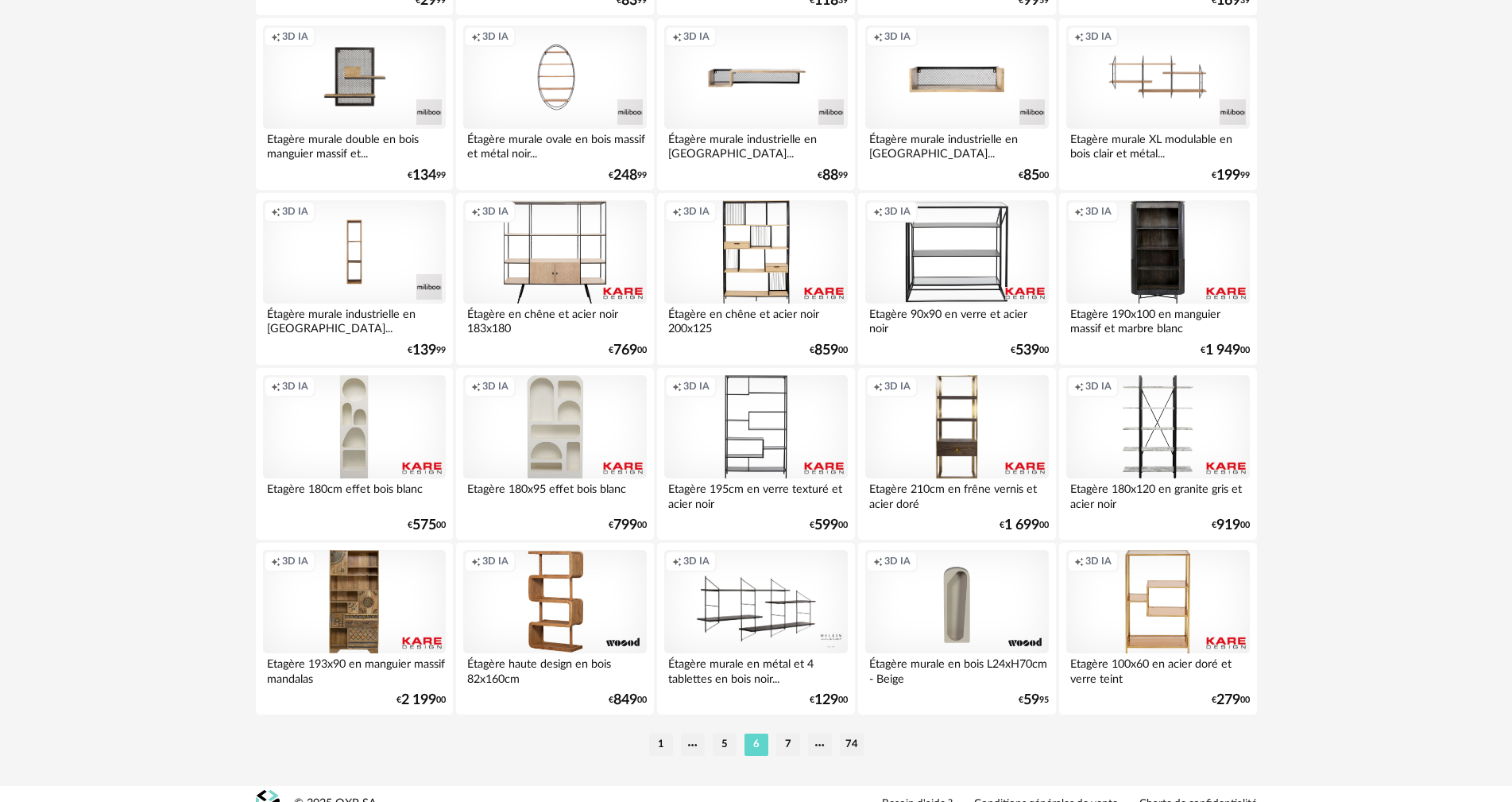
scroll to position [3107, 0]
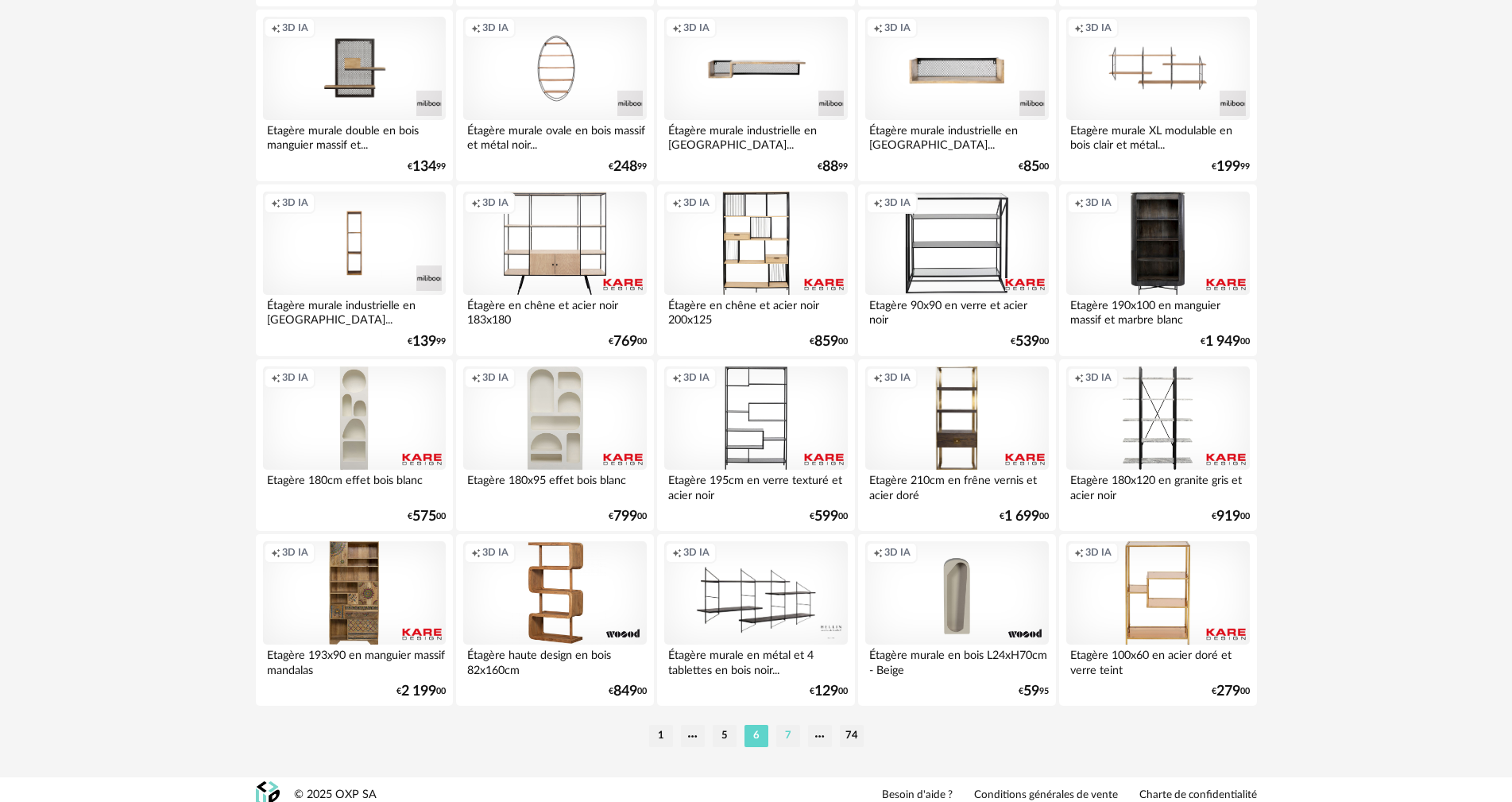
click at [788, 725] on li "7" at bounding box center [788, 735] width 24 height 22
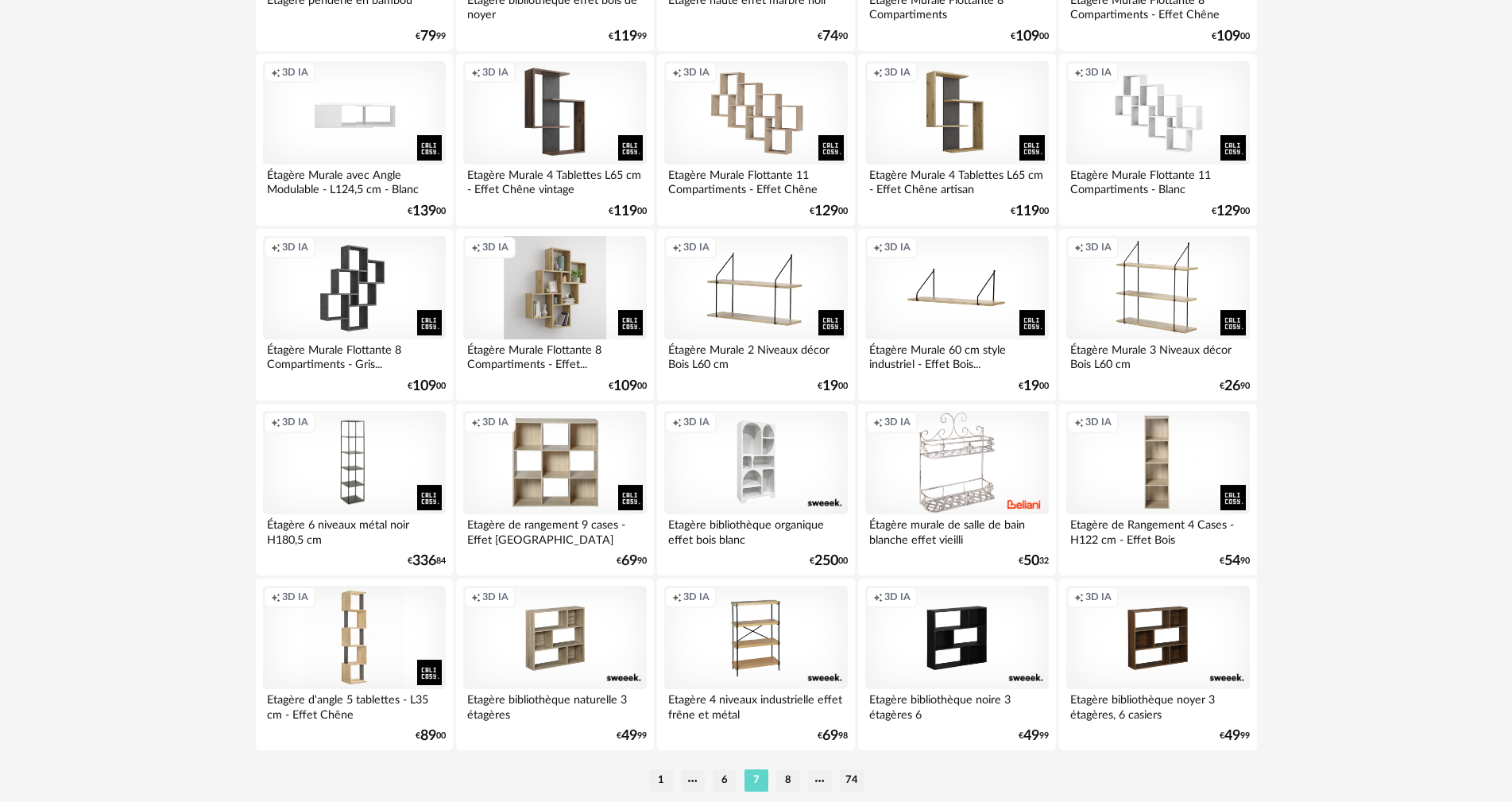
scroll to position [3107, 0]
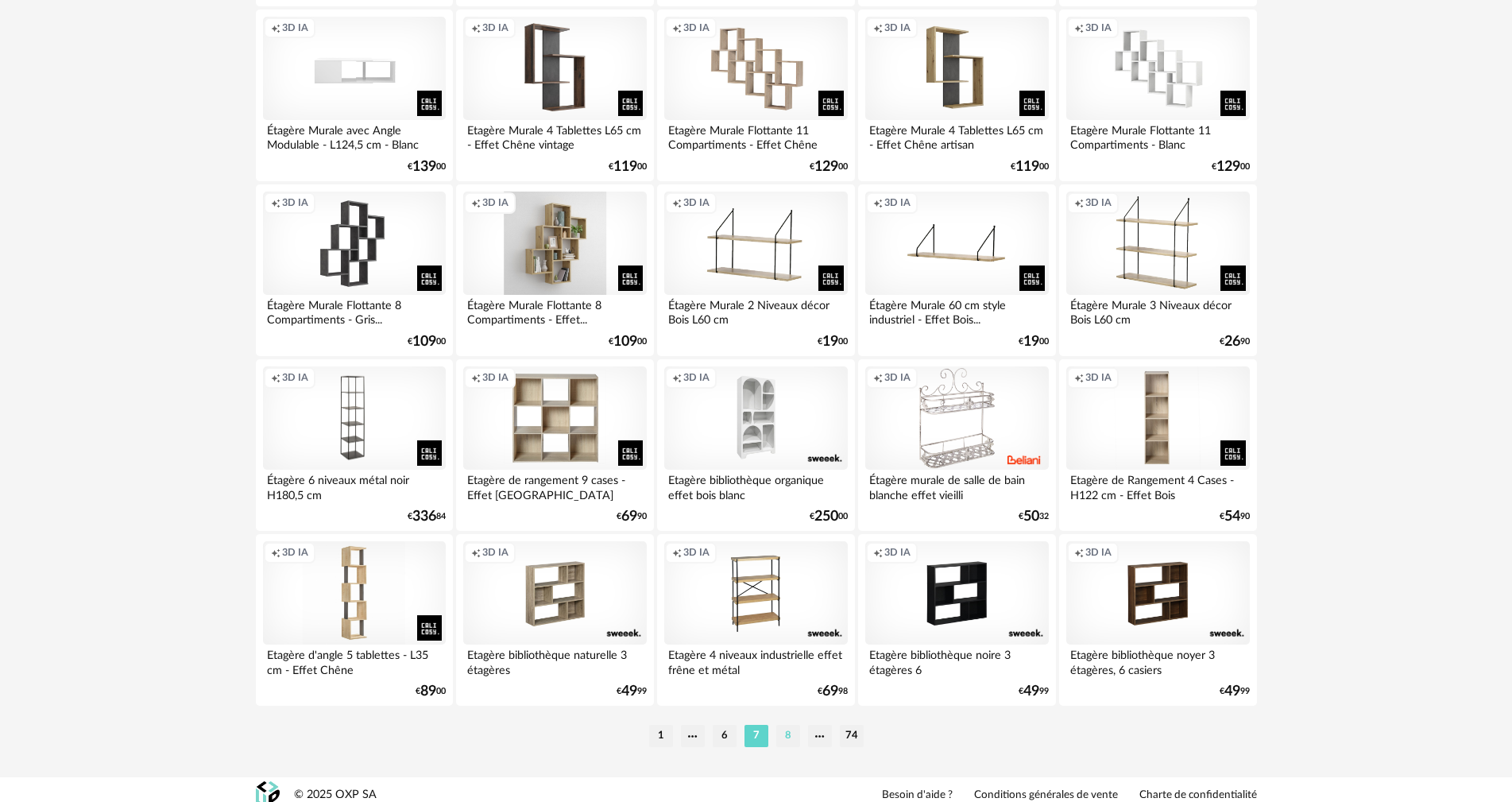
click at [783, 732] on li "8" at bounding box center [788, 735] width 24 height 22
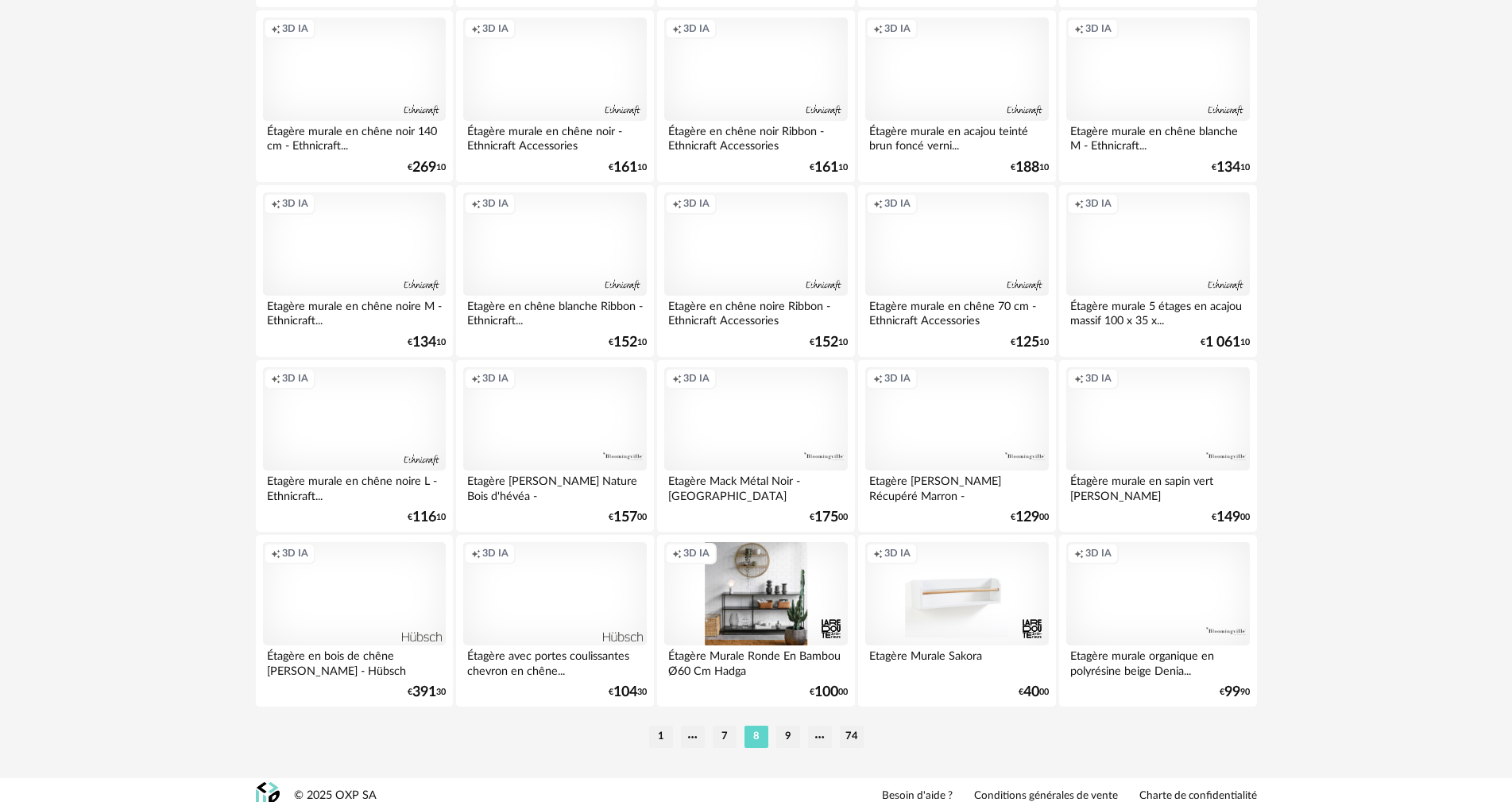
scroll to position [3107, 0]
click at [785, 725] on li "9" at bounding box center [788, 735] width 24 height 22
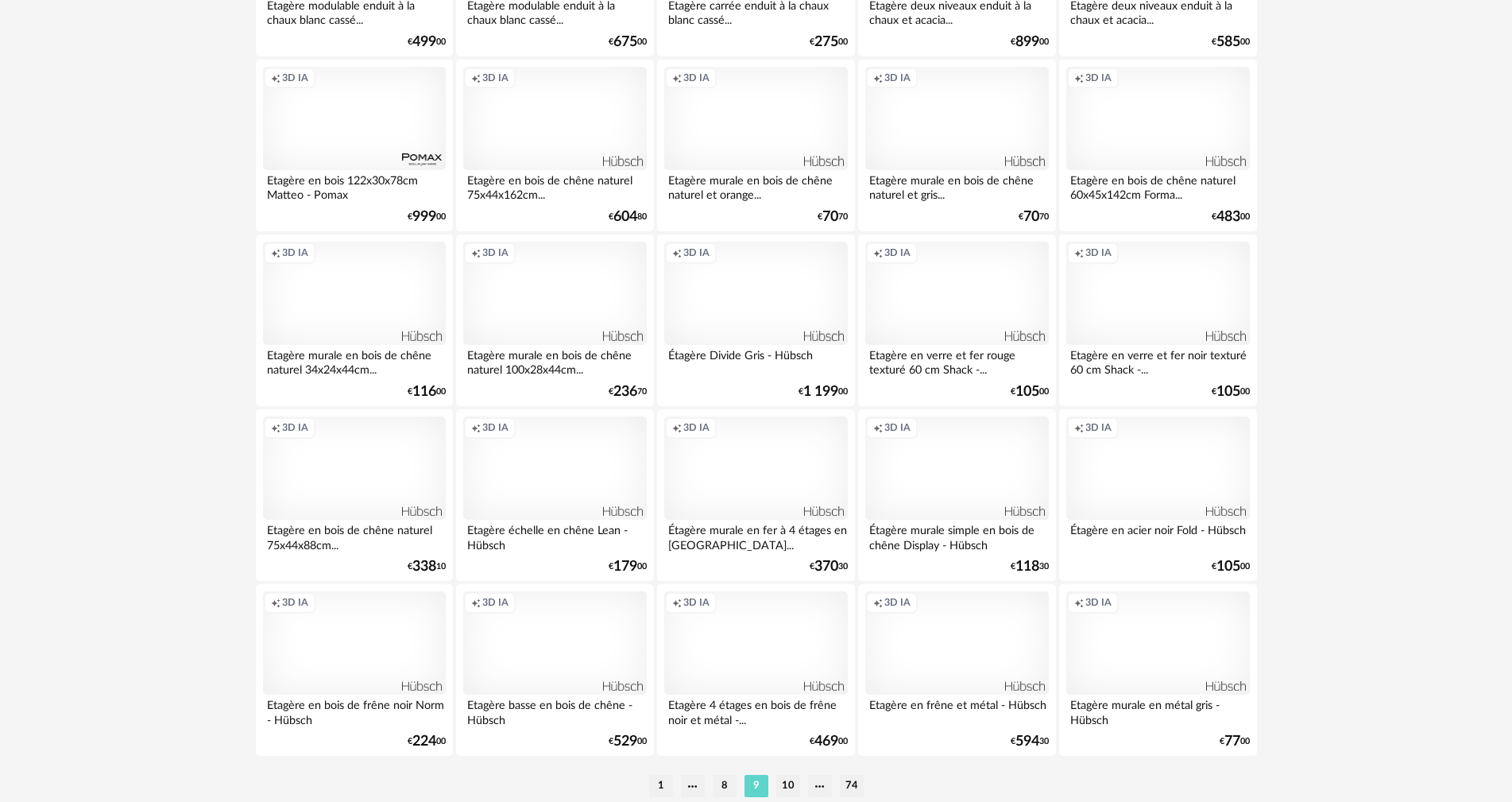
scroll to position [3107, 0]
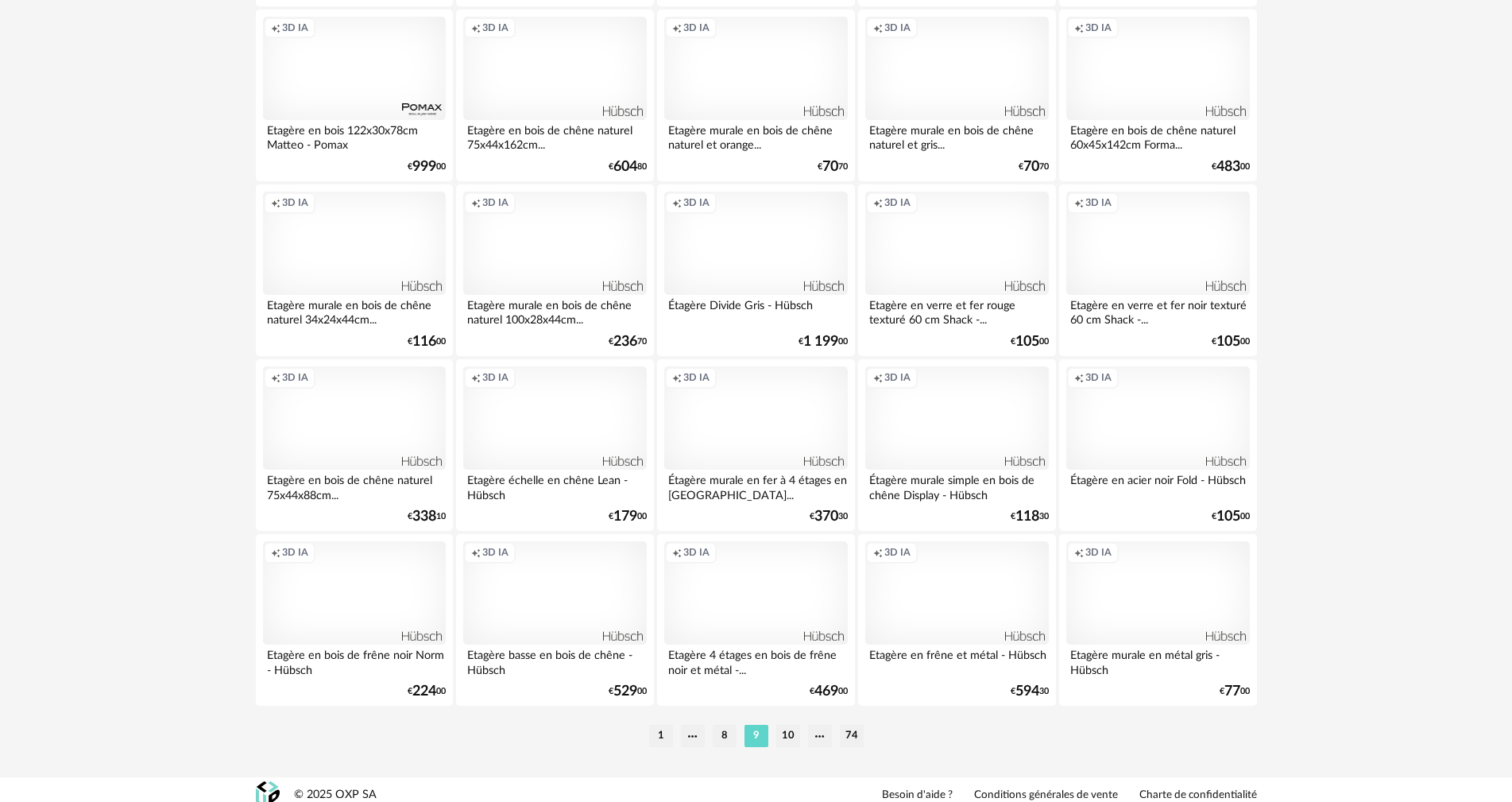
click at [794, 725] on li "10" at bounding box center [788, 735] width 24 height 22
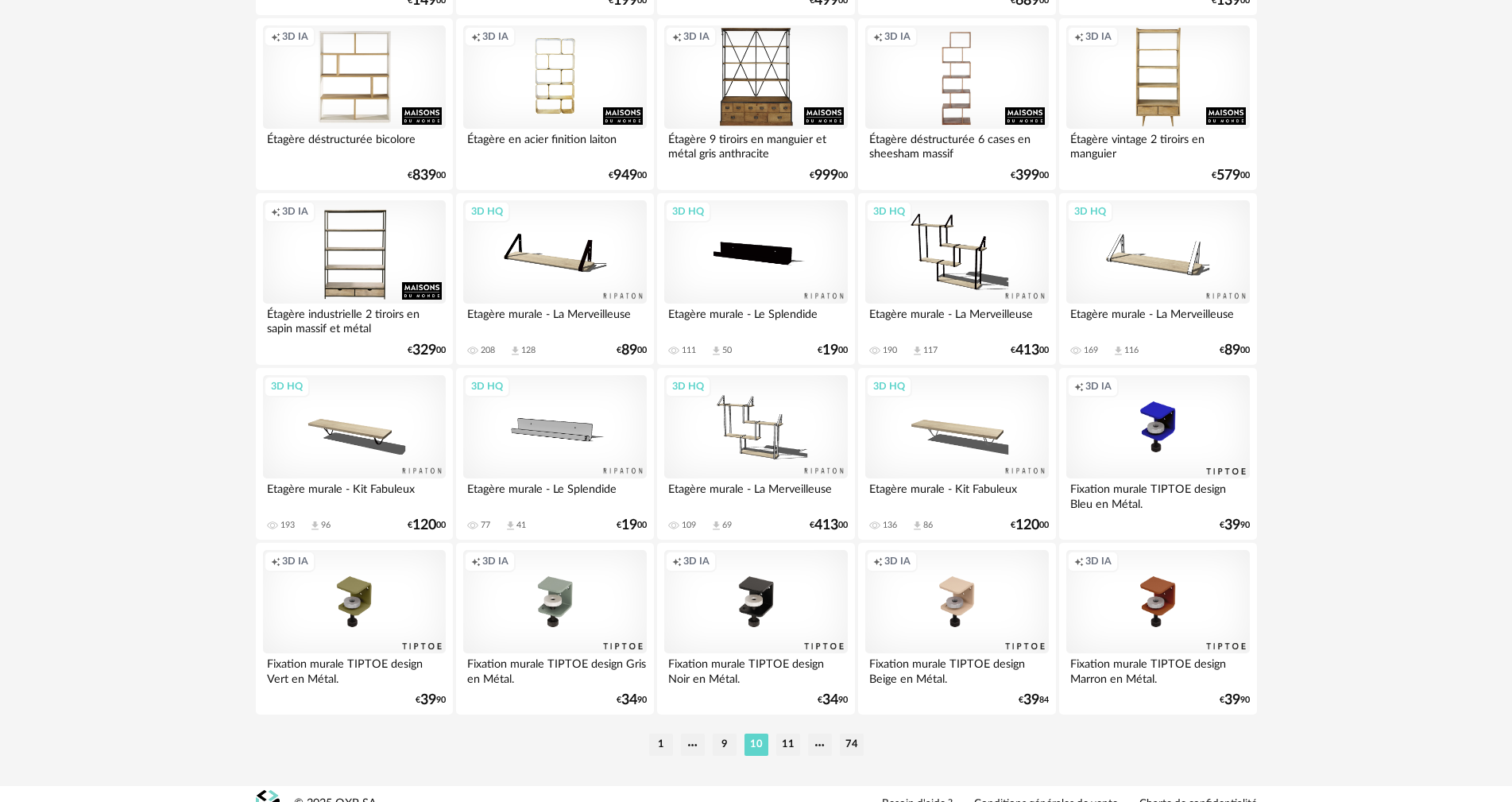
scroll to position [3107, 0]
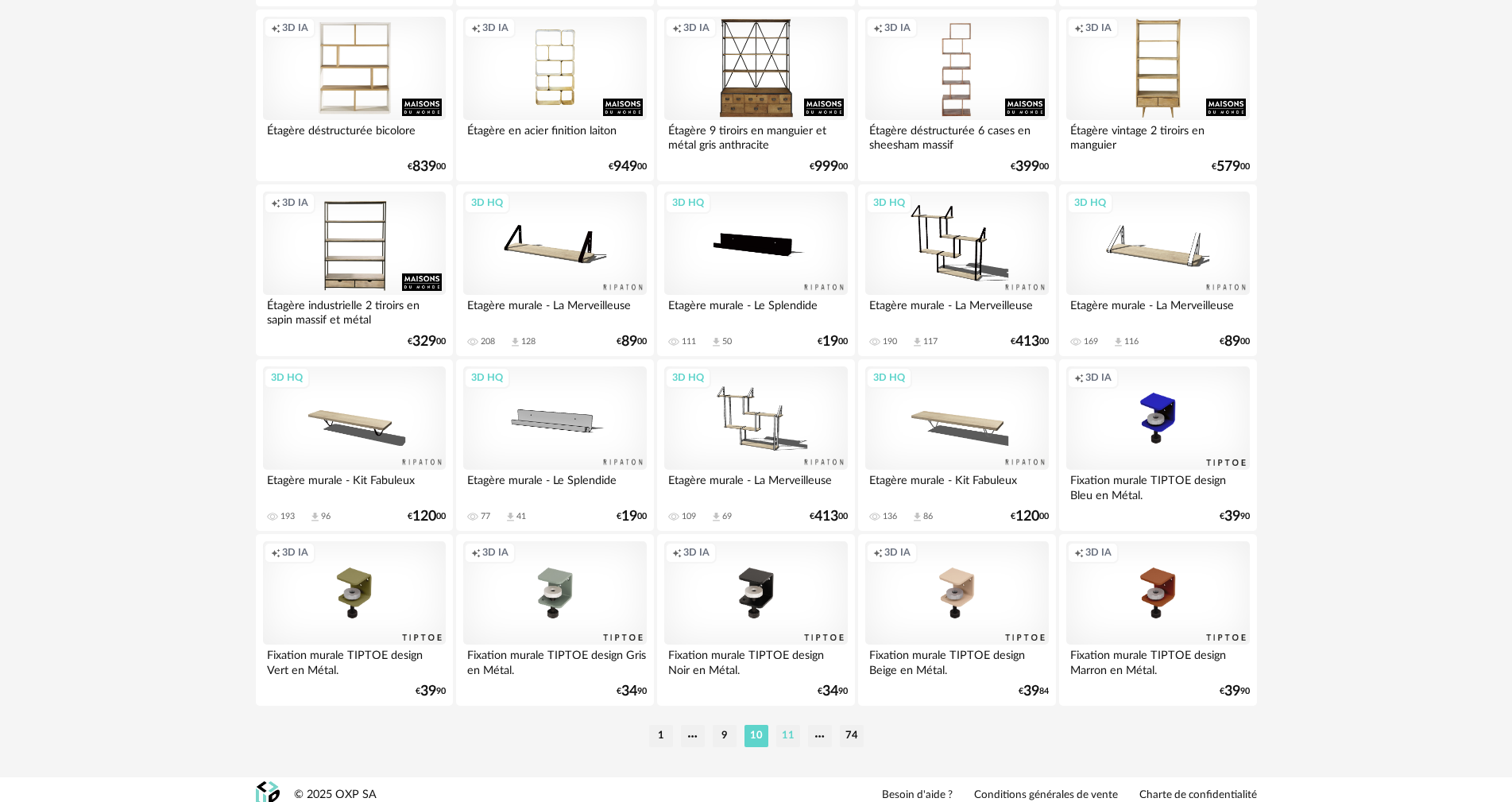
click at [791, 725] on li "11" at bounding box center [788, 735] width 24 height 22
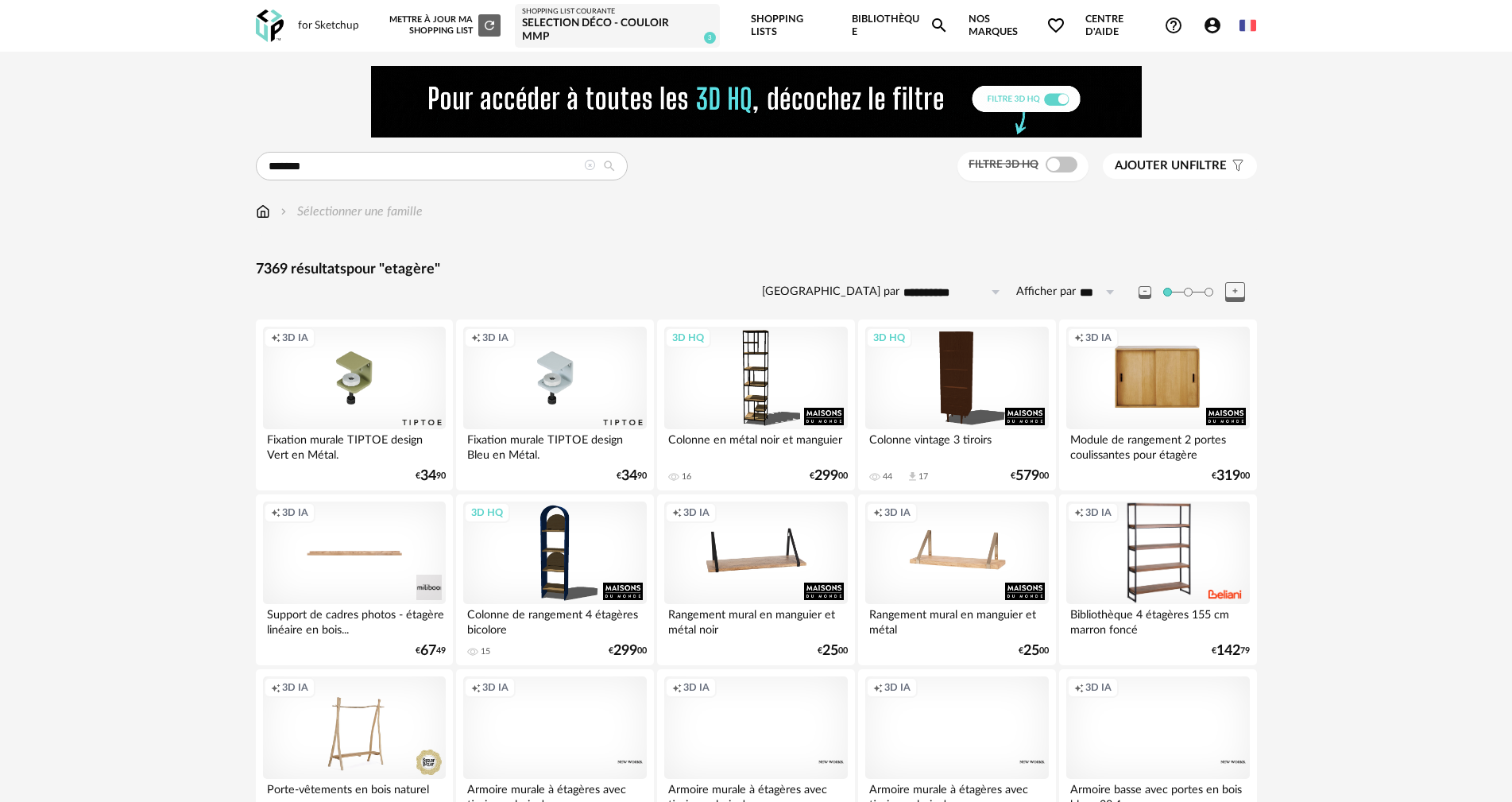
click at [930, 523] on div "Creation icon 3D IA" at bounding box center [957, 553] width 182 height 104
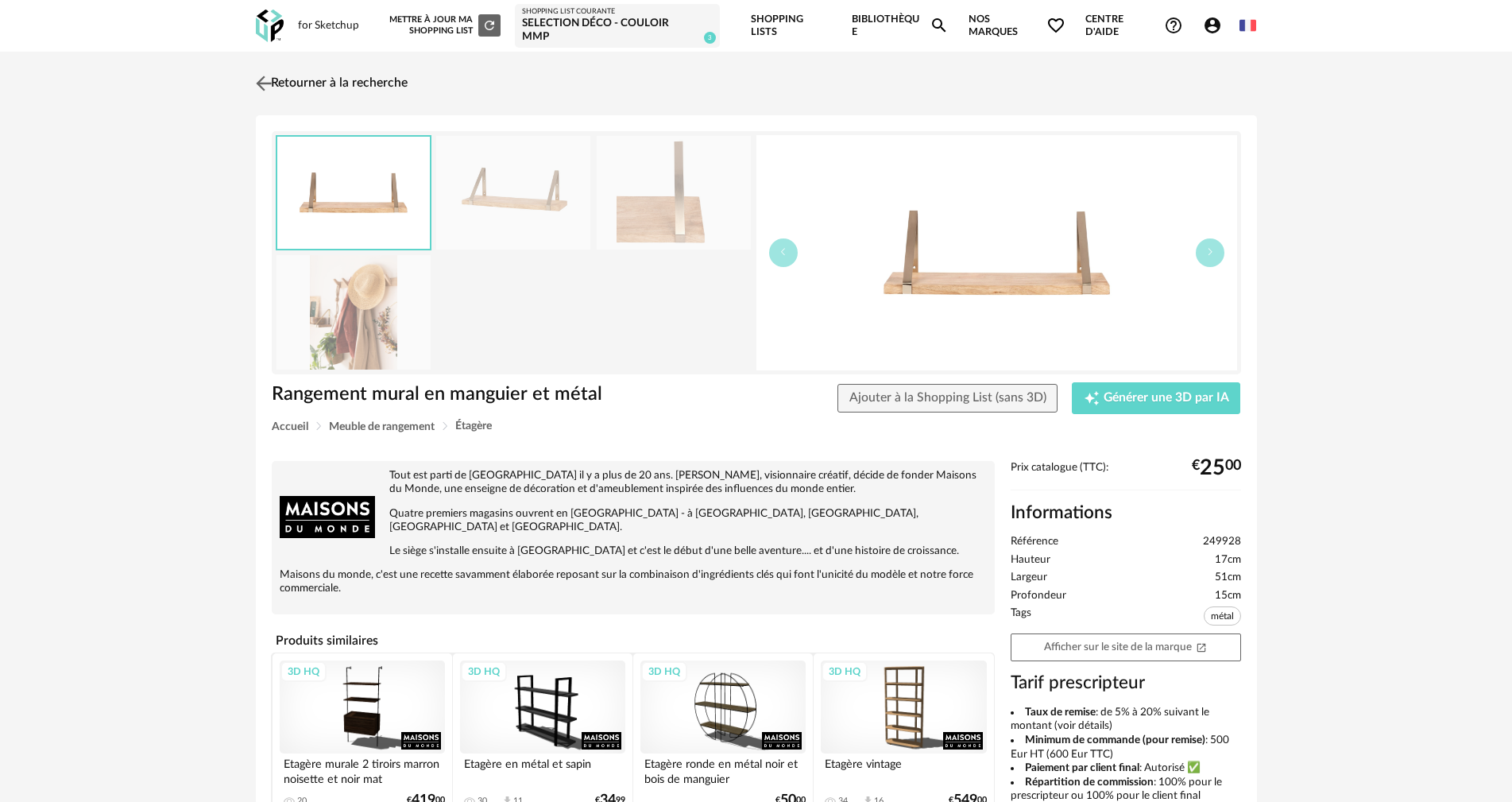
click at [270, 77] on img at bounding box center [263, 83] width 23 height 23
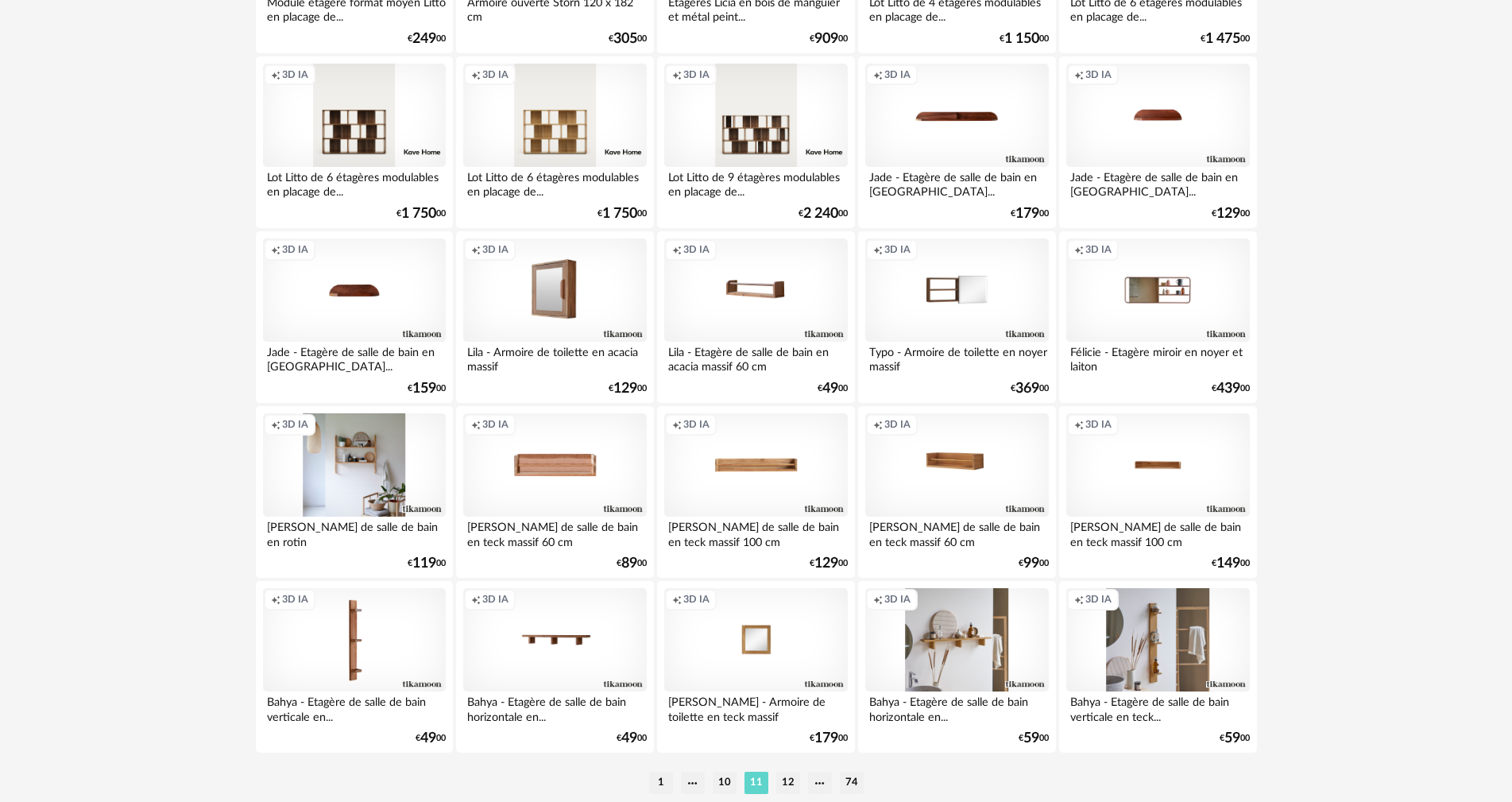
scroll to position [3107, 0]
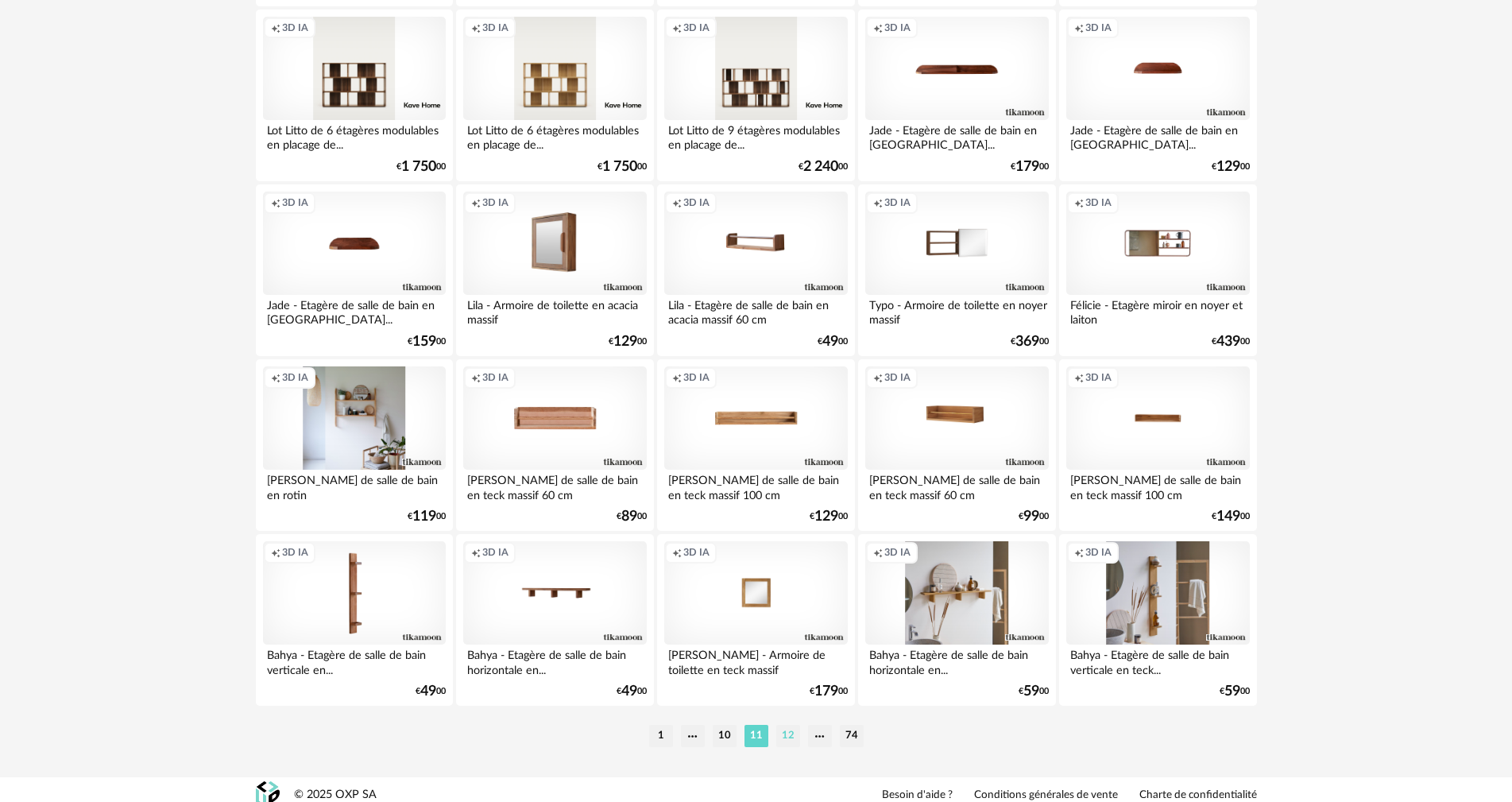
click at [788, 725] on li "12" at bounding box center [788, 735] width 24 height 22
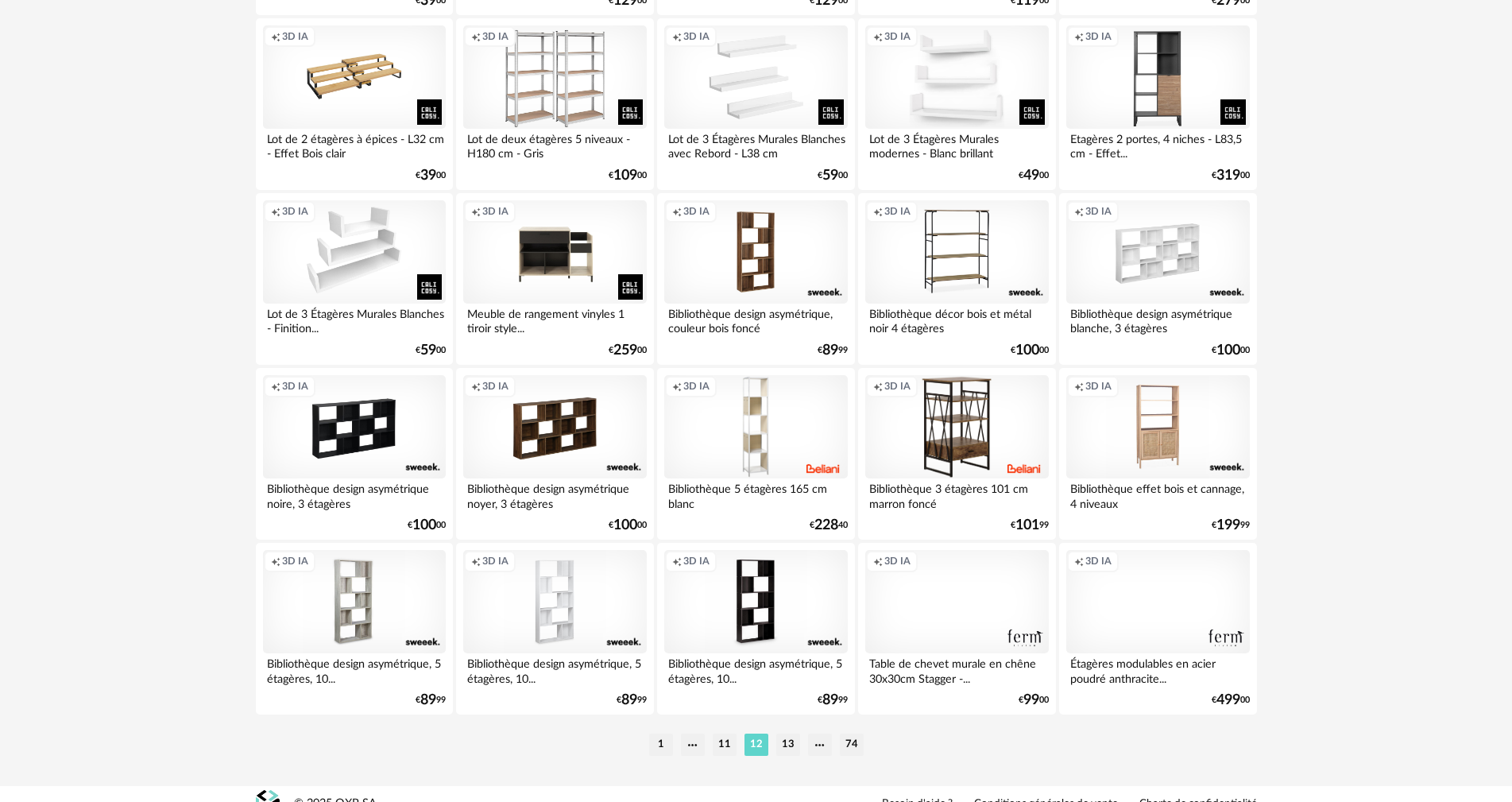
scroll to position [3107, 0]
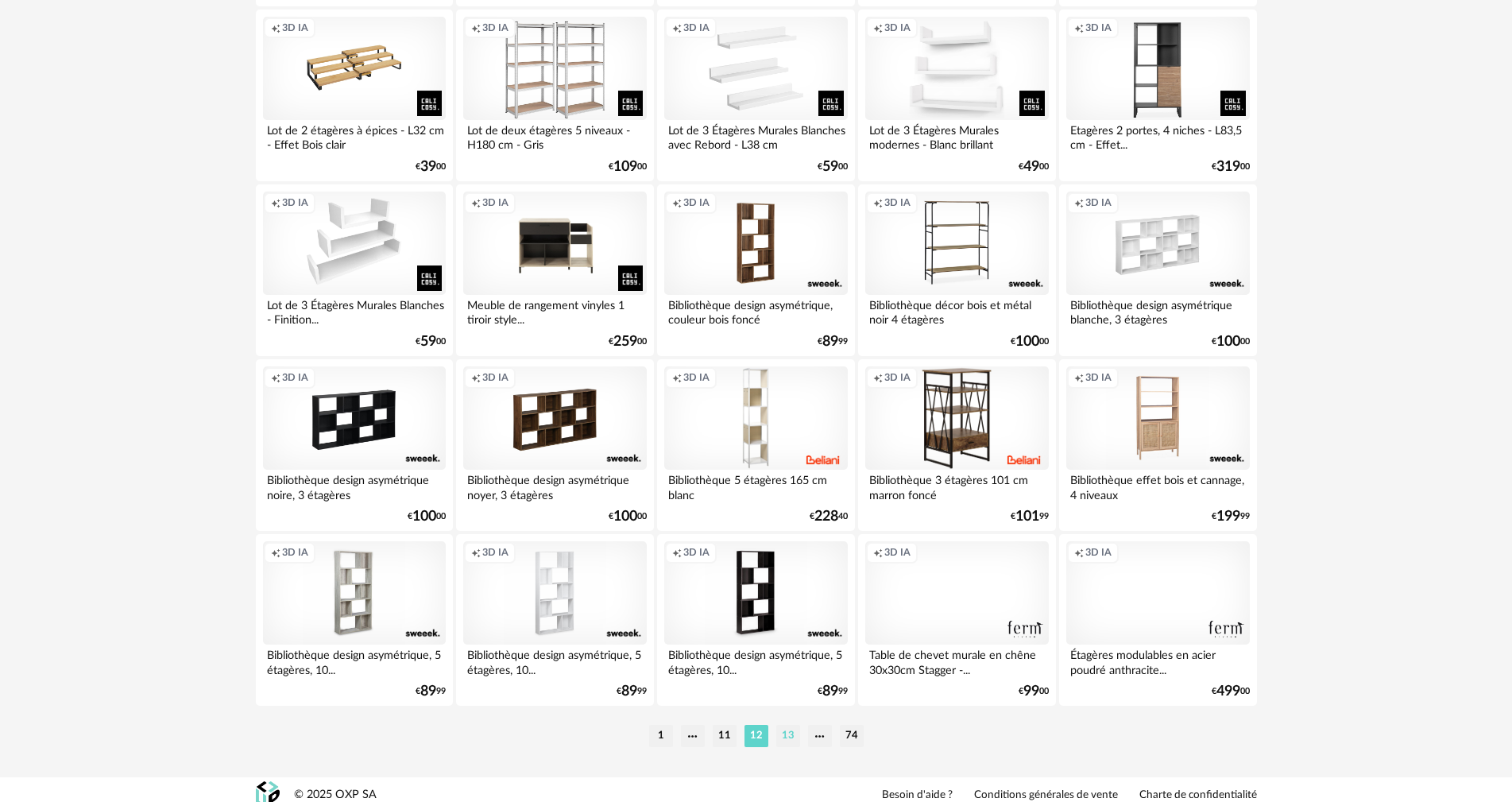
click at [783, 725] on li "13" at bounding box center [788, 735] width 24 height 22
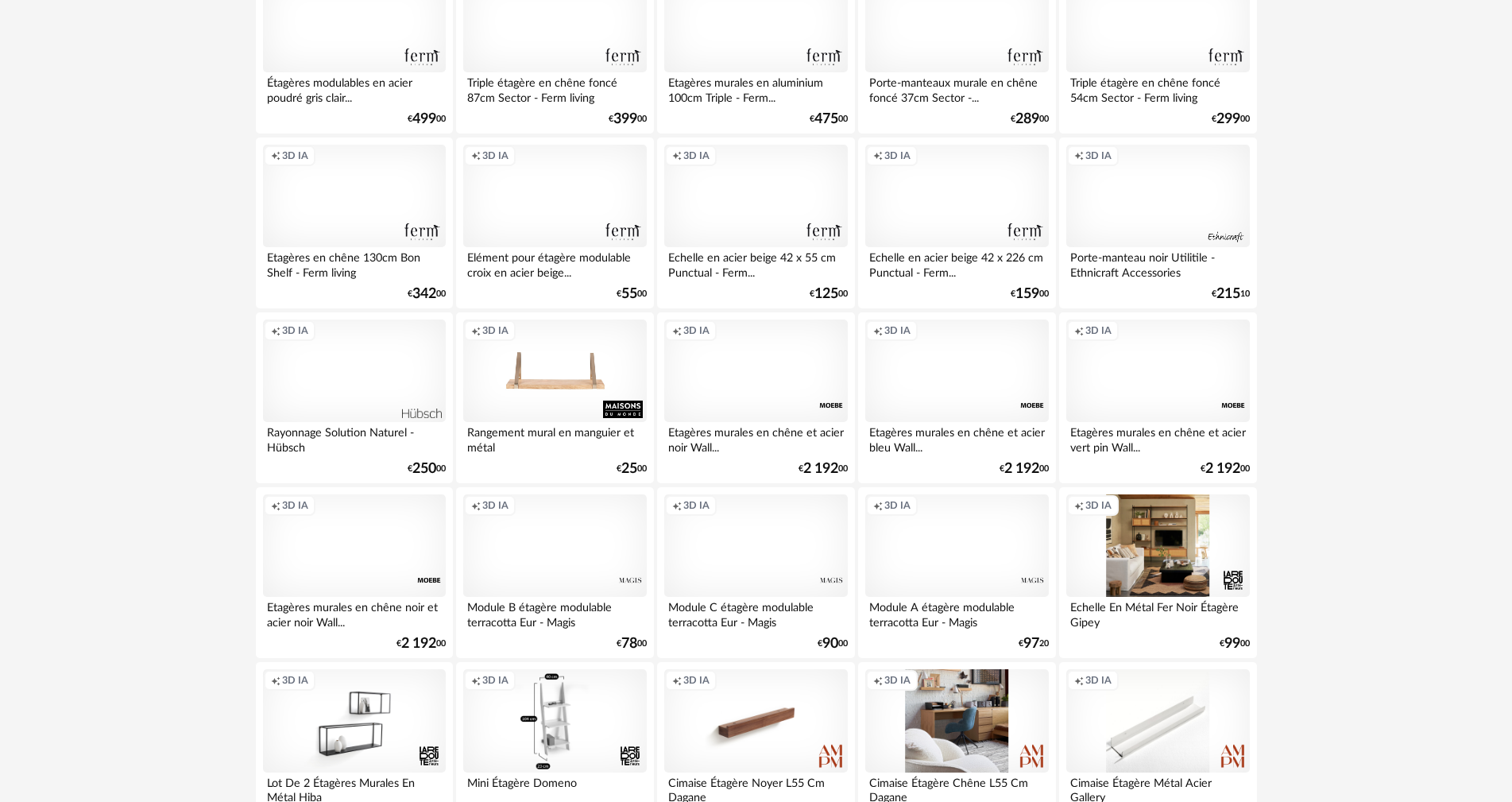
scroll to position [317, 0]
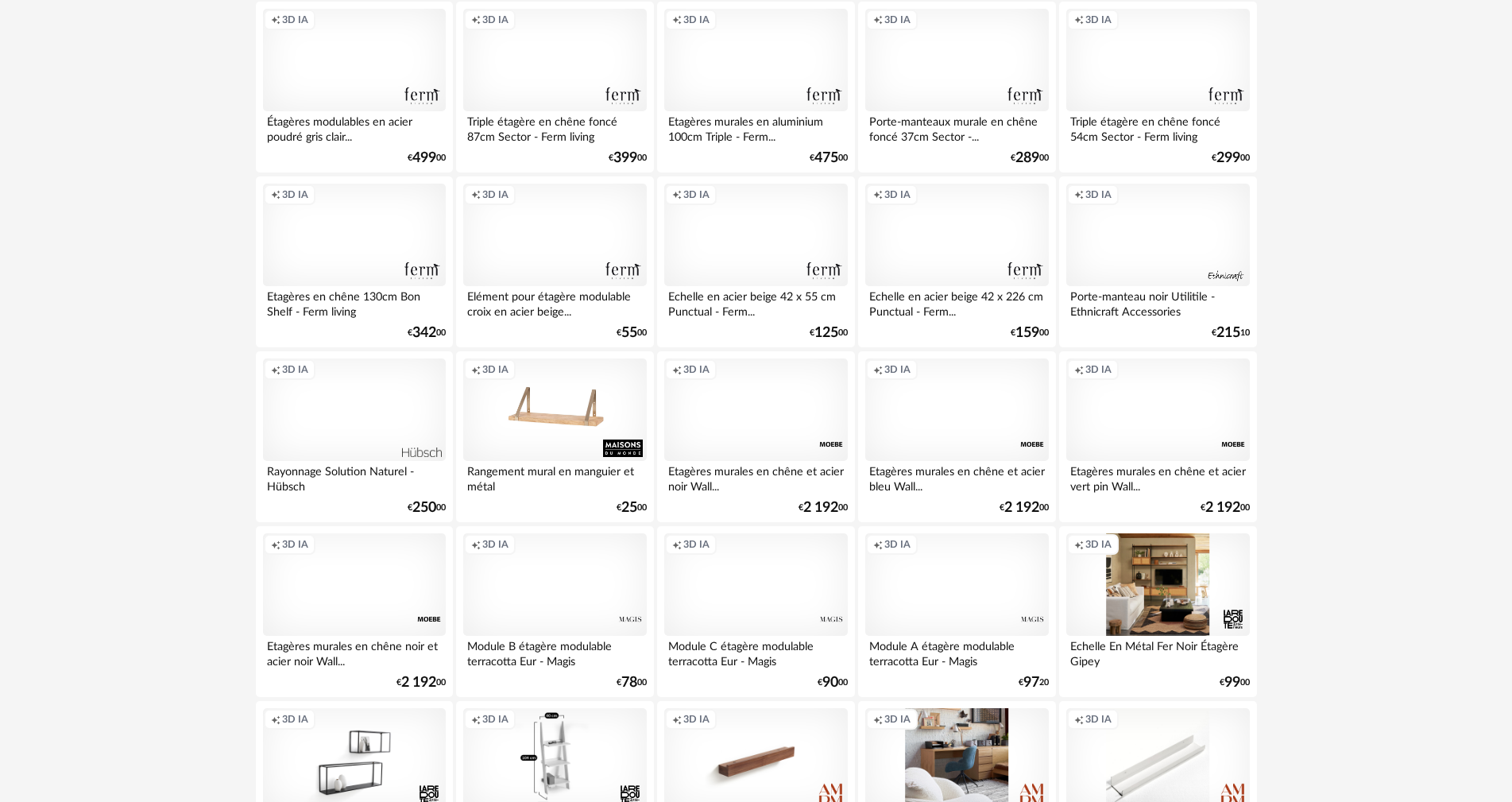
click at [575, 403] on div "Creation icon 3D IA" at bounding box center [554, 410] width 182 height 104
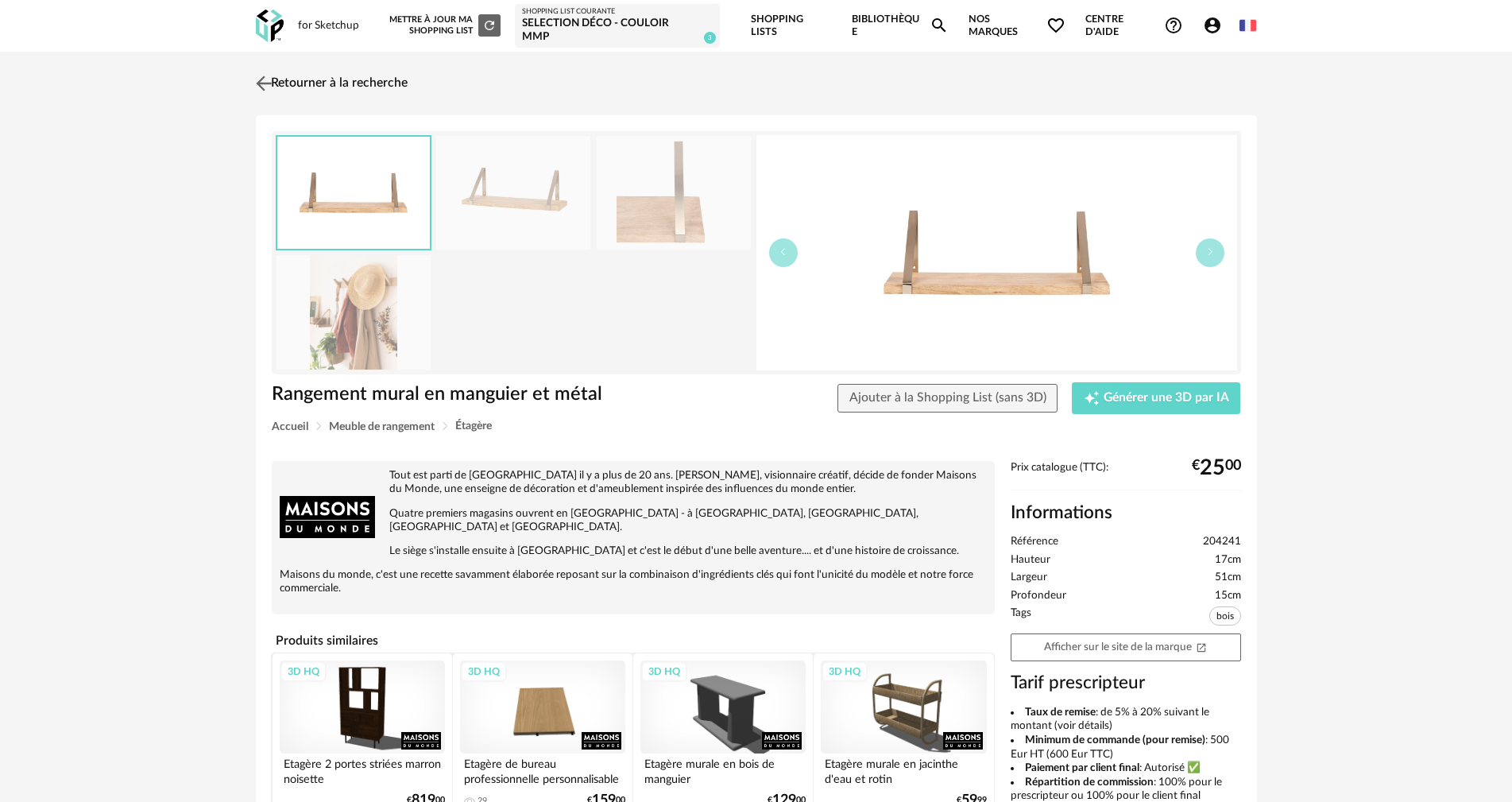
click at [269, 71] on img at bounding box center [263, 83] width 23 height 23
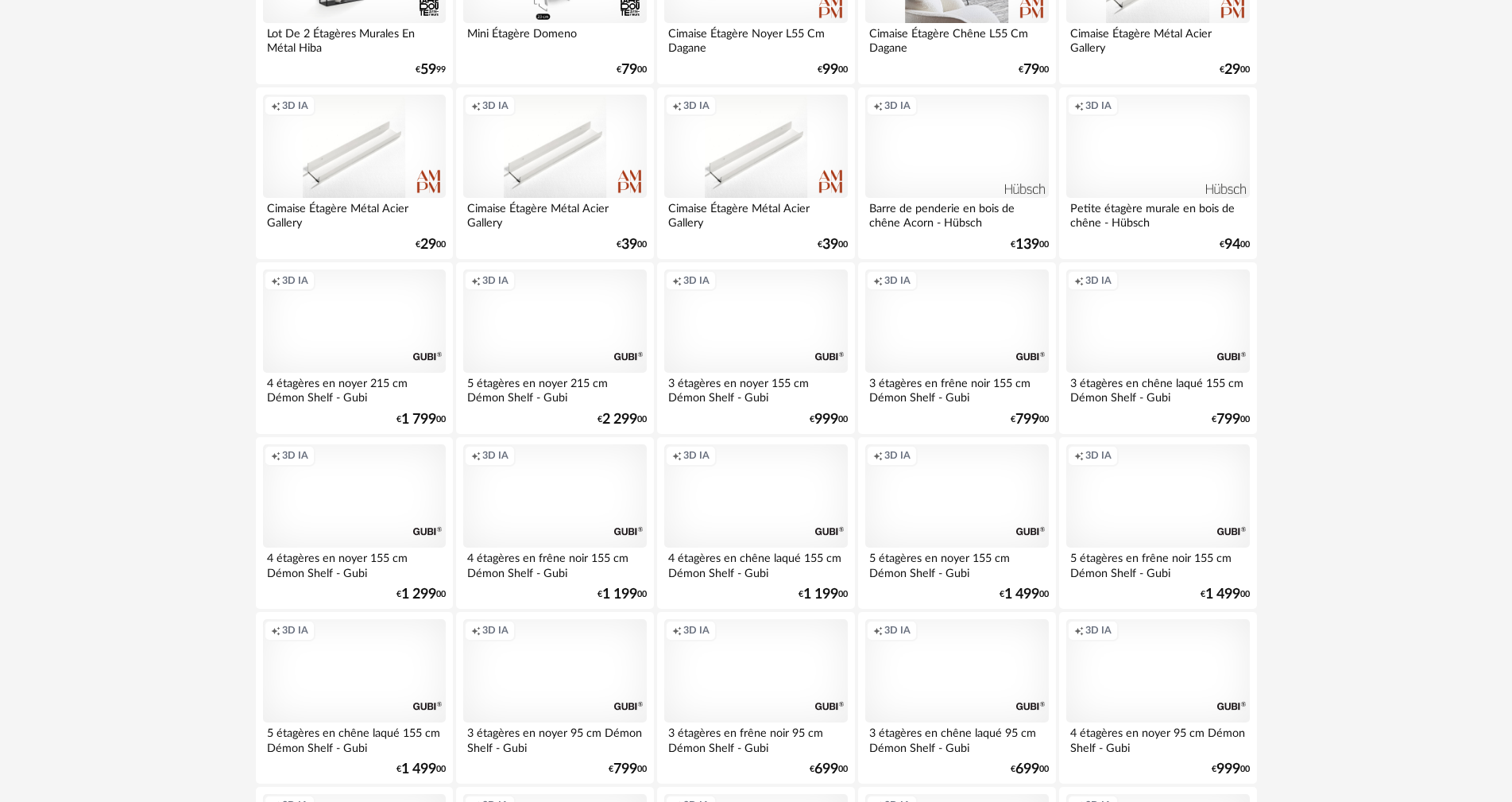
scroll to position [1033, 0]
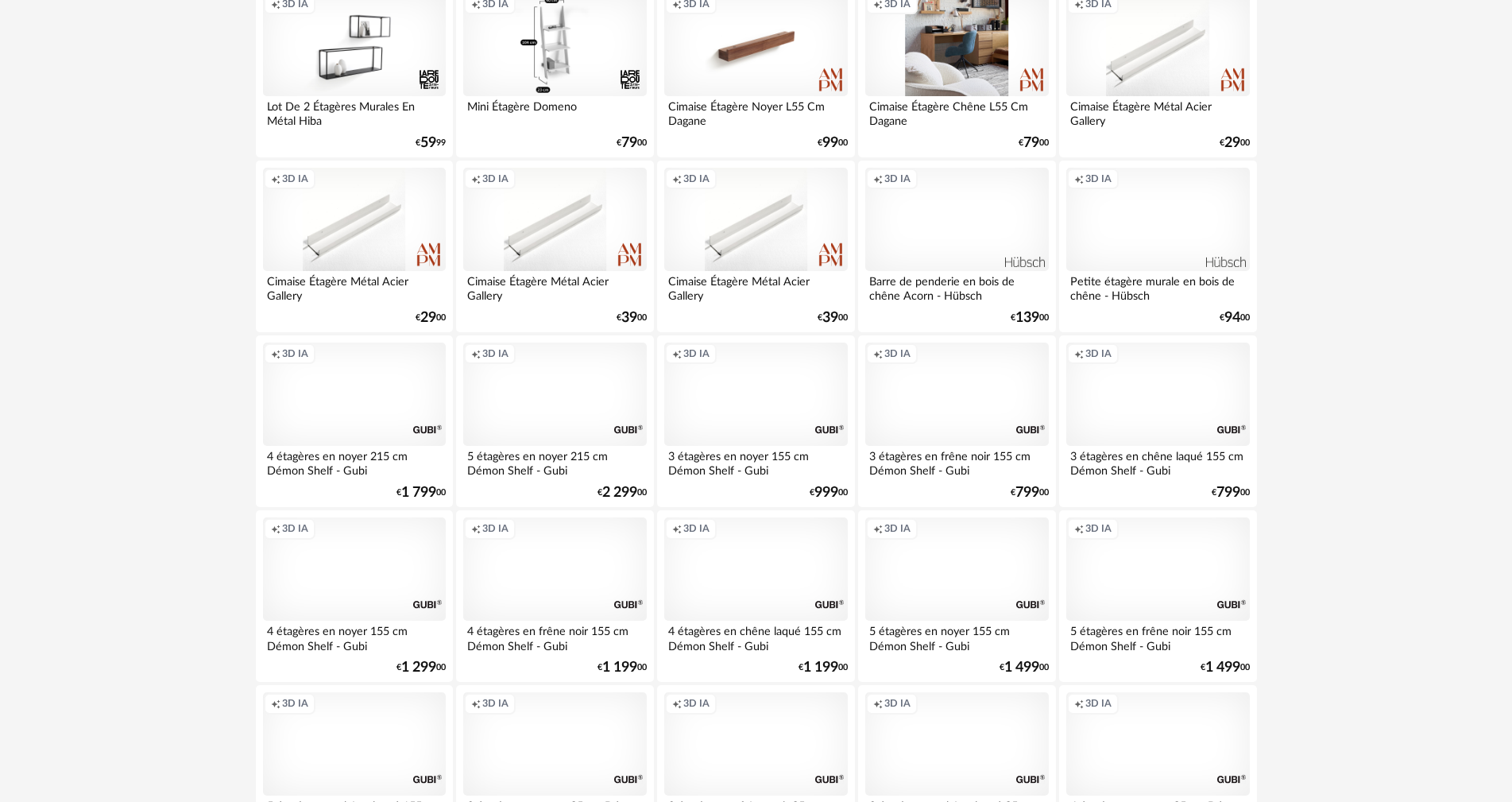
click at [986, 214] on div "Creation icon 3D IA" at bounding box center [957, 219] width 182 height 104
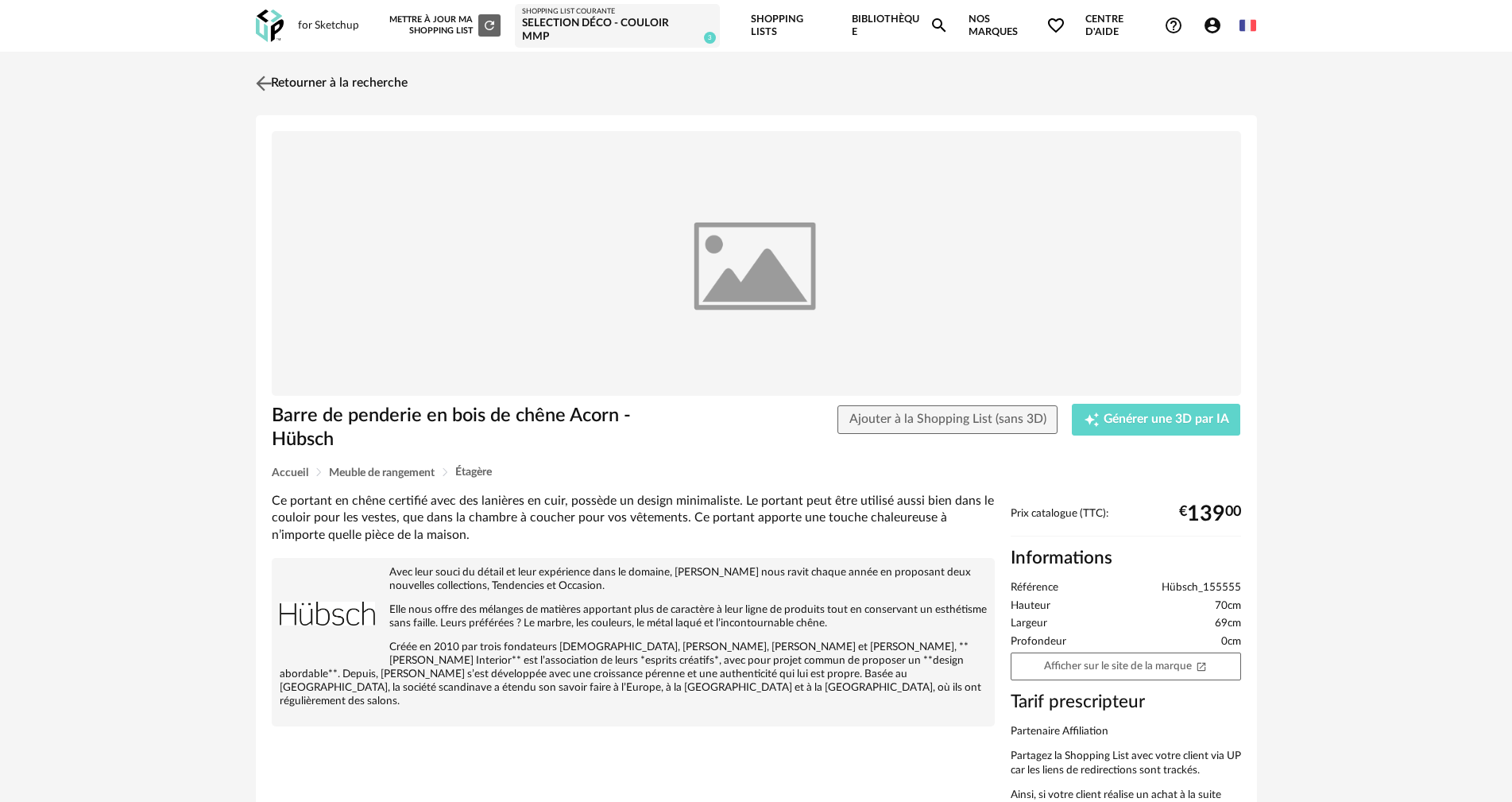
click at [269, 75] on img at bounding box center [263, 83] width 23 height 23
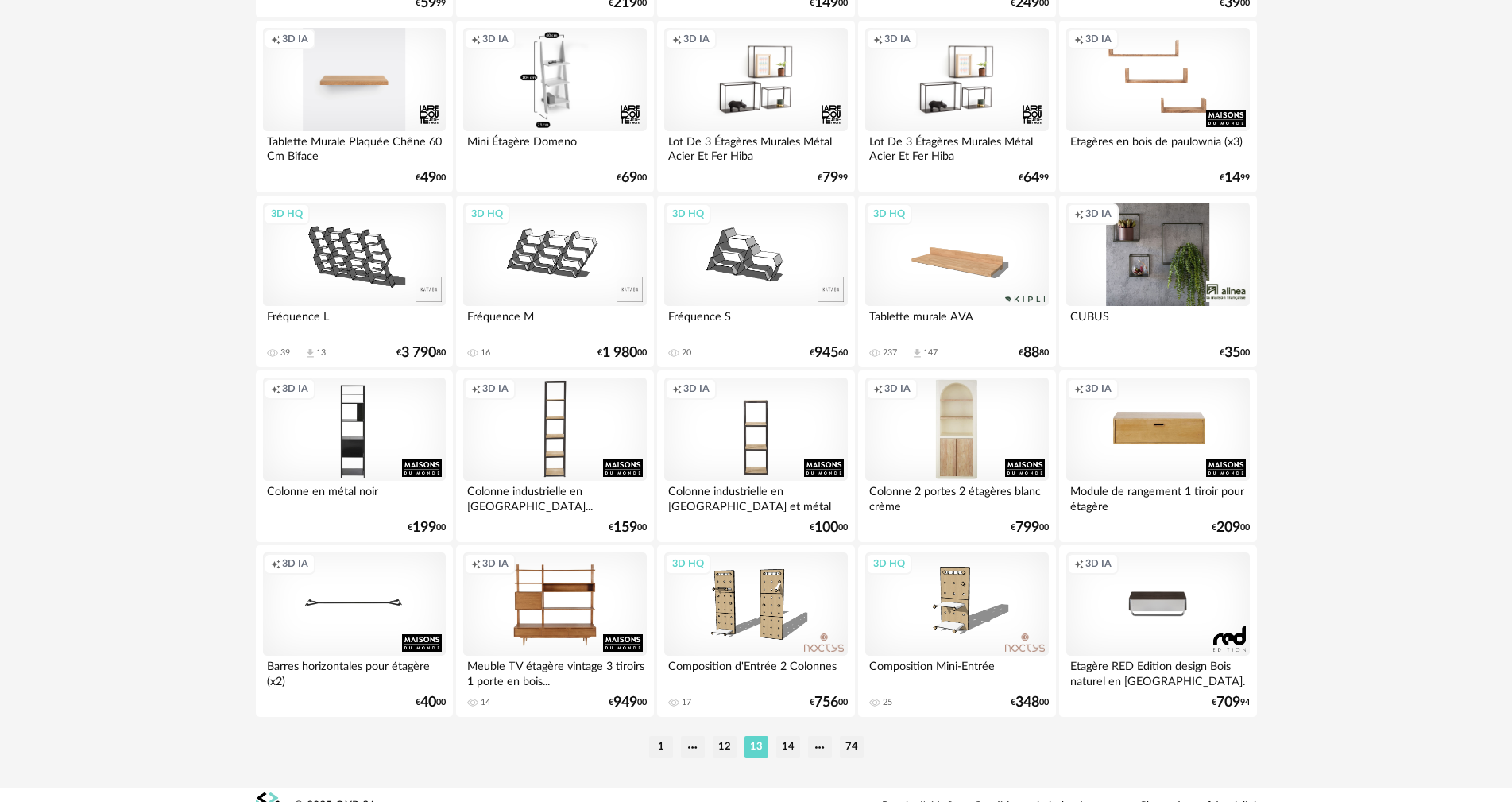
scroll to position [3107, 0]
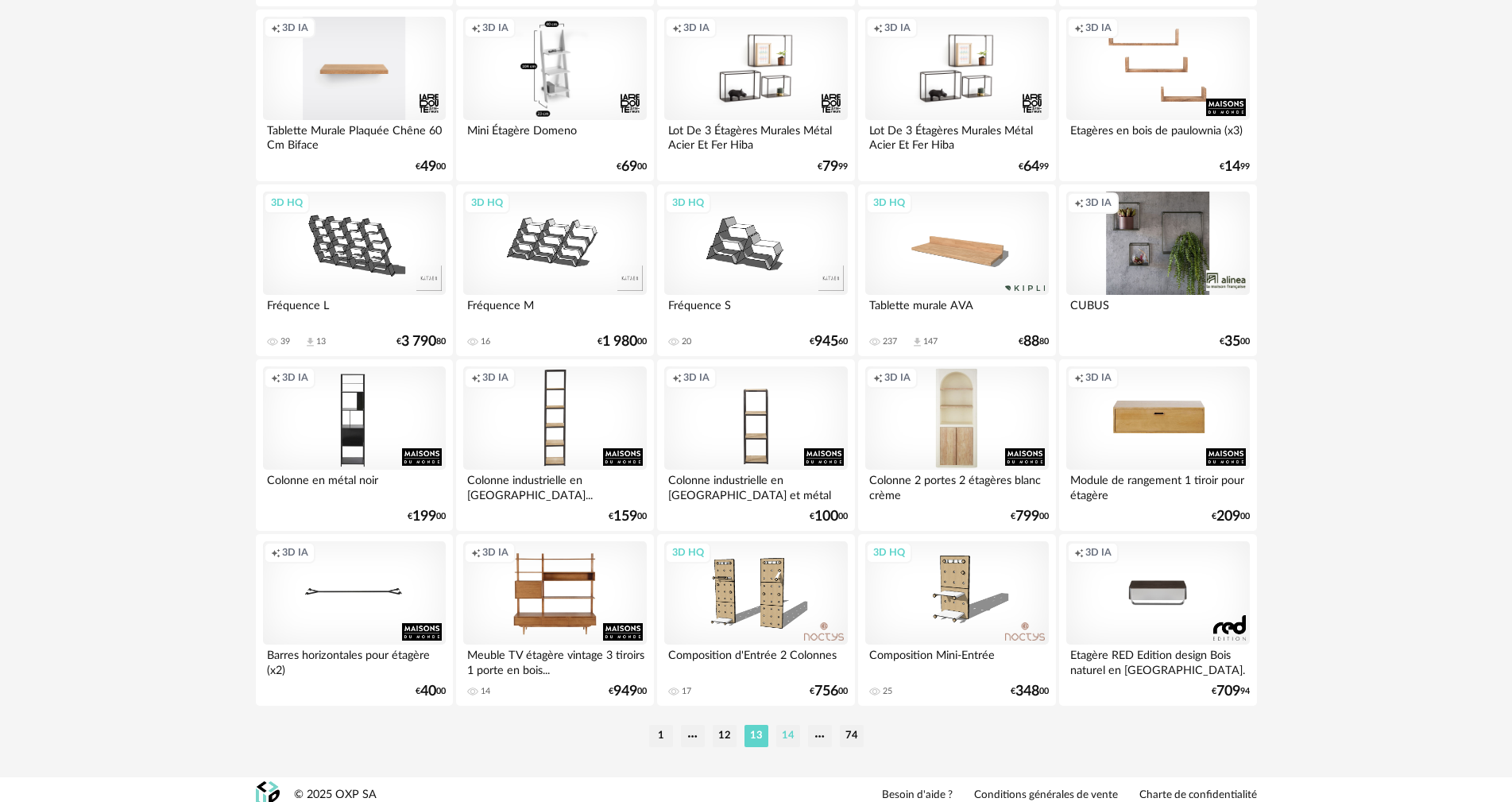
click at [794, 725] on li "14" at bounding box center [788, 735] width 24 height 22
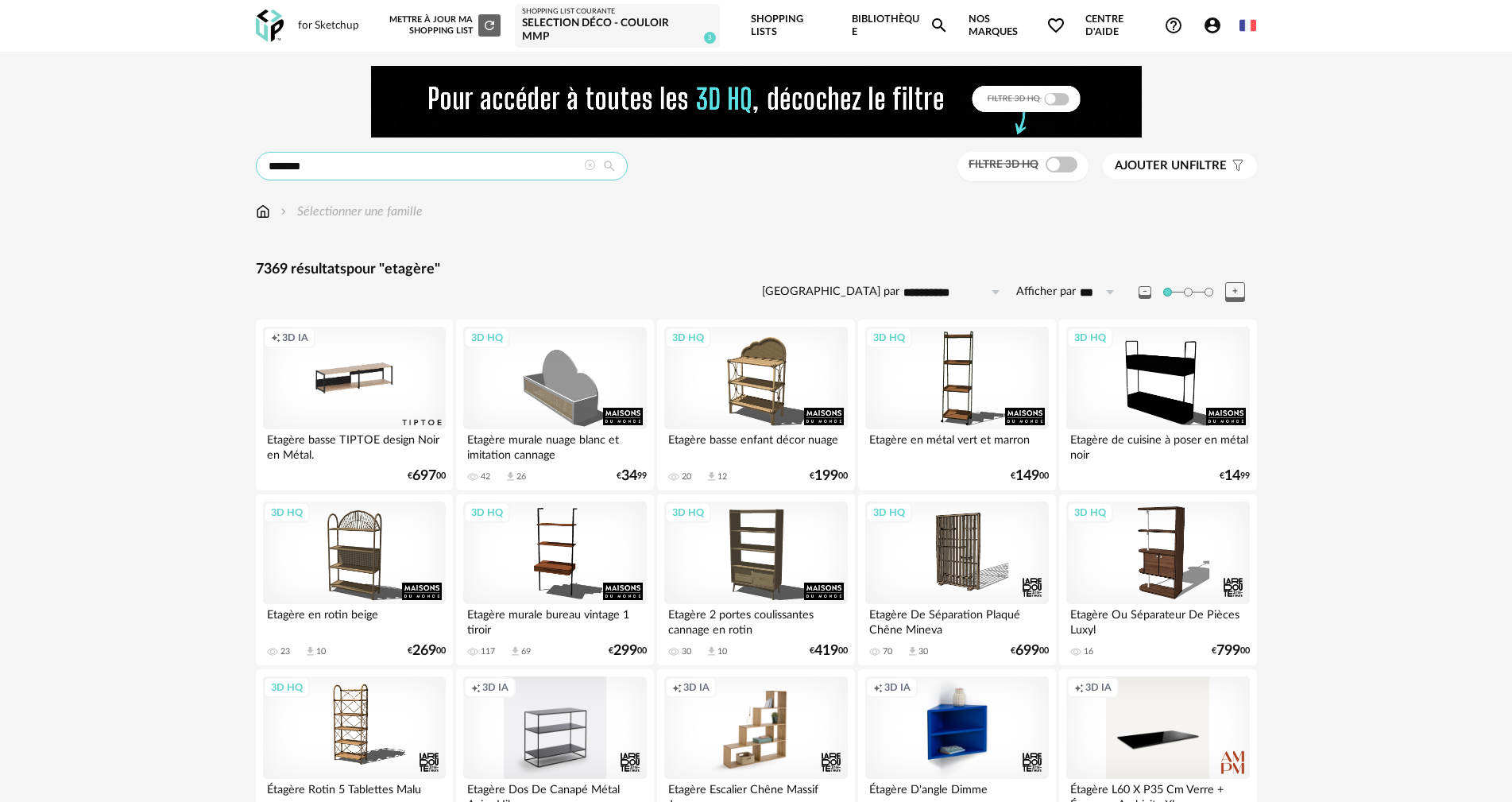
click at [351, 152] on input "*******" at bounding box center [441, 166] width 372 height 29
type input "**********"
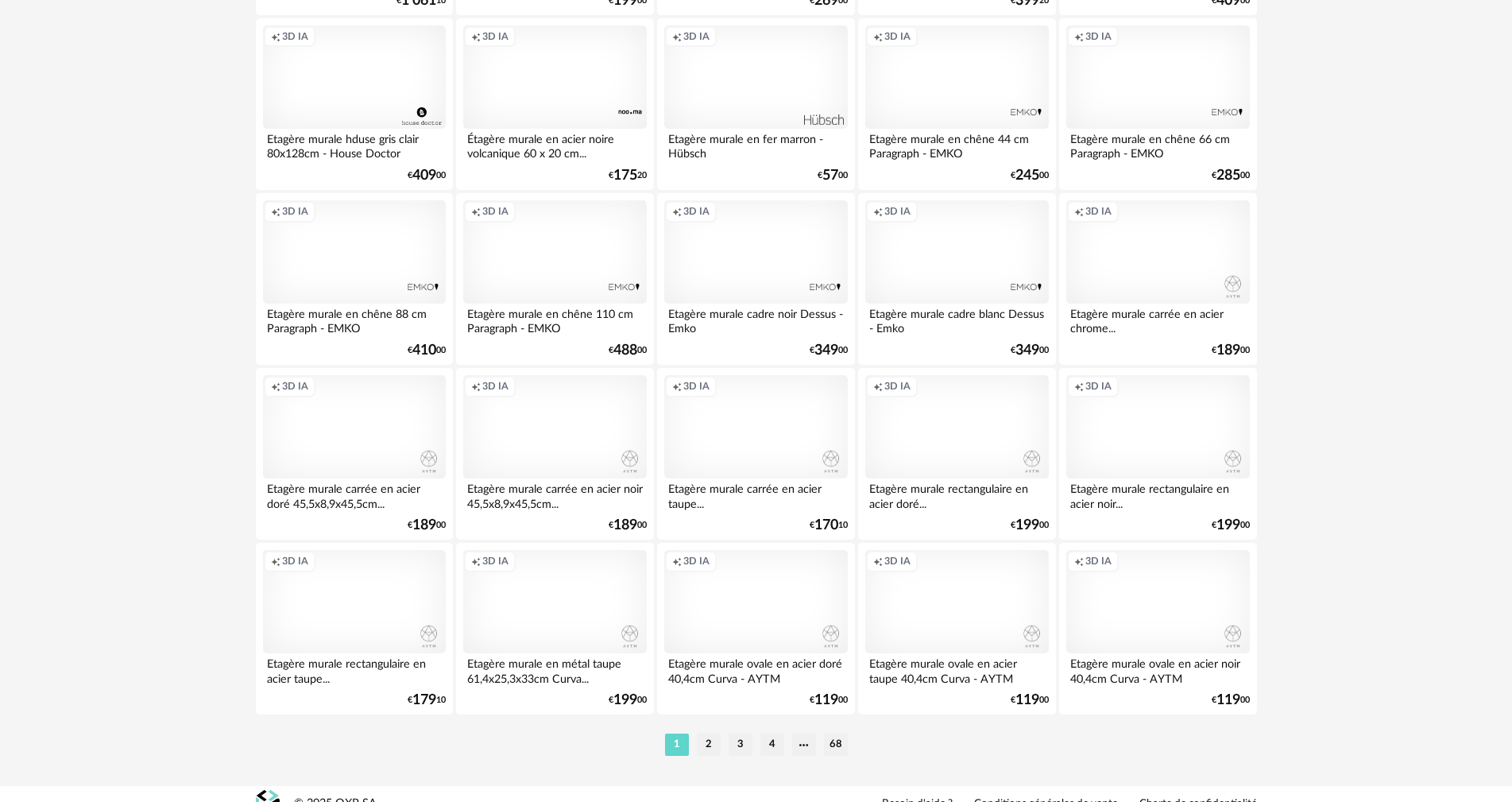
scroll to position [3107, 0]
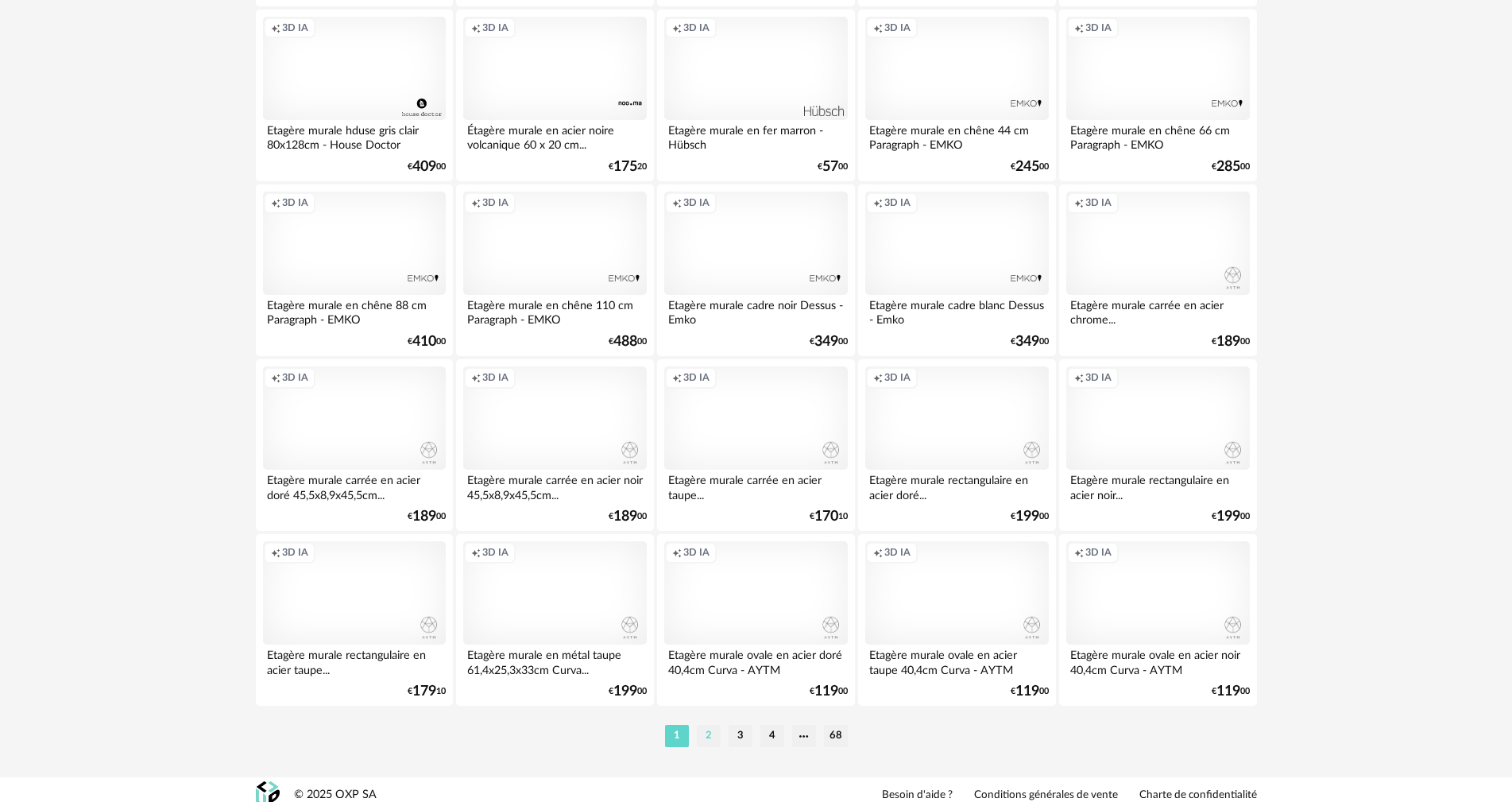
click at [707, 730] on li "2" at bounding box center [708, 735] width 24 height 22
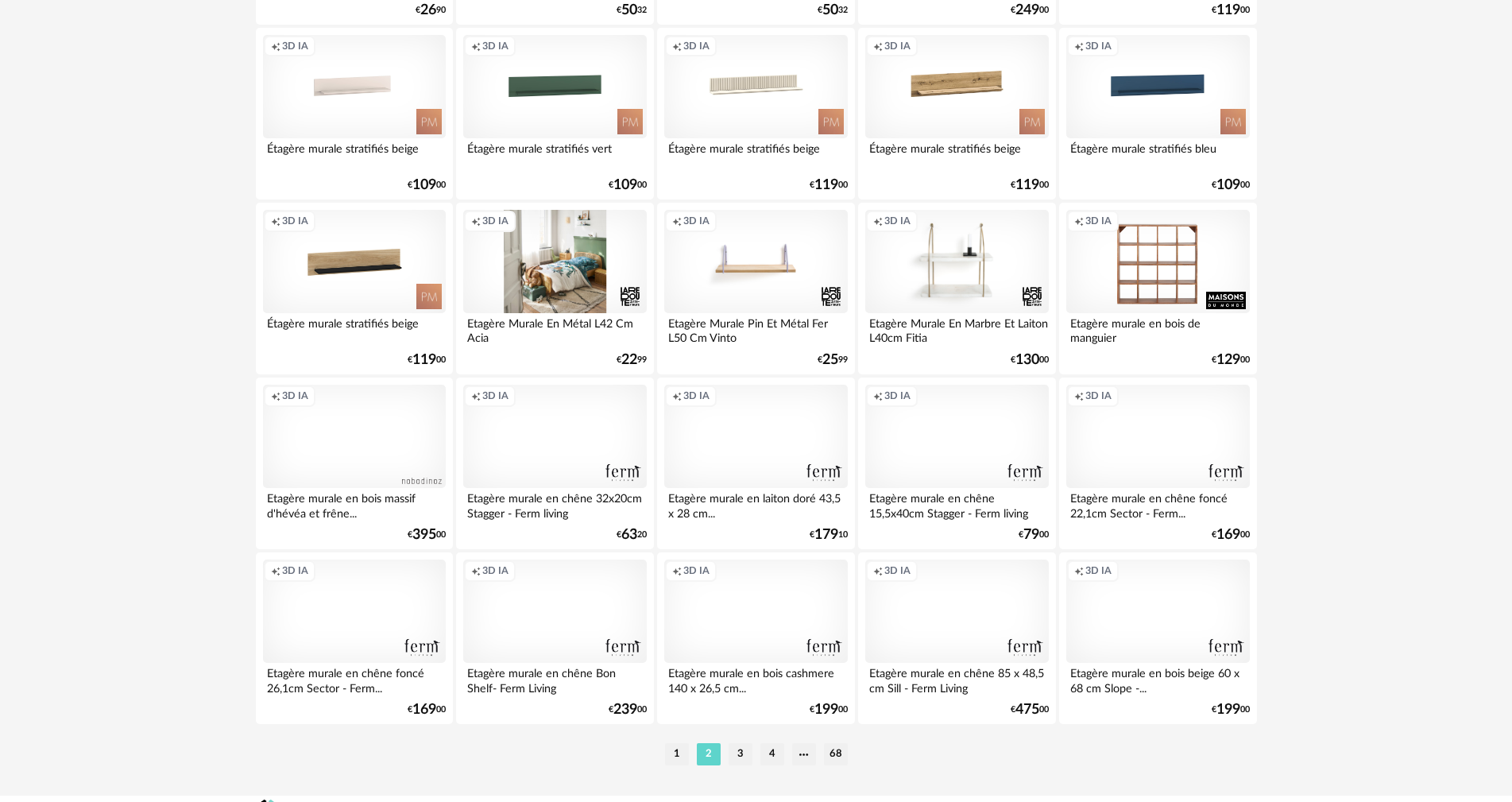
scroll to position [3107, 0]
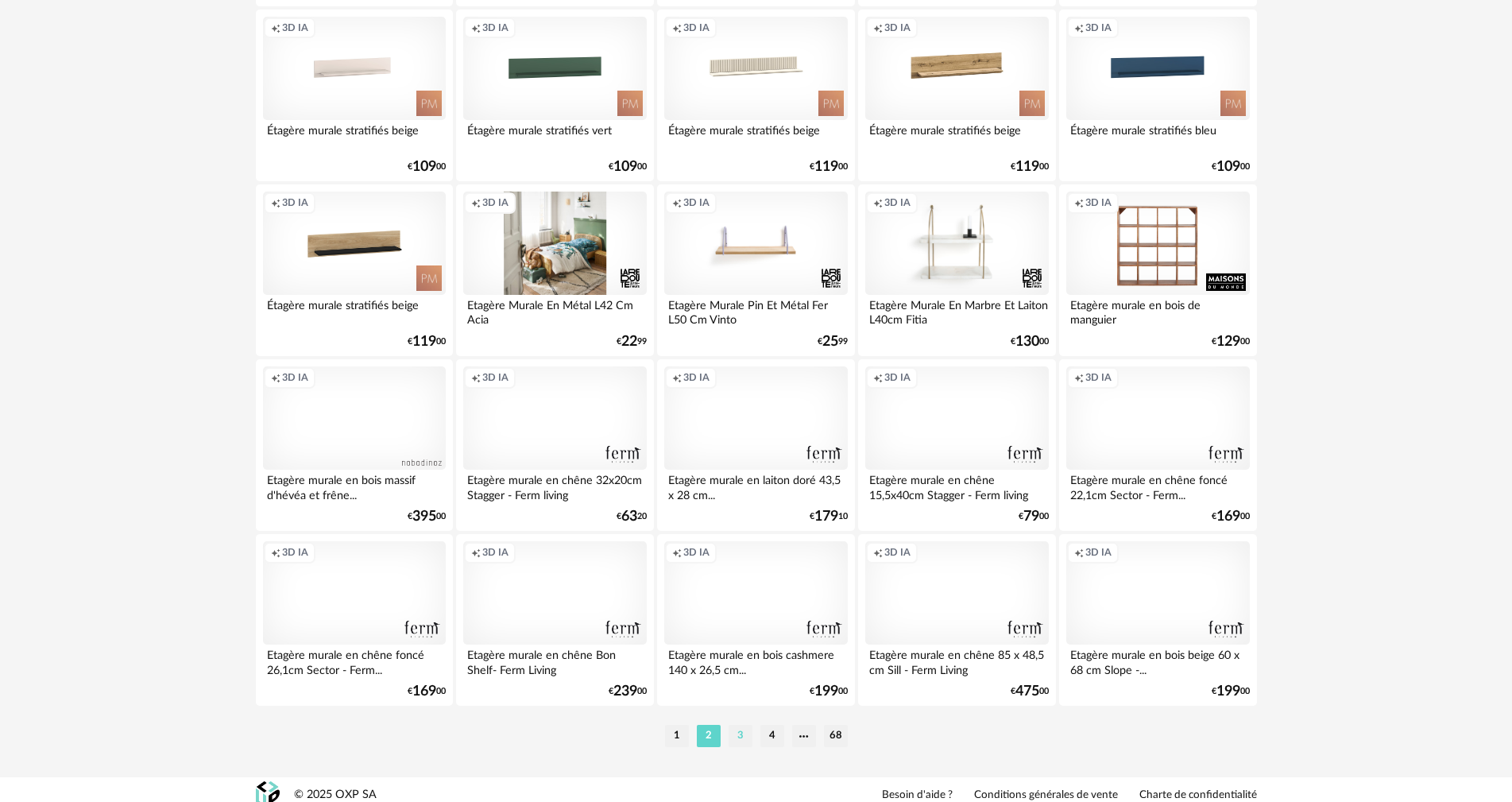
click at [741, 725] on li "3" at bounding box center [740, 735] width 24 height 22
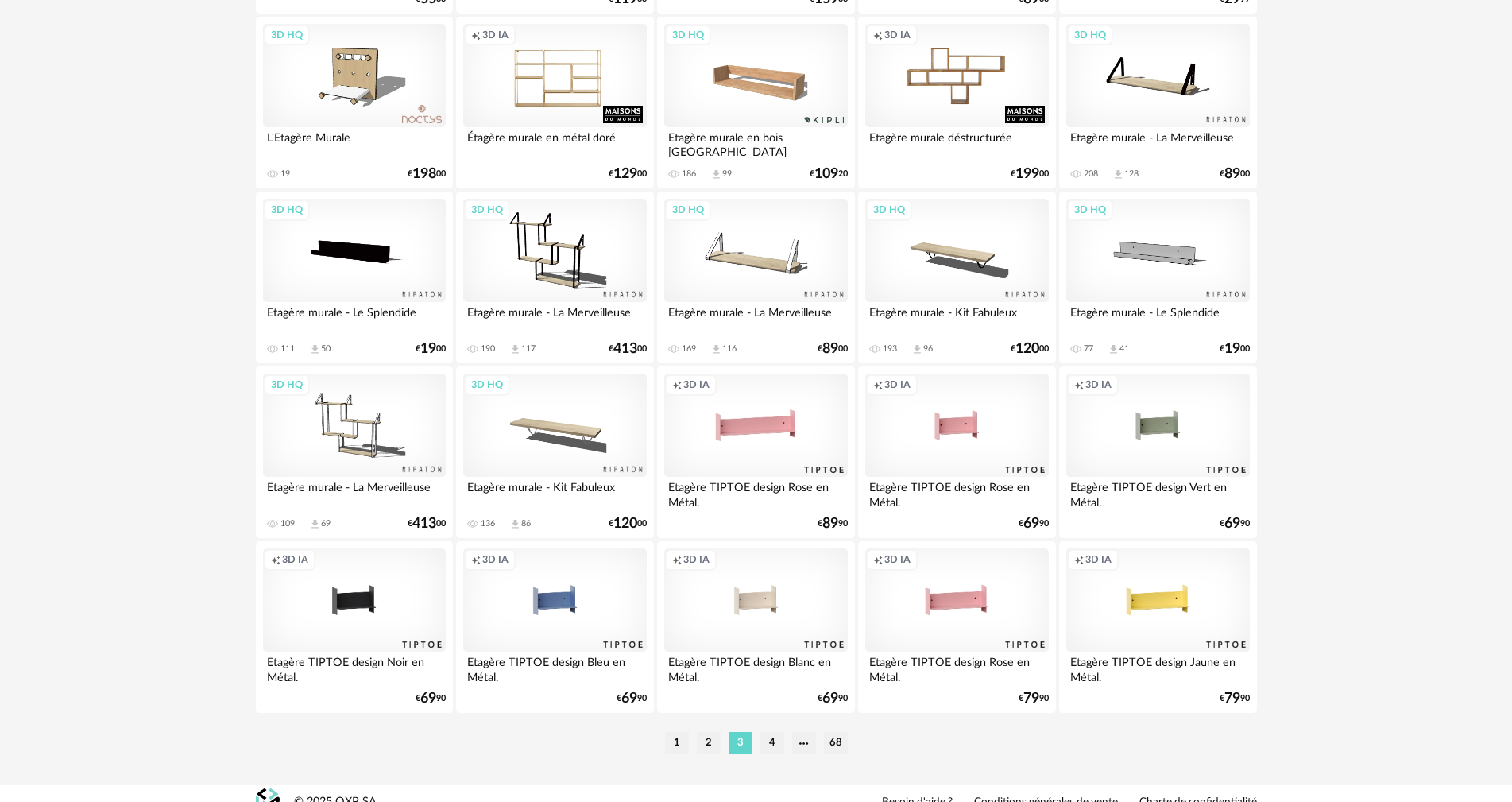
scroll to position [3107, 0]
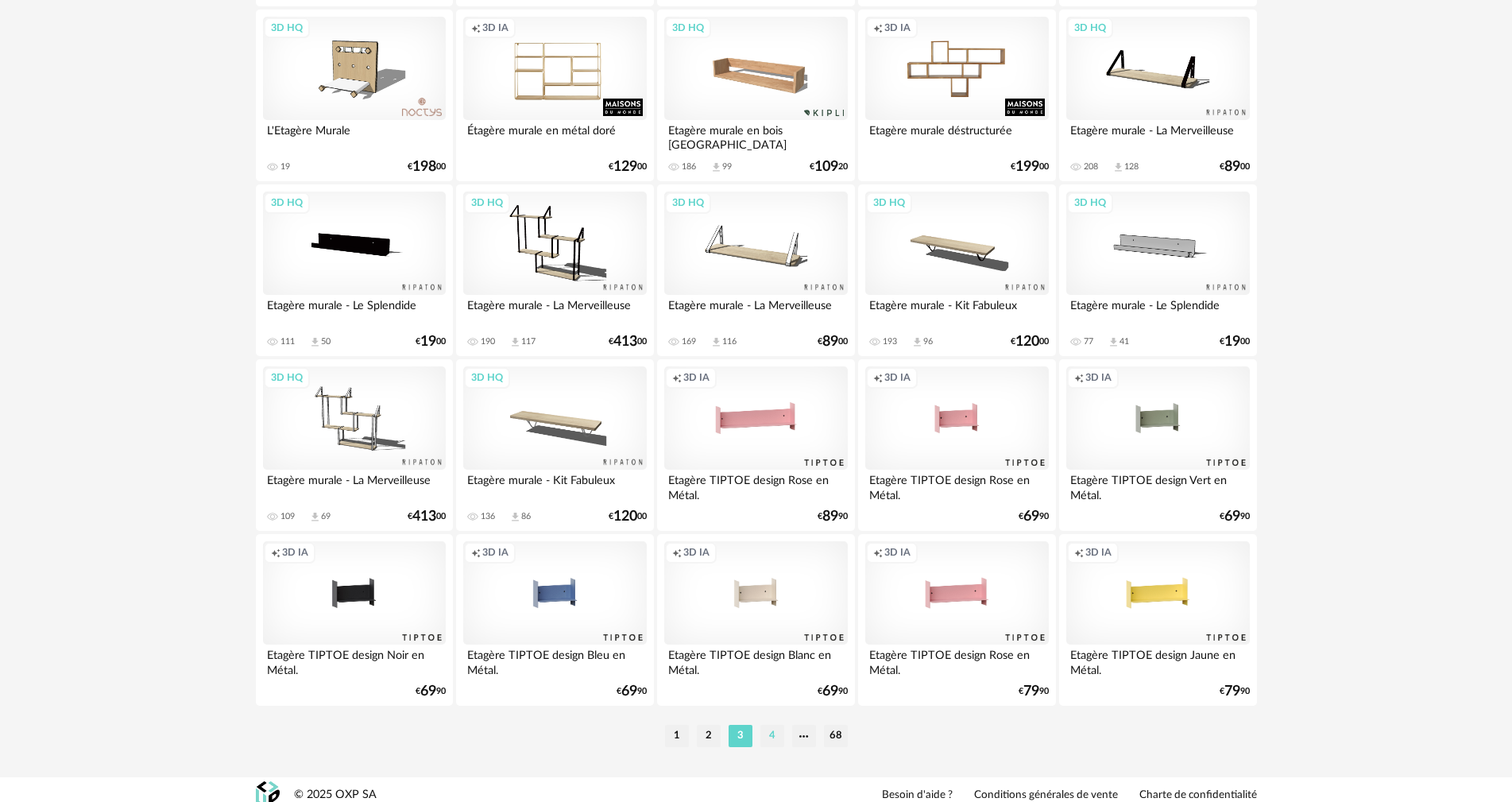
click at [776, 725] on li "4" at bounding box center [772, 735] width 24 height 22
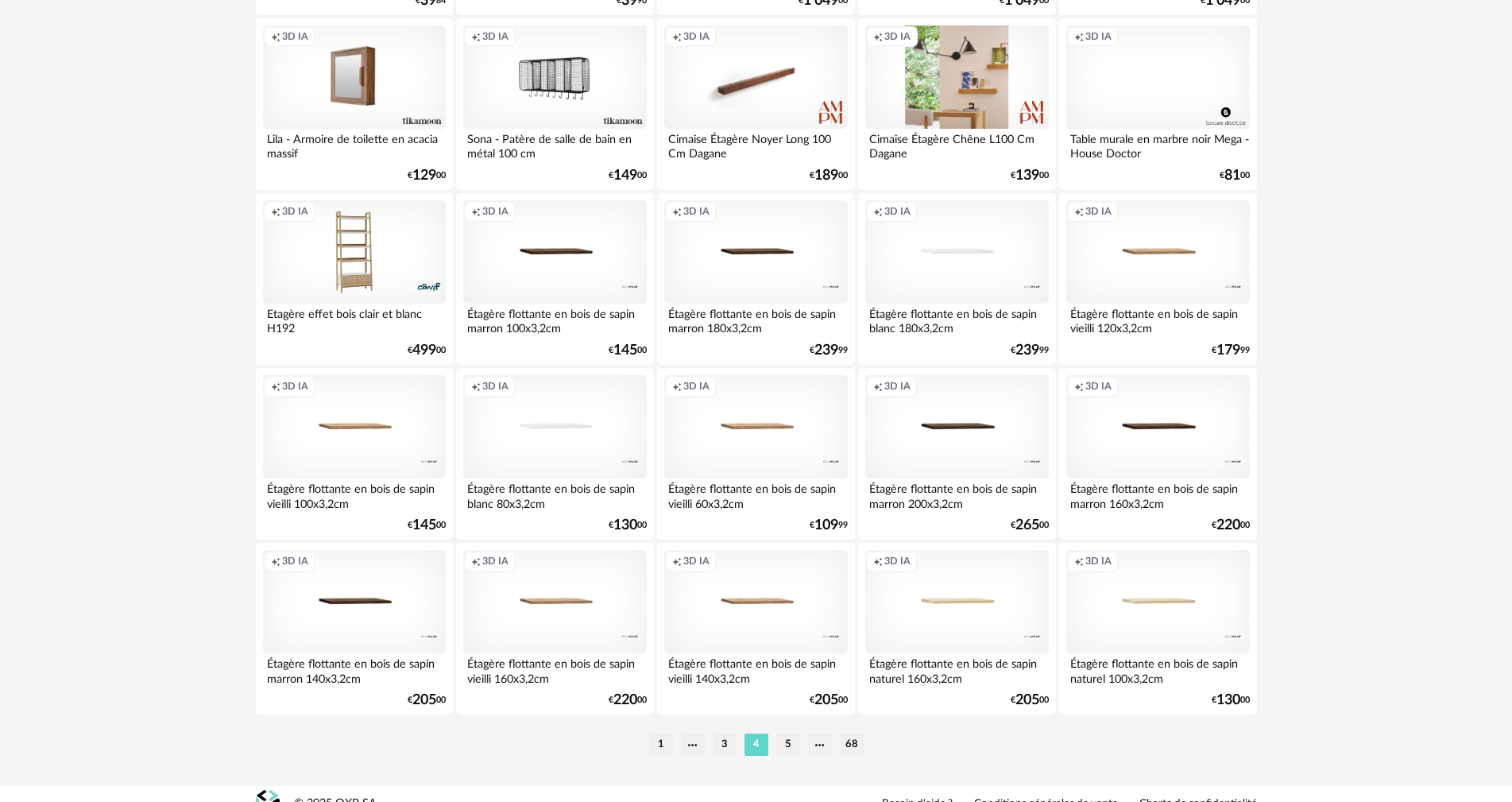
scroll to position [3107, 0]
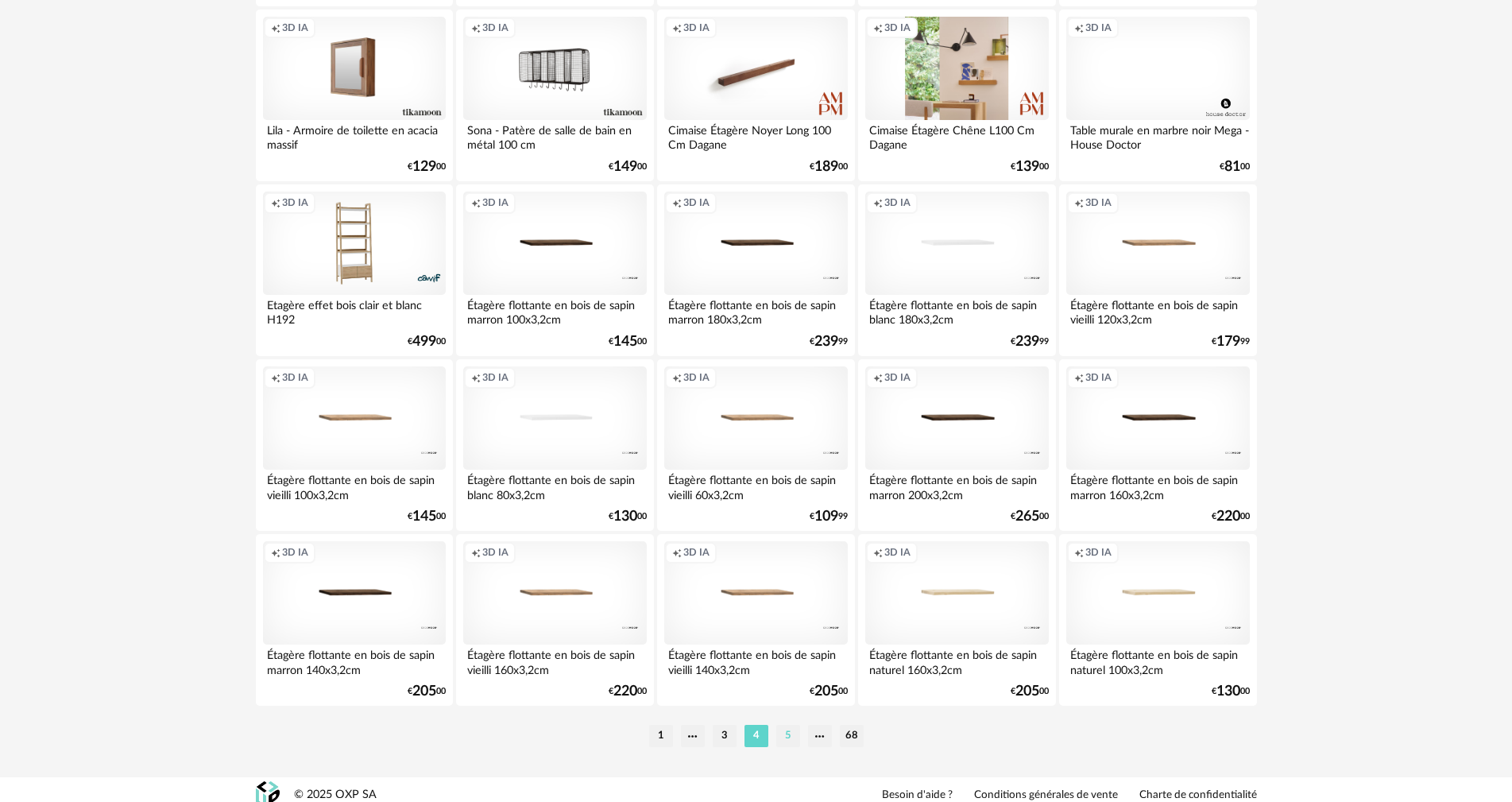
click at [793, 726] on li "5" at bounding box center [788, 735] width 24 height 22
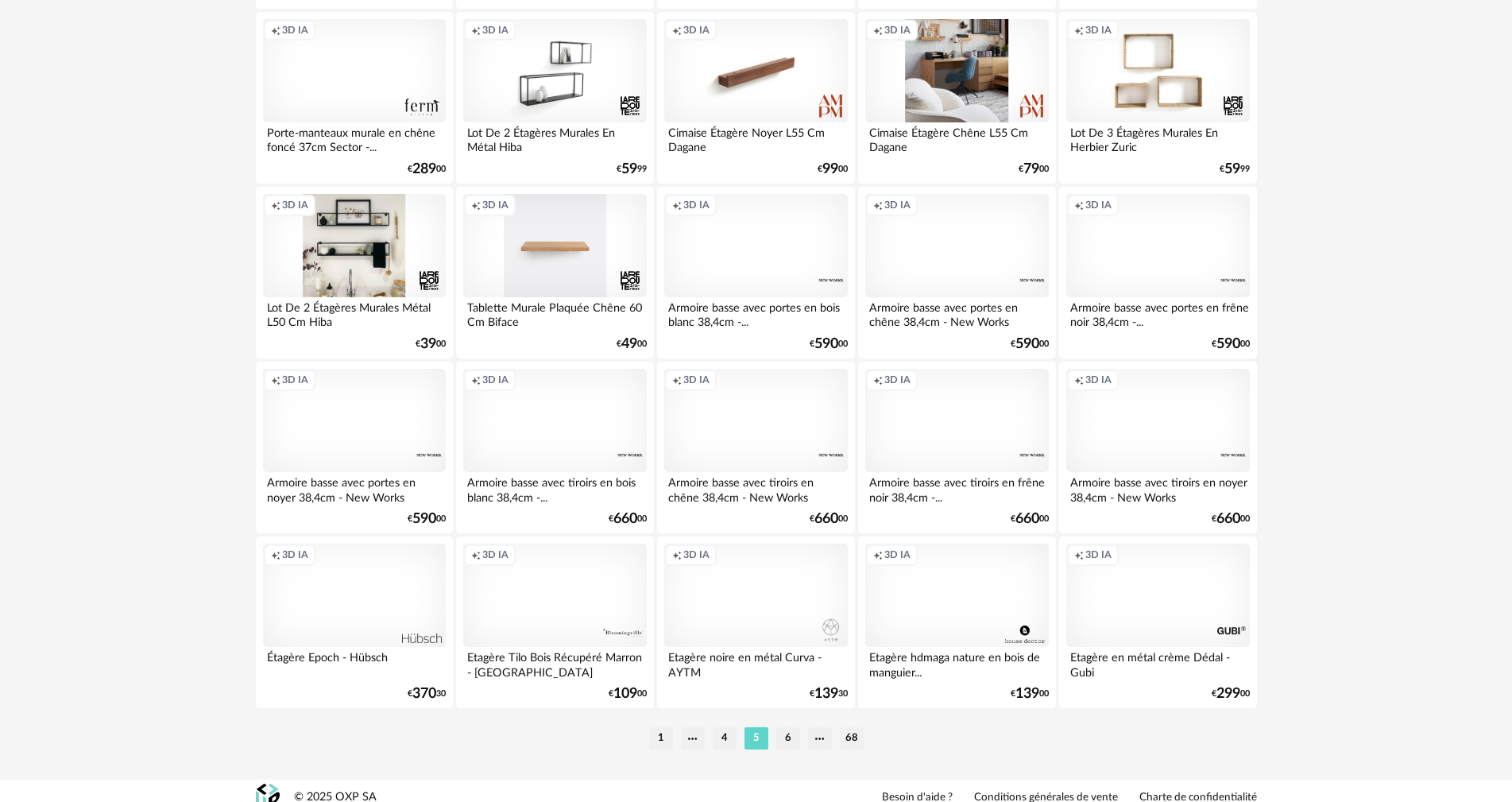
scroll to position [3107, 0]
click at [786, 725] on li "6" at bounding box center [788, 735] width 24 height 22
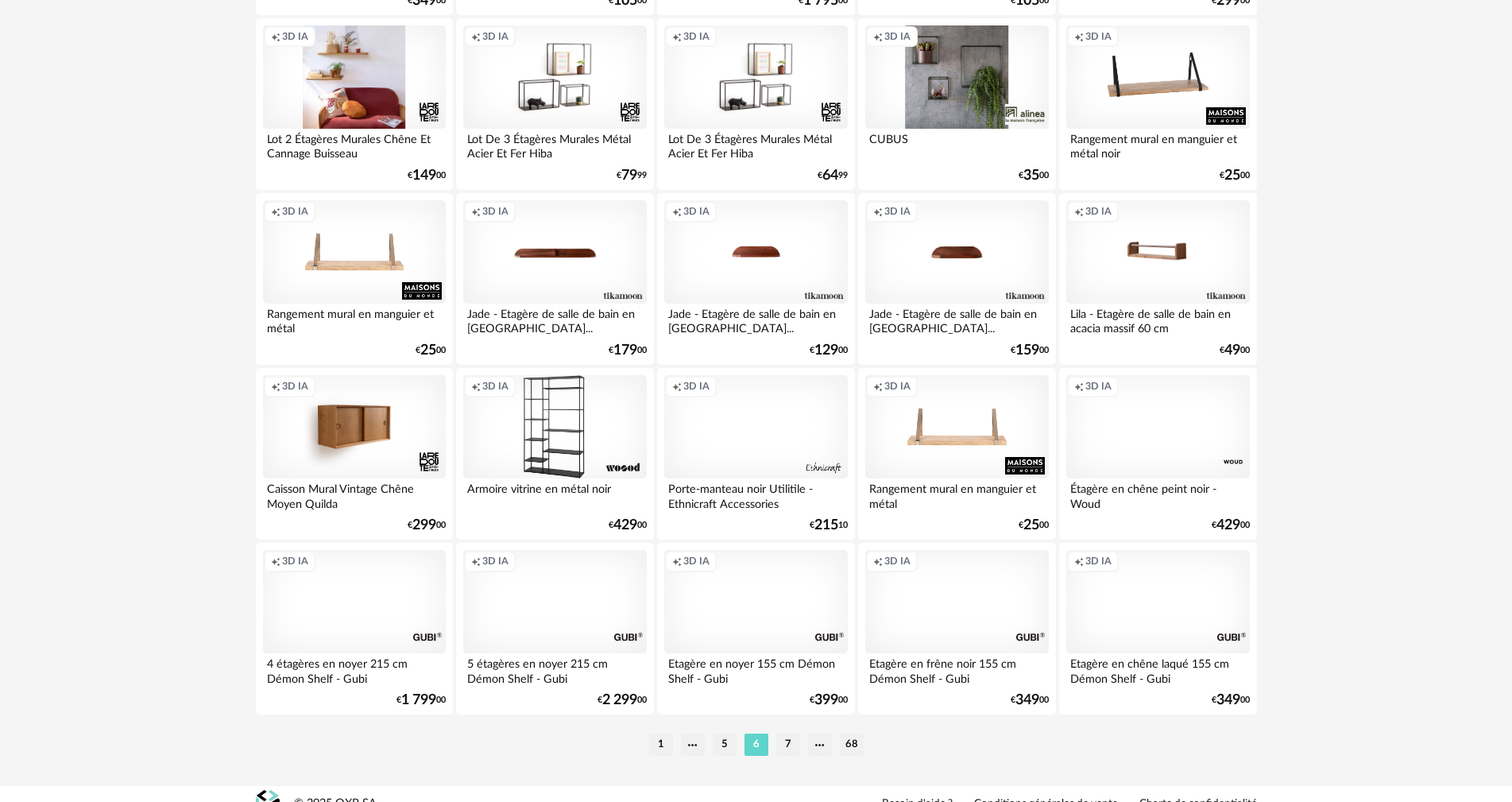
scroll to position [3107, 0]
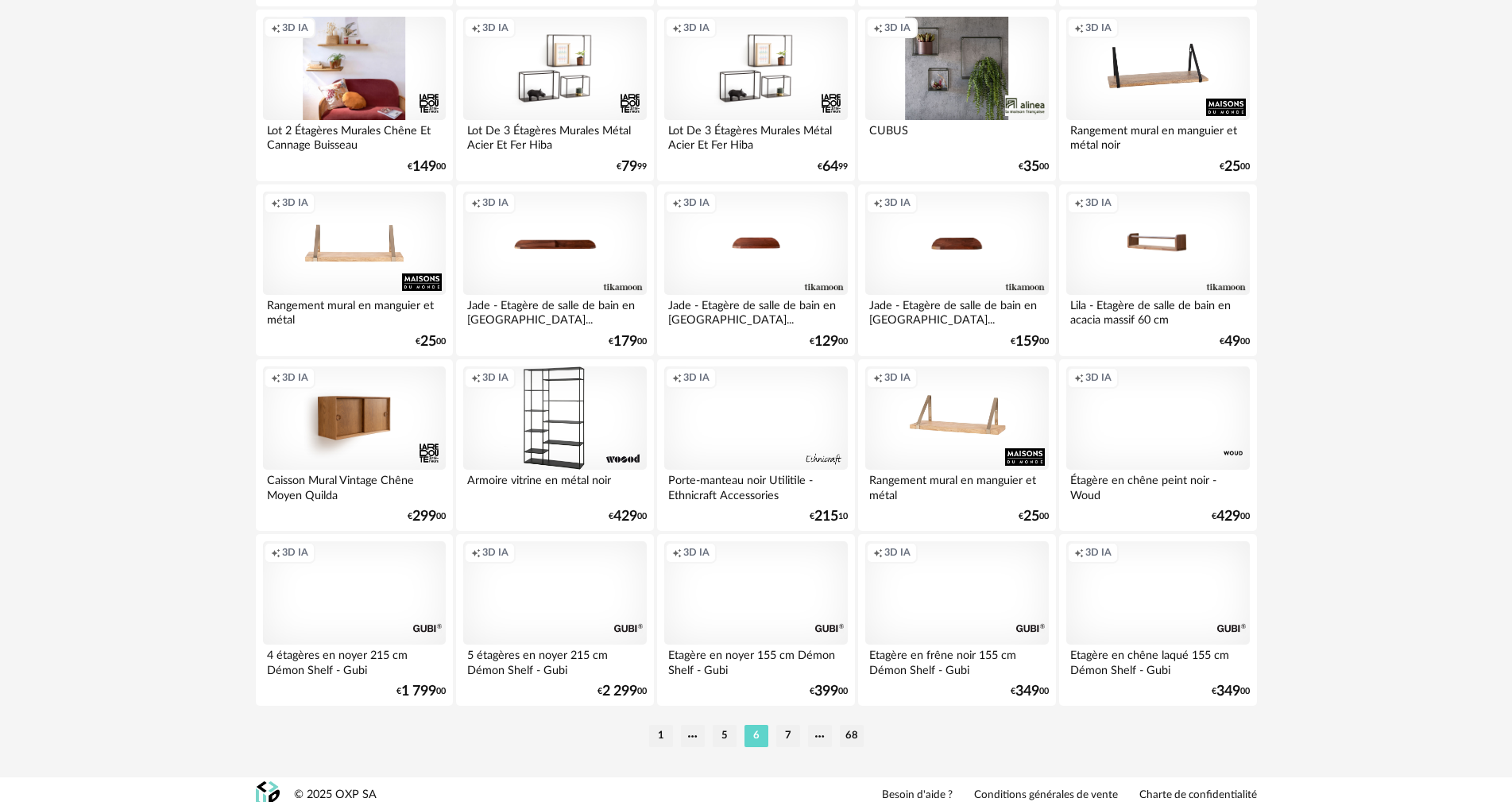
click at [967, 420] on div "Creation icon 3D IA" at bounding box center [957, 417] width 182 height 104
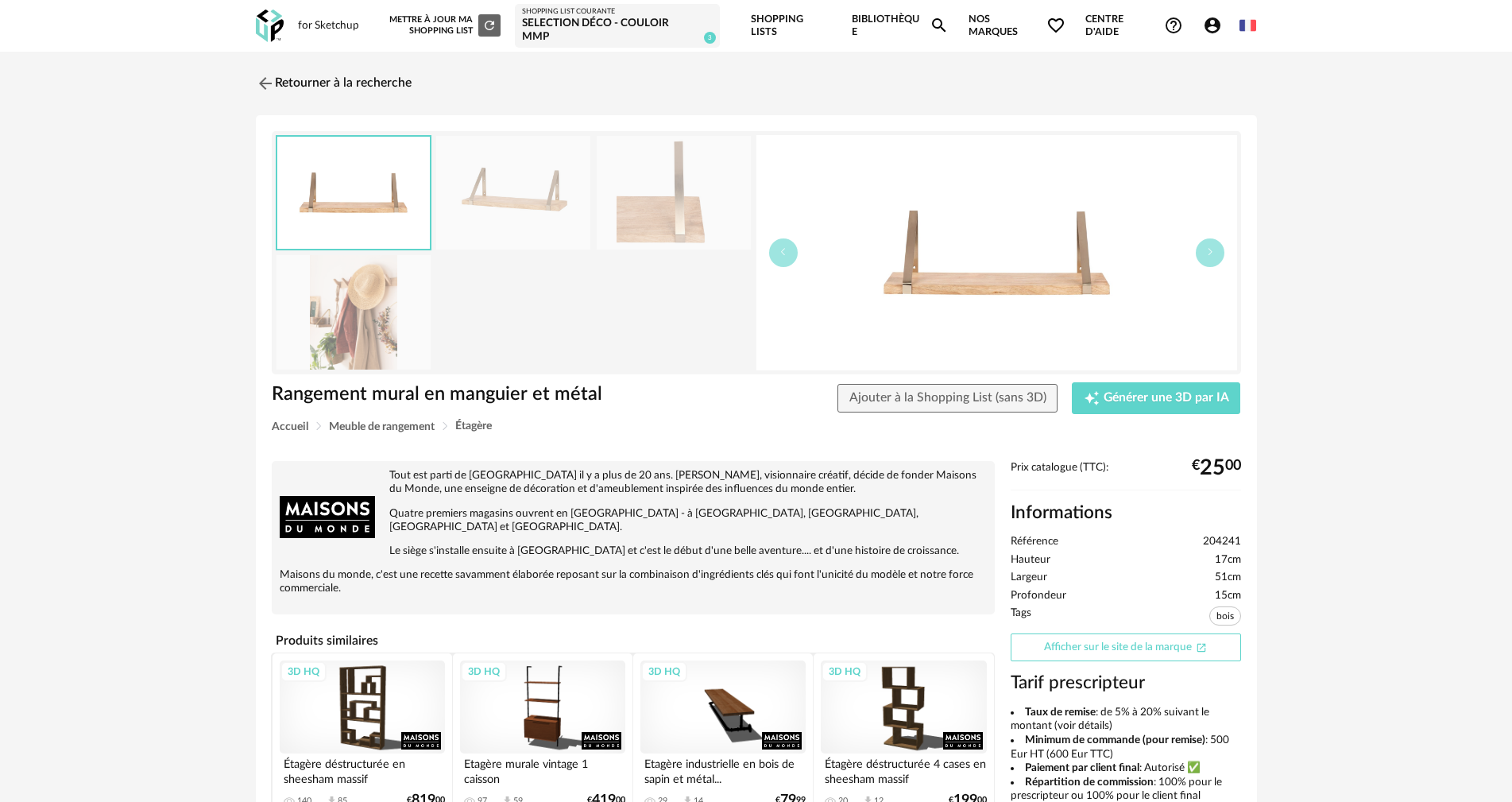
click at [1138, 640] on link "Afficher sur le site de la marque Open In New icon" at bounding box center [1126, 646] width 230 height 28
click at [267, 71] on img at bounding box center [263, 83] width 23 height 23
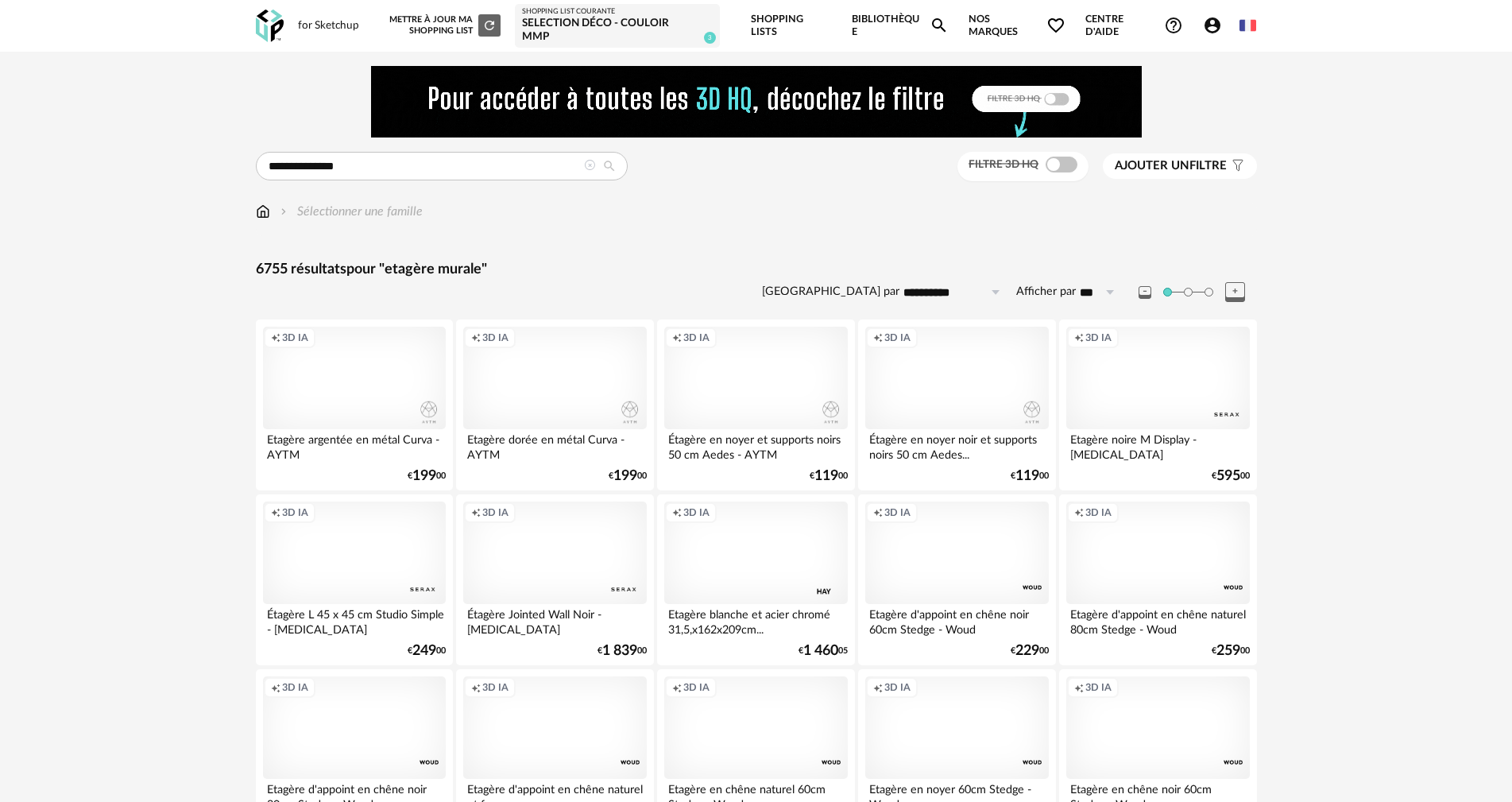
click at [265, 202] on img at bounding box center [262, 211] width 14 height 18
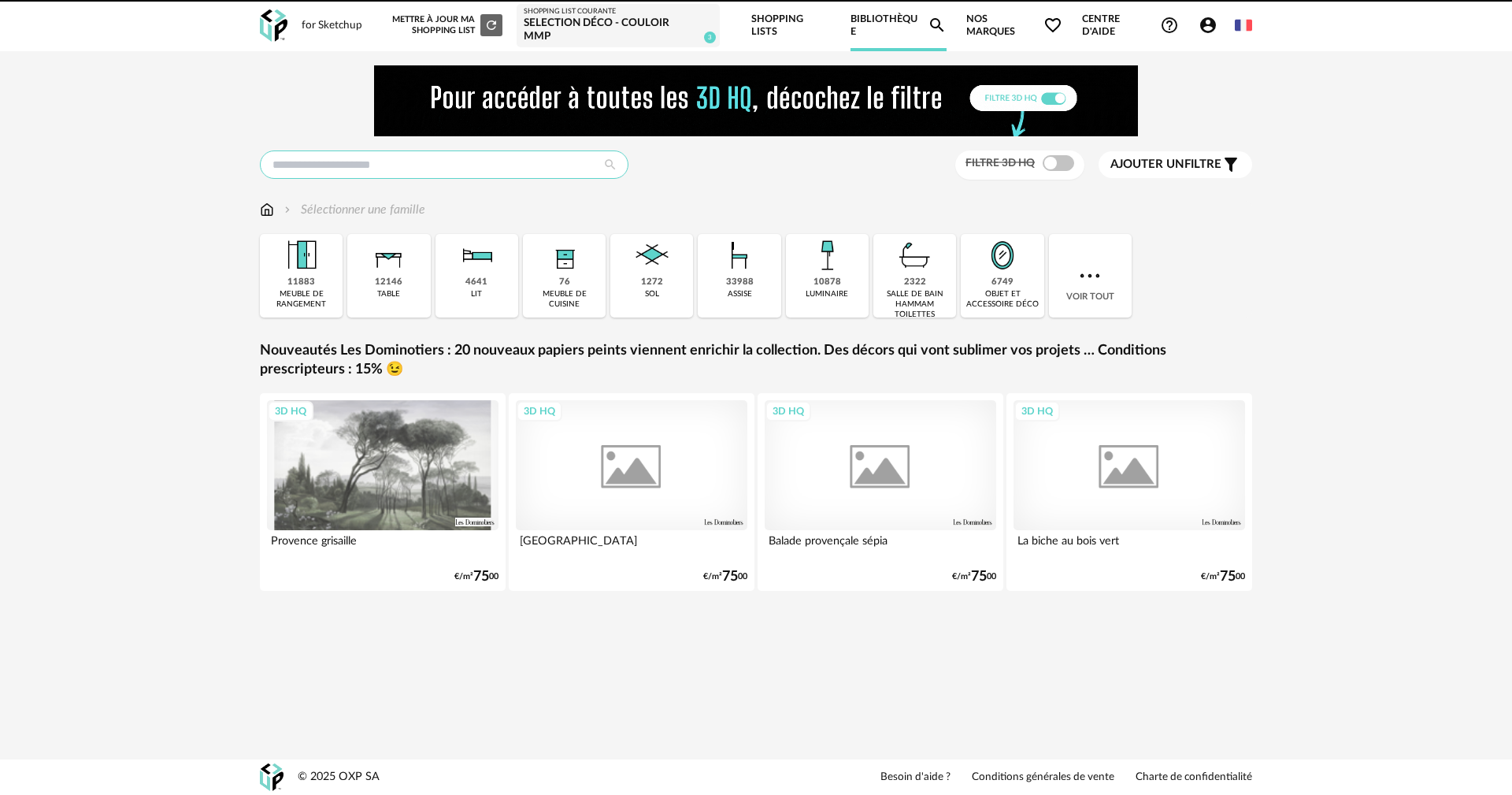
click at [414, 167] on input "text" at bounding box center [444, 165] width 368 height 28
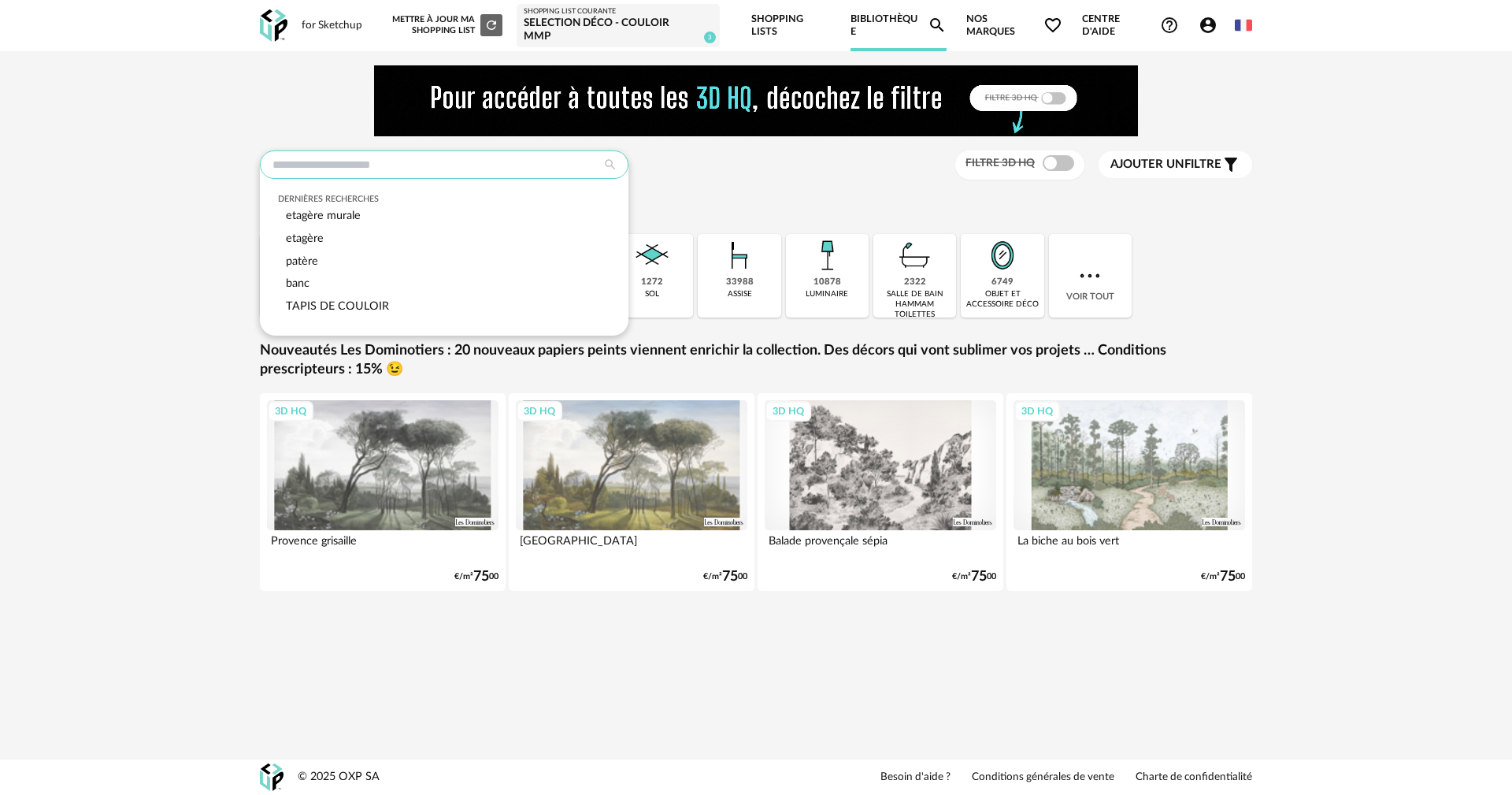
paste input "*****"
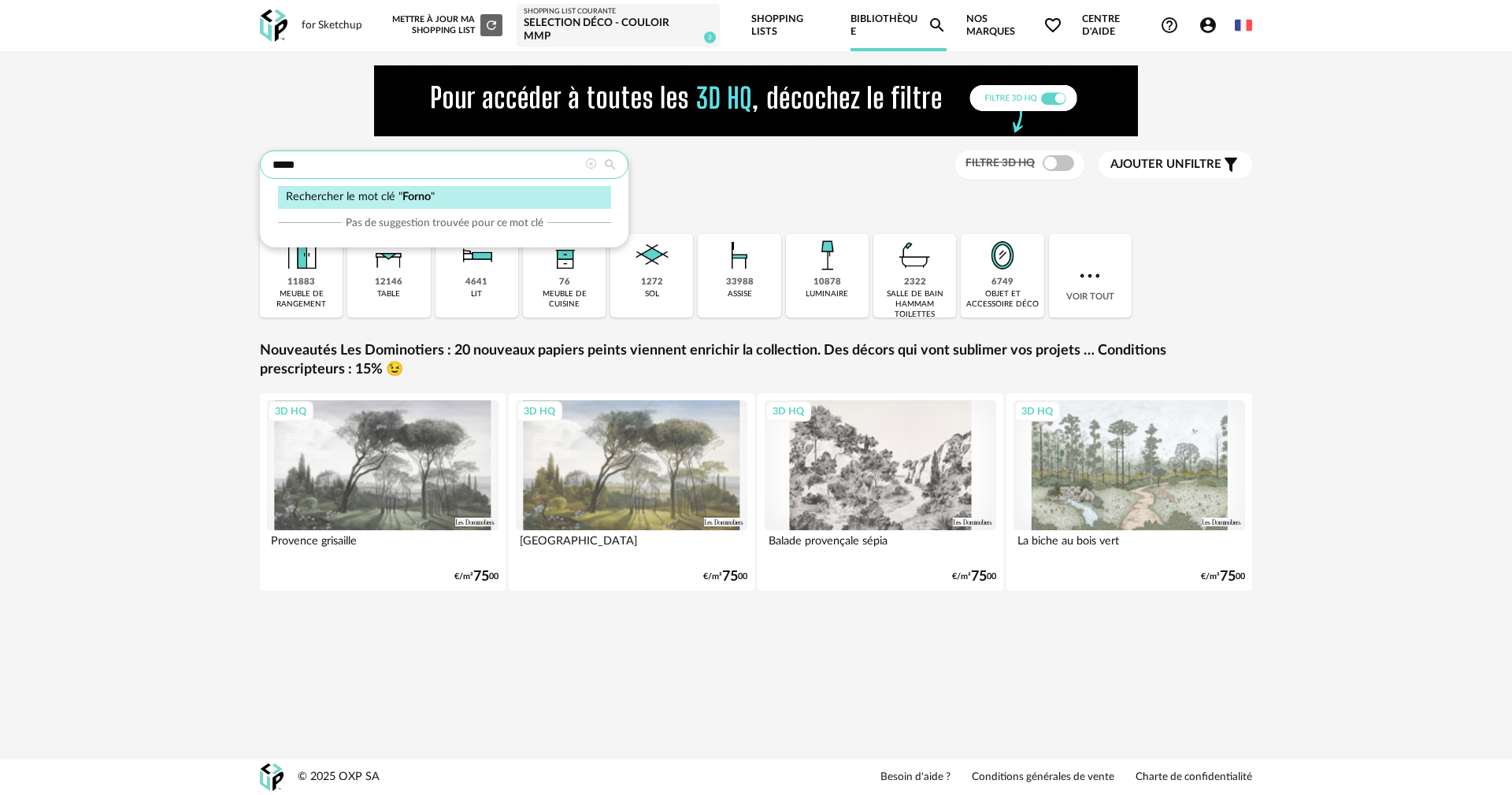
type input "*****"
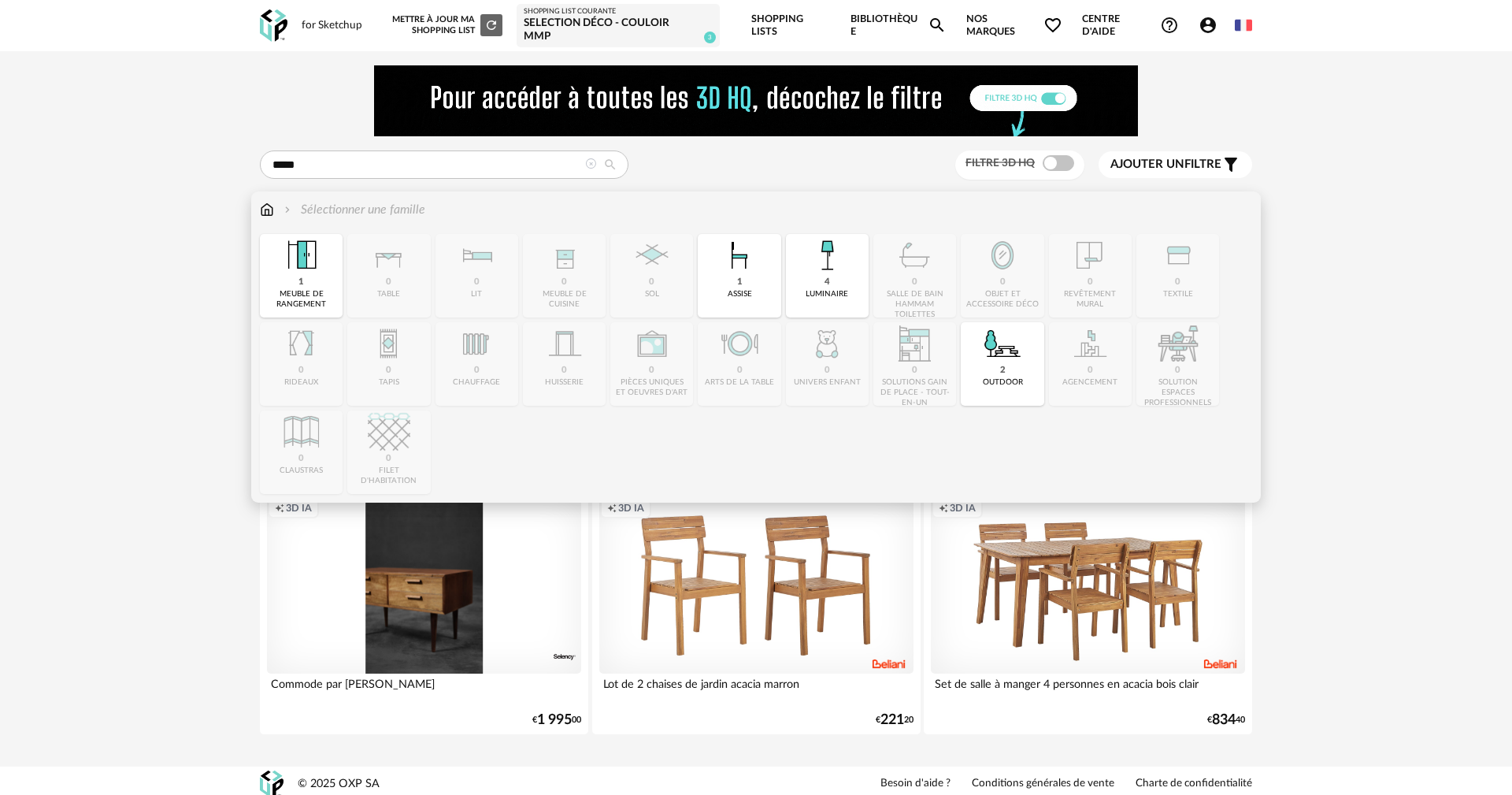
click at [262, 201] on img at bounding box center [267, 209] width 14 height 18
